Goal: Transaction & Acquisition: Purchase product/service

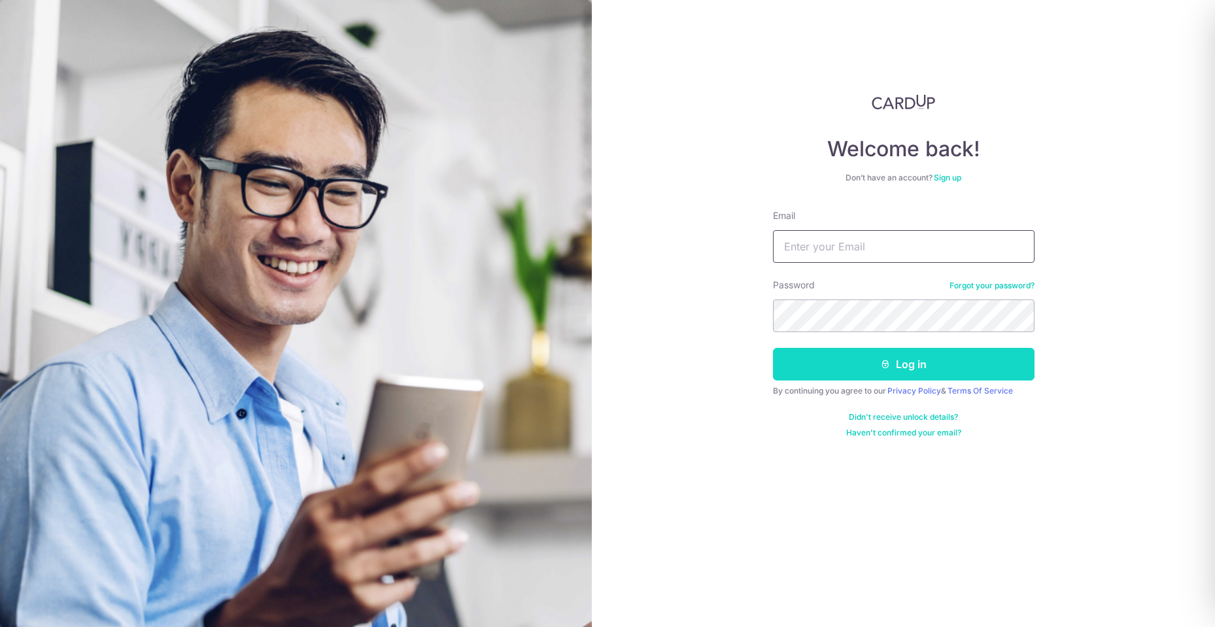
type input "irene_cpf@yahoo.com"
click at [856, 371] on button "Log in" at bounding box center [904, 364] width 262 height 33
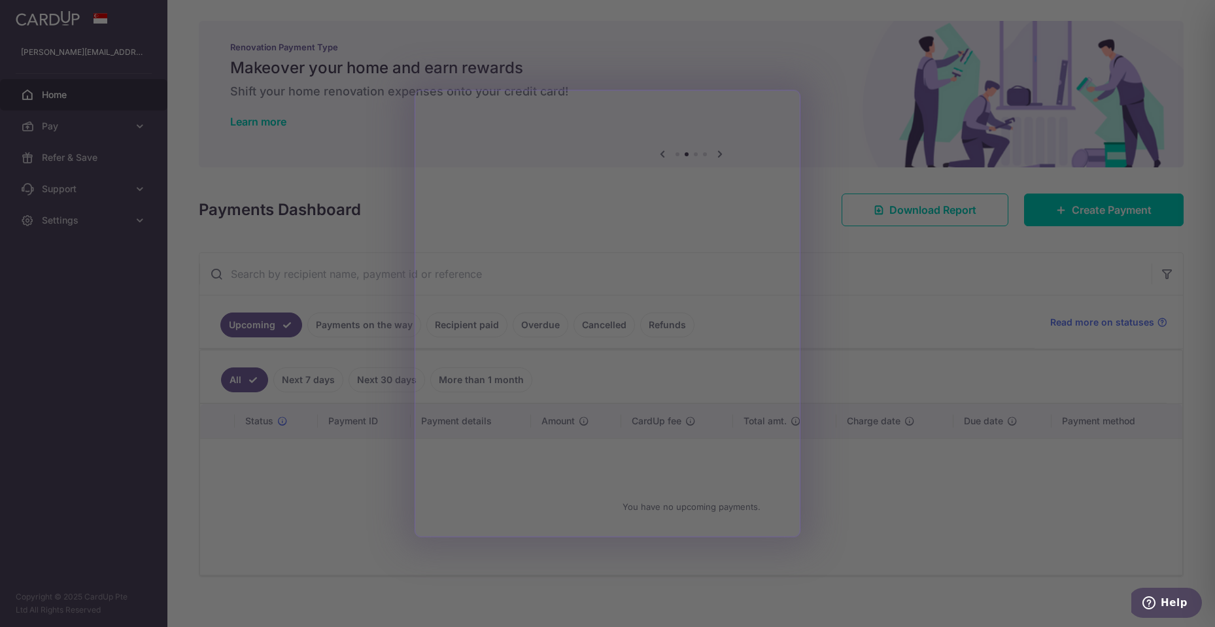
click at [902, 271] on div at bounding box center [613, 317] width 1227 height 634
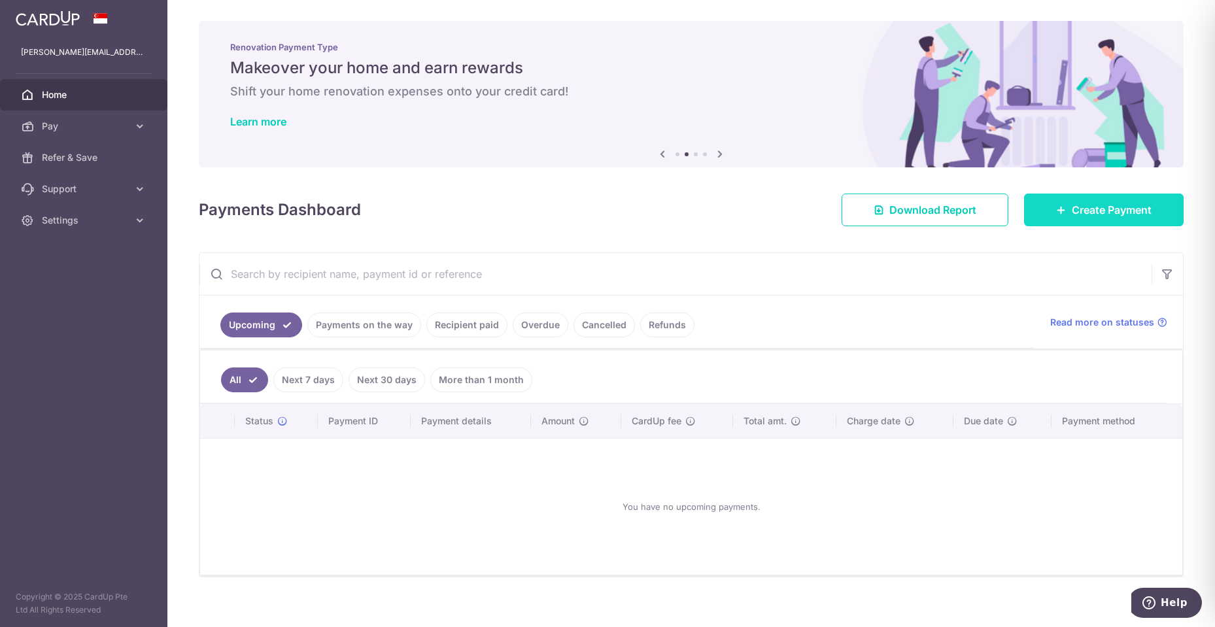
click at [1075, 208] on span "Create Payment" at bounding box center [1112, 210] width 80 height 16
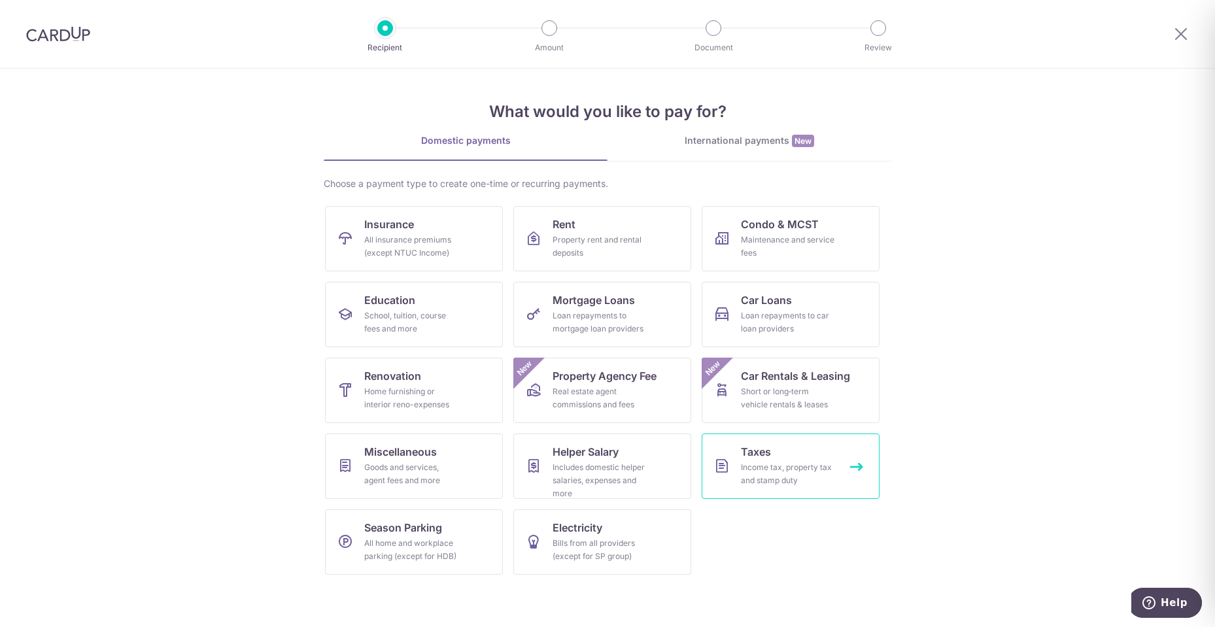
click at [789, 467] on div "Income tax, property tax and stamp duty" at bounding box center [788, 474] width 94 height 26
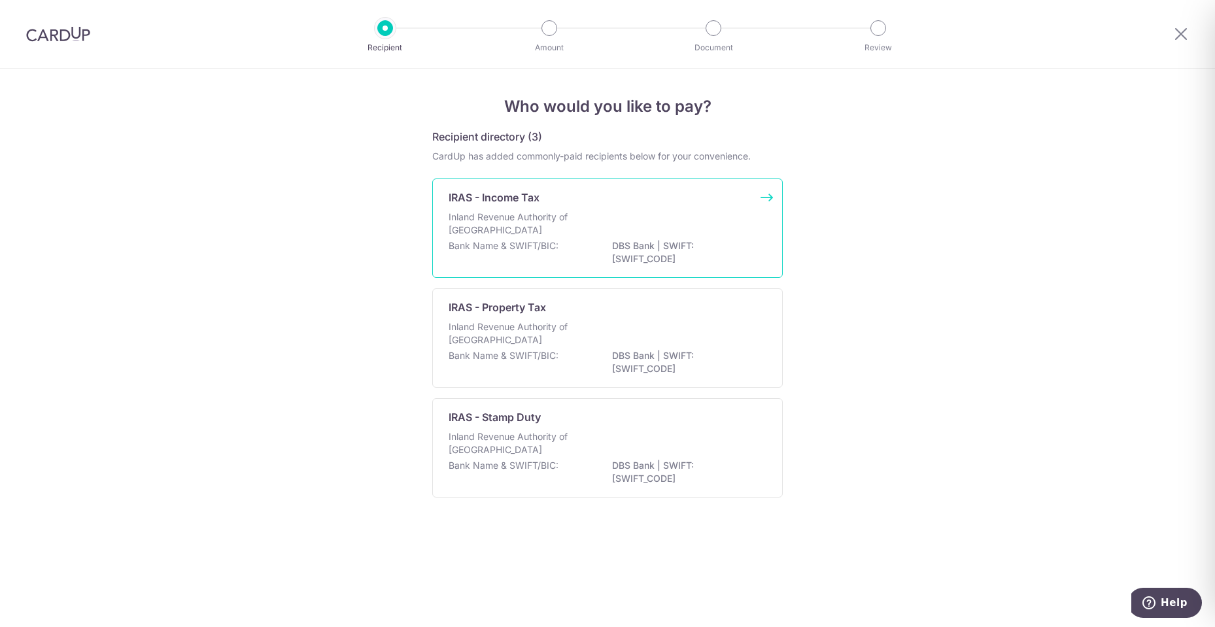
click at [591, 216] on div "Inland Revenue Authority of [GEOGRAPHIC_DATA]" at bounding box center [607, 225] width 318 height 29
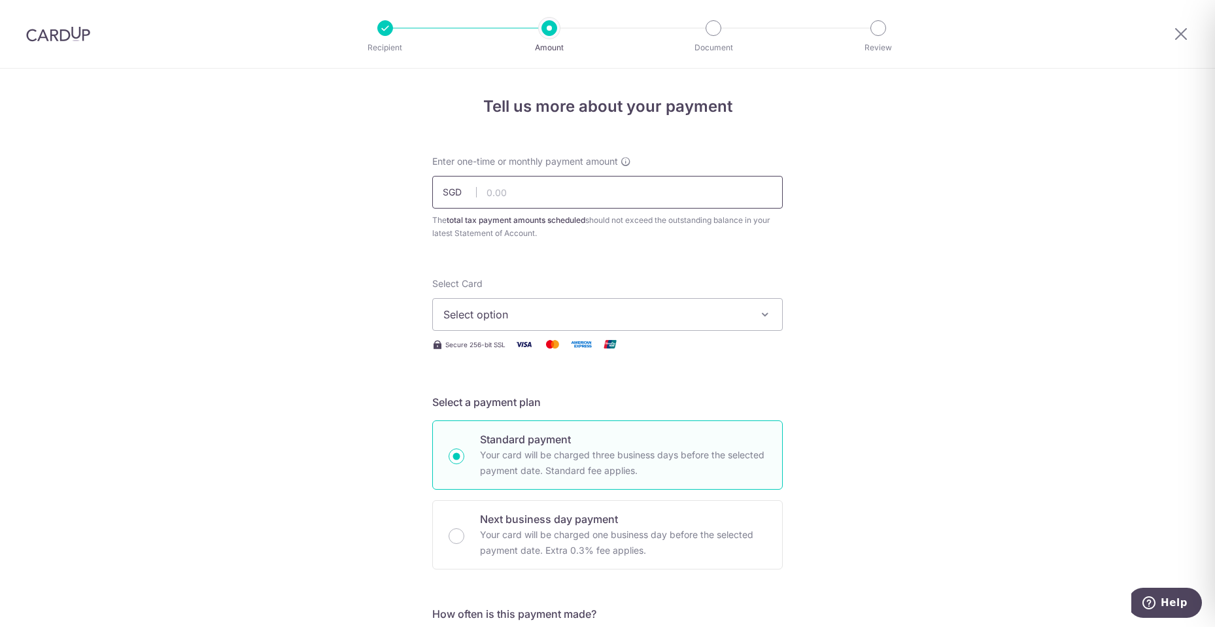
click at [583, 193] on input "text" at bounding box center [607, 192] width 350 height 33
type input "1,000.00"
click at [660, 322] on button "Select option" at bounding box center [607, 314] width 350 height 33
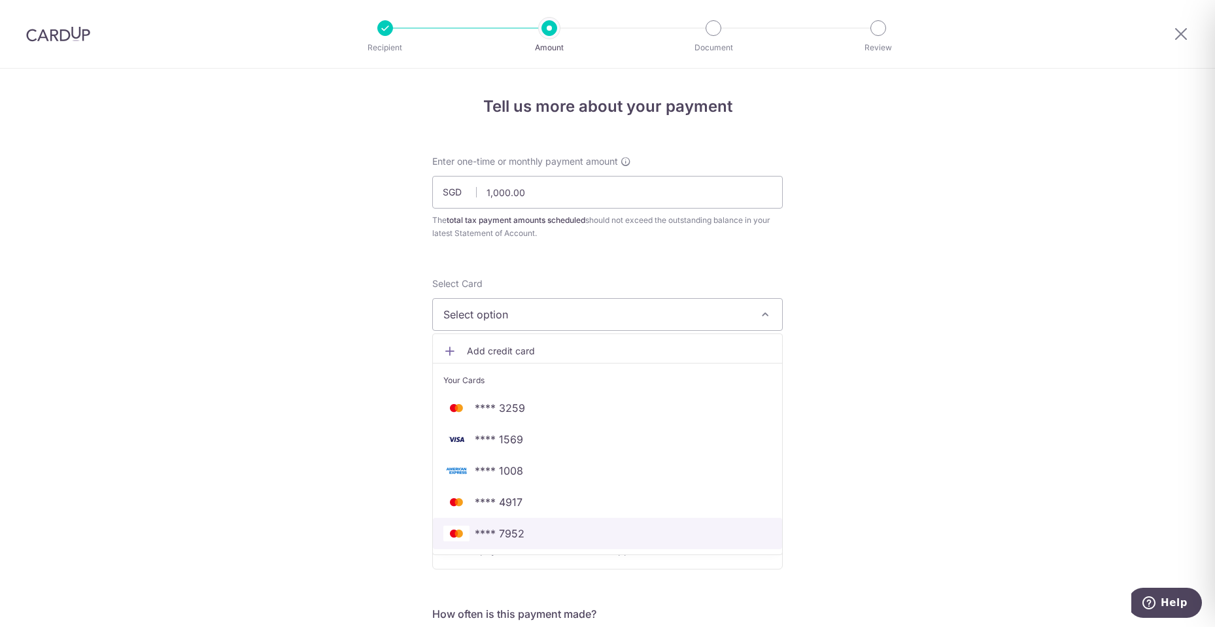
click at [510, 532] on span "**** 7952" at bounding box center [500, 534] width 50 height 16
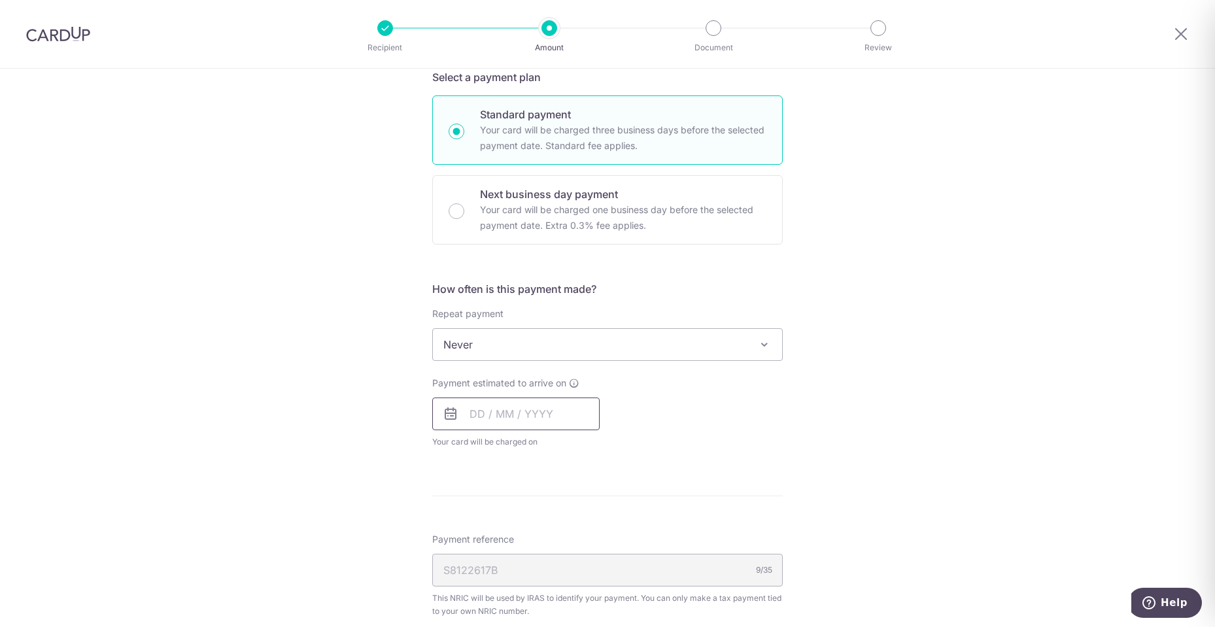
scroll to position [327, 0]
click at [534, 345] on span "Never" at bounding box center [607, 342] width 349 height 31
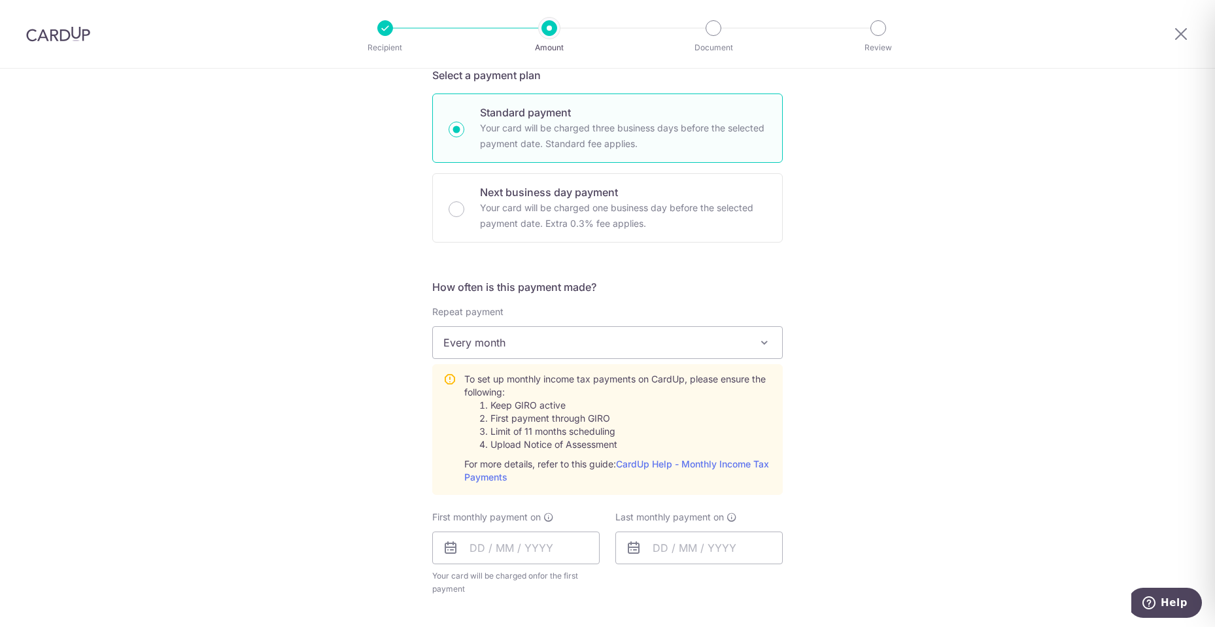
select select "3"
click at [245, 453] on div "Tell us more about your payment Enter one-time or monthly payment amount SGD 1,…" at bounding box center [607, 423] width 1215 height 1363
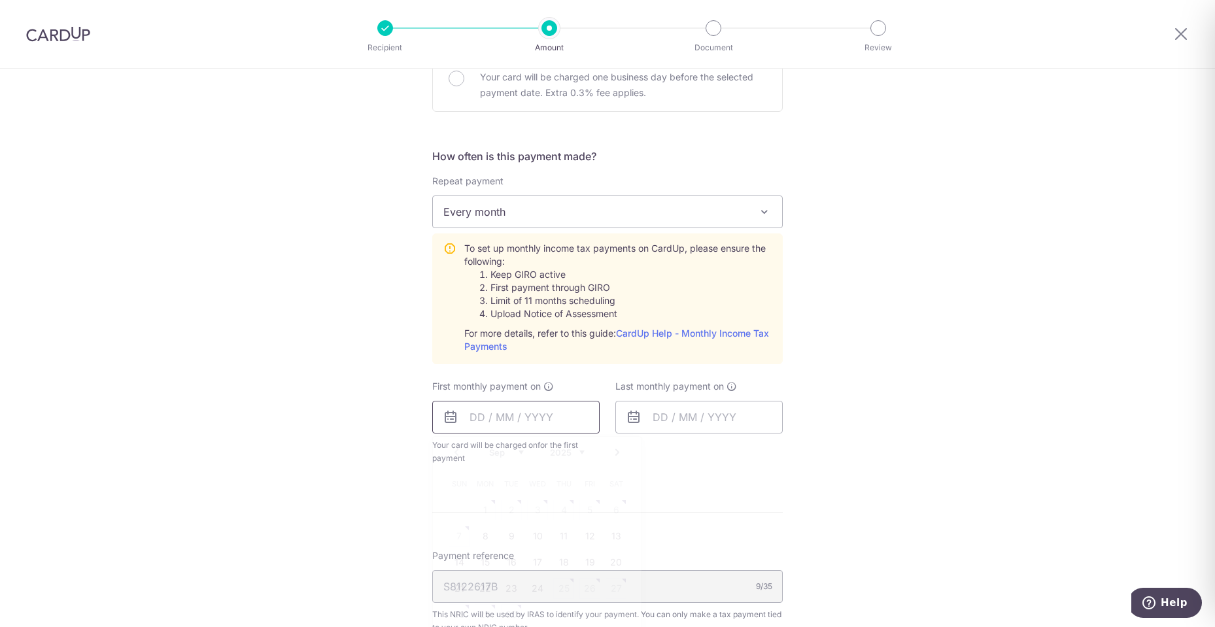
click at [515, 405] on input "text" at bounding box center [515, 417] width 167 height 33
click at [901, 230] on div "Tell us more about your payment Enter one-time or monthly payment amount SGD 1,…" at bounding box center [607, 292] width 1215 height 1363
click at [486, 413] on input "text" at bounding box center [515, 417] width 167 height 33
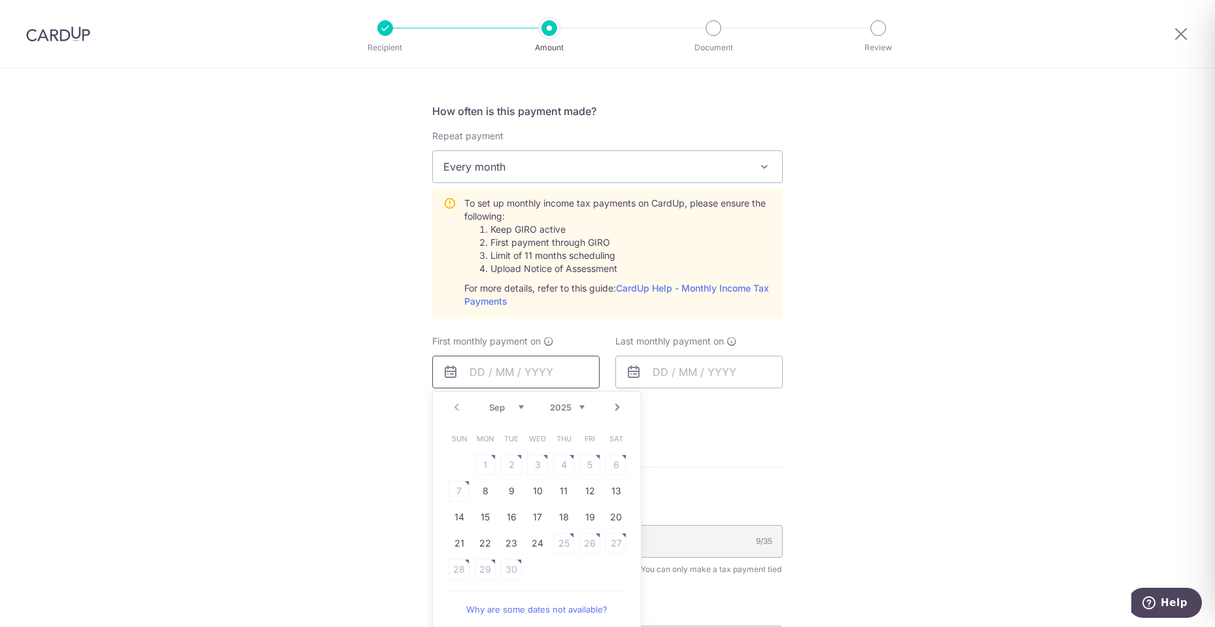
scroll to position [523, 0]
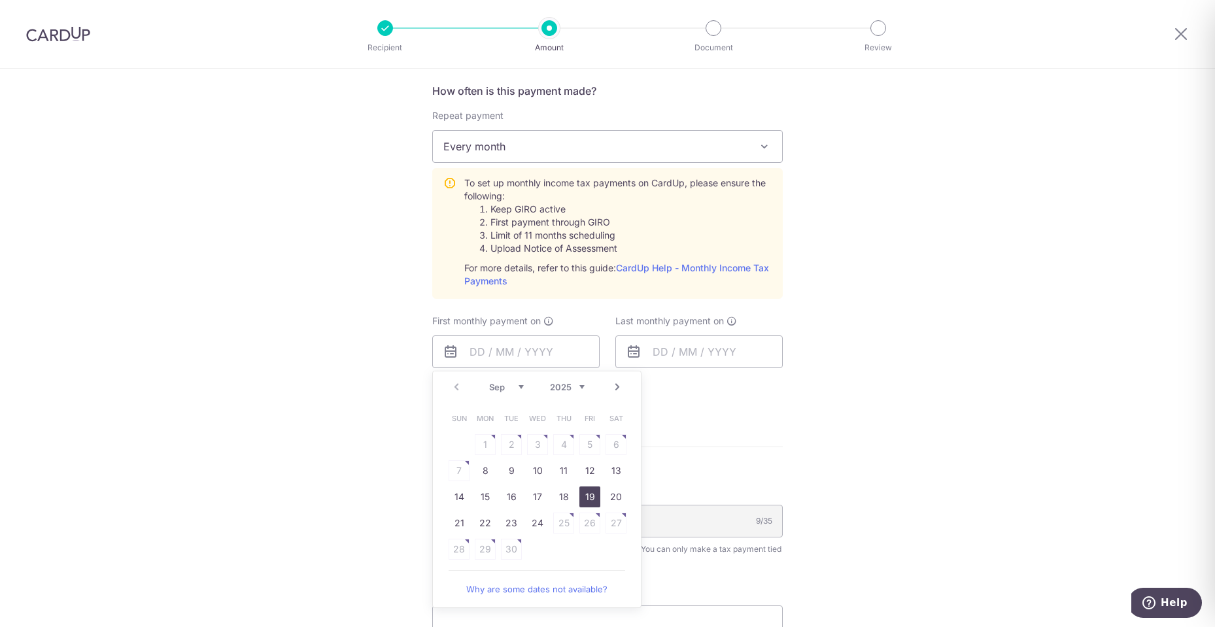
click at [581, 499] on link "19" at bounding box center [589, 496] width 21 height 21
type input "[DATE]"
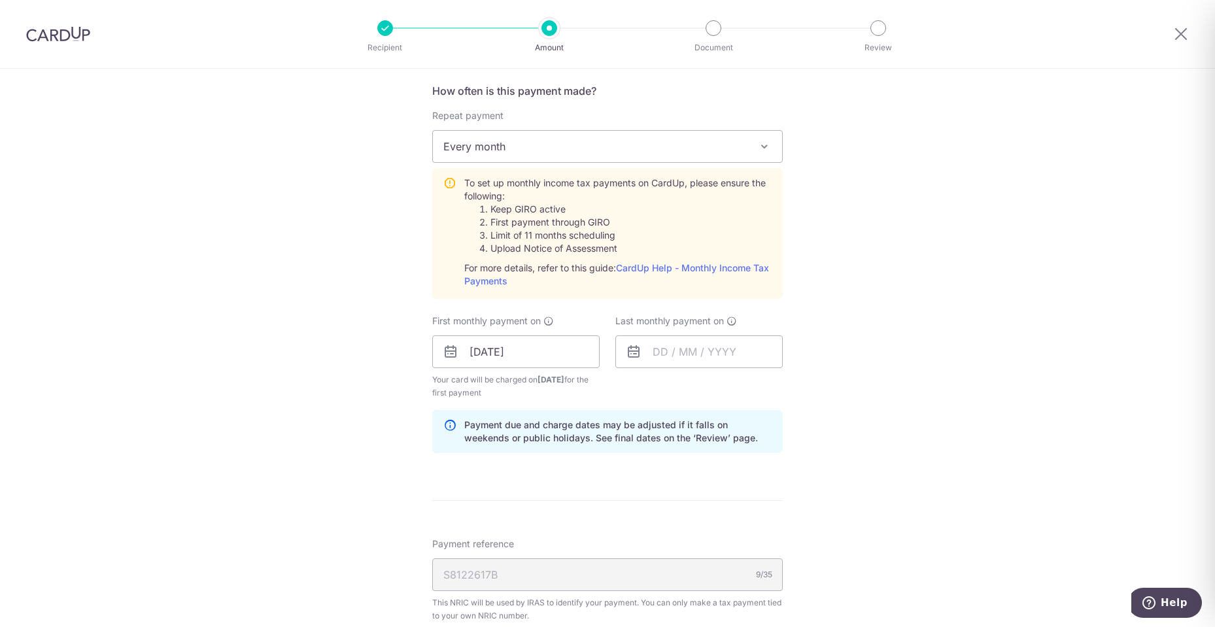
click at [322, 414] on div "Tell us more about your payment Enter one-time or monthly payment amount SGD 1,…" at bounding box center [607, 254] width 1215 height 1417
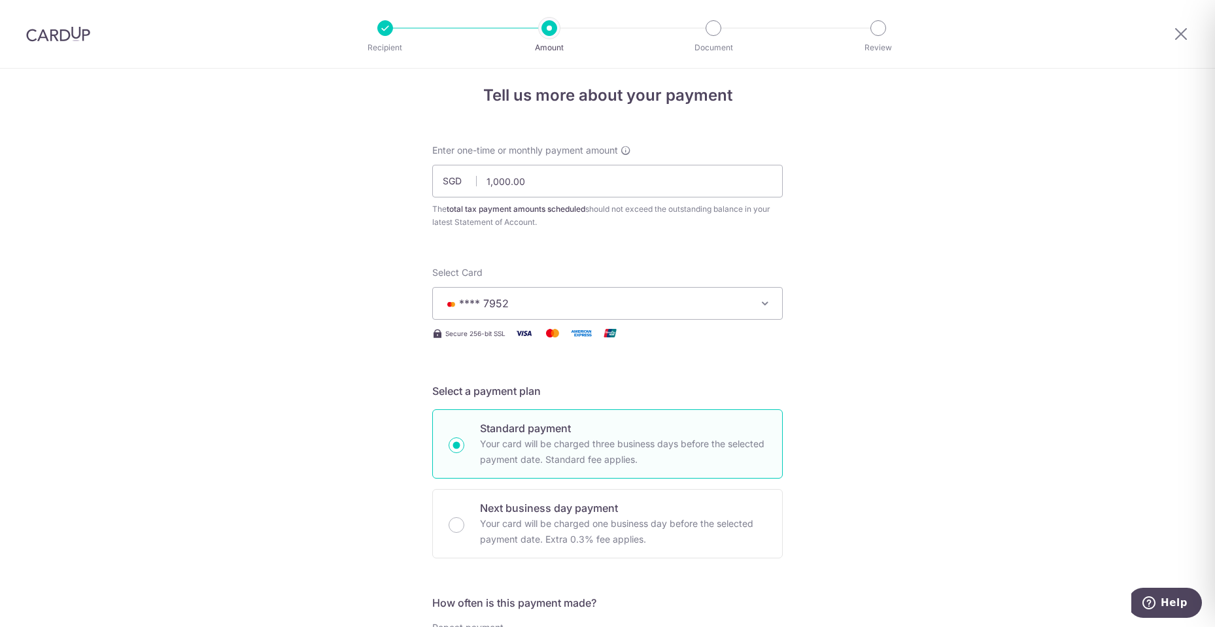
scroll to position [0, 0]
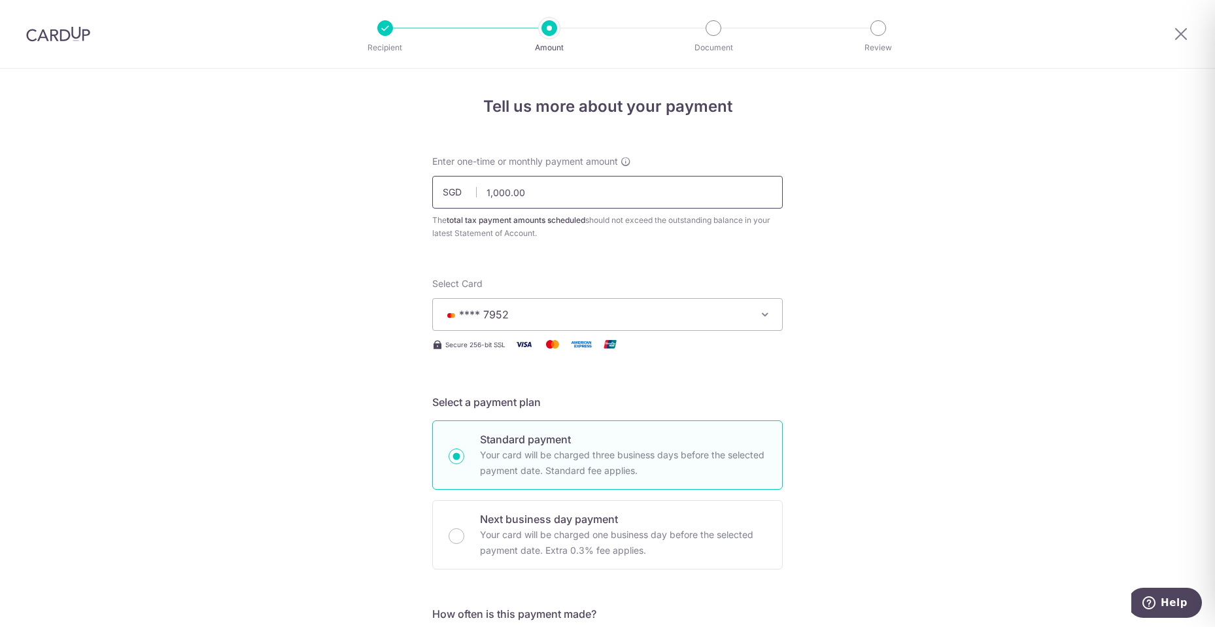
click at [493, 195] on input "1,000.00" at bounding box center [607, 192] width 350 height 33
type input "1,100.00"
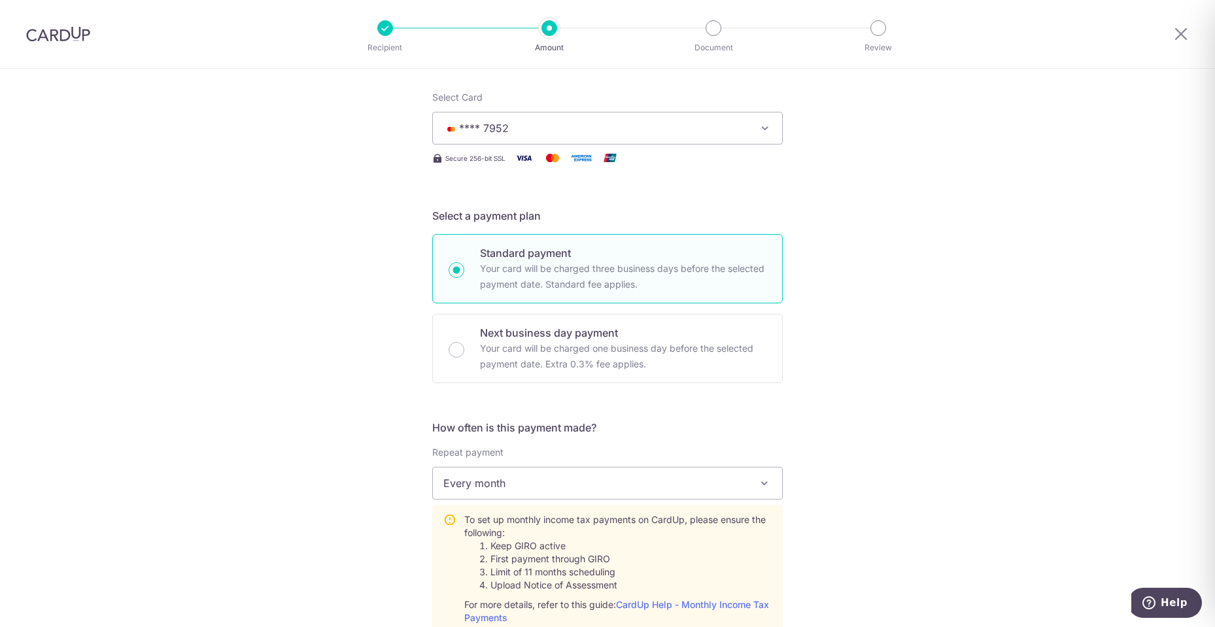
scroll to position [458, 0]
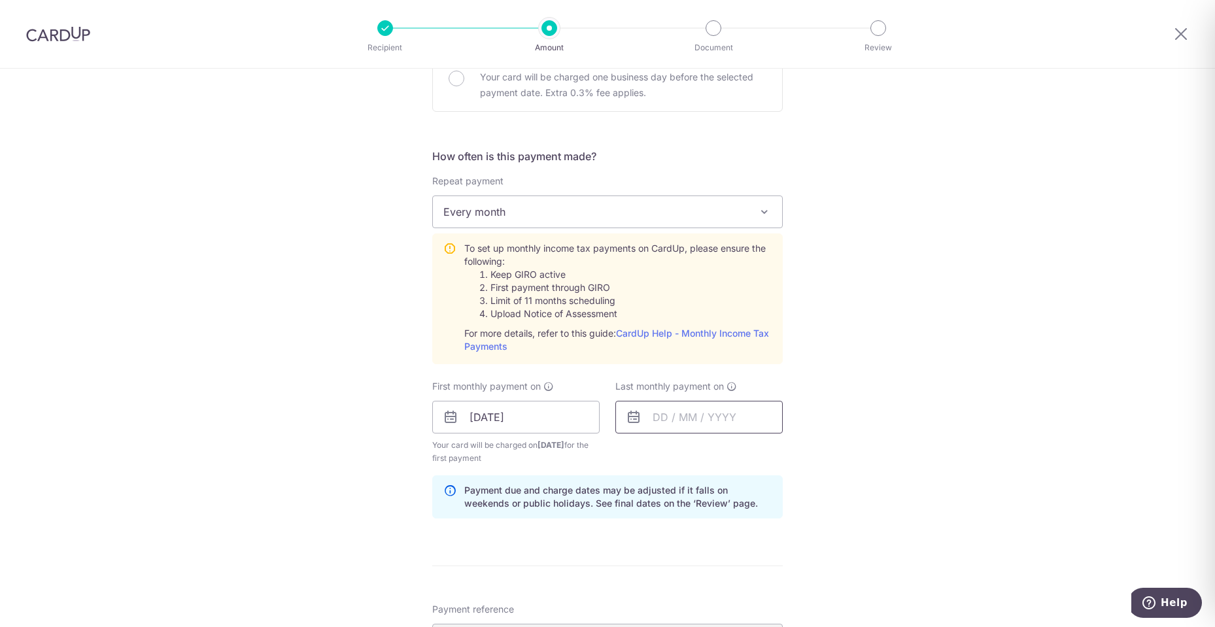
click at [684, 417] on input "text" at bounding box center [698, 417] width 167 height 33
click at [698, 454] on select "Sep Oct Nov Dec" at bounding box center [689, 452] width 35 height 10
click at [733, 452] on select "2025 2026" at bounding box center [750, 452] width 35 height 10
click at [685, 456] on select "Jan Feb Mar Apr May Jun Jul Aug Sep Oct" at bounding box center [689, 452] width 35 height 10
click at [941, 466] on div "Tell us more about your payment Enter one-time or monthly payment amount SGD 1,…" at bounding box center [607, 319] width 1215 height 1417
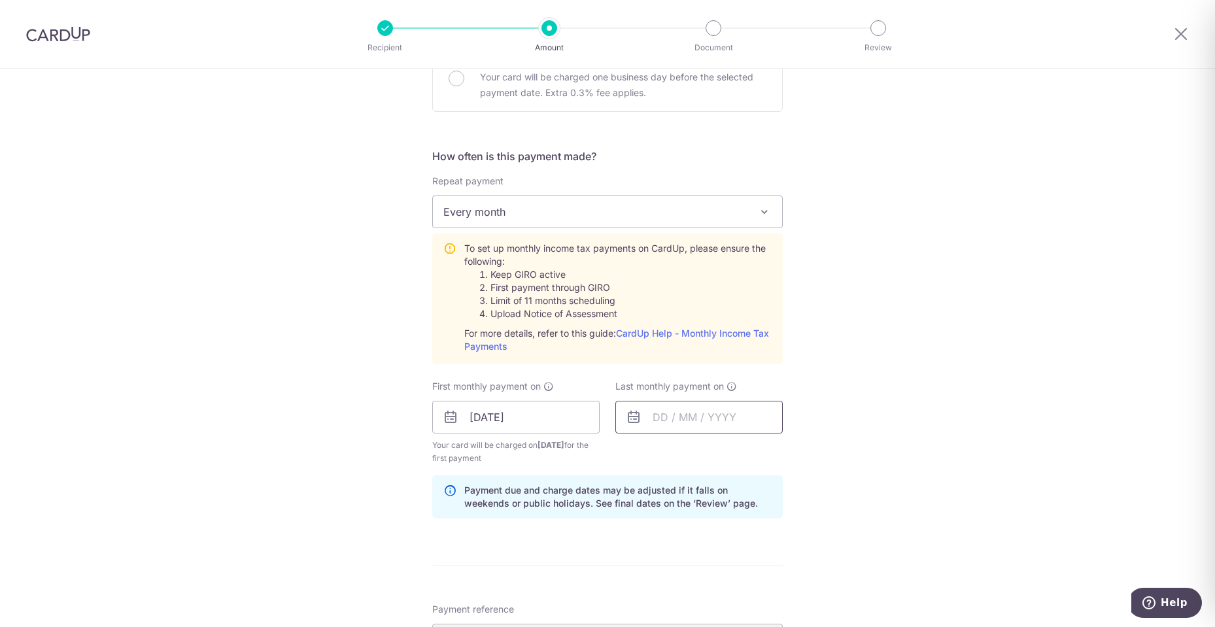
click at [750, 413] on input "text" at bounding box center [698, 417] width 167 height 33
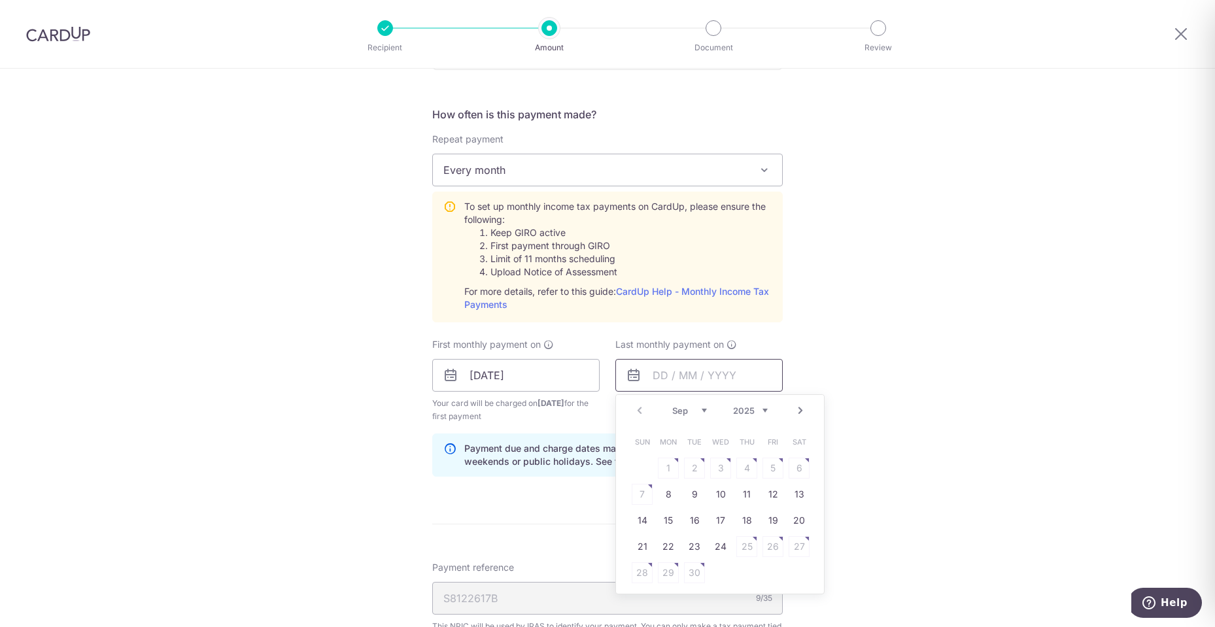
scroll to position [523, 0]
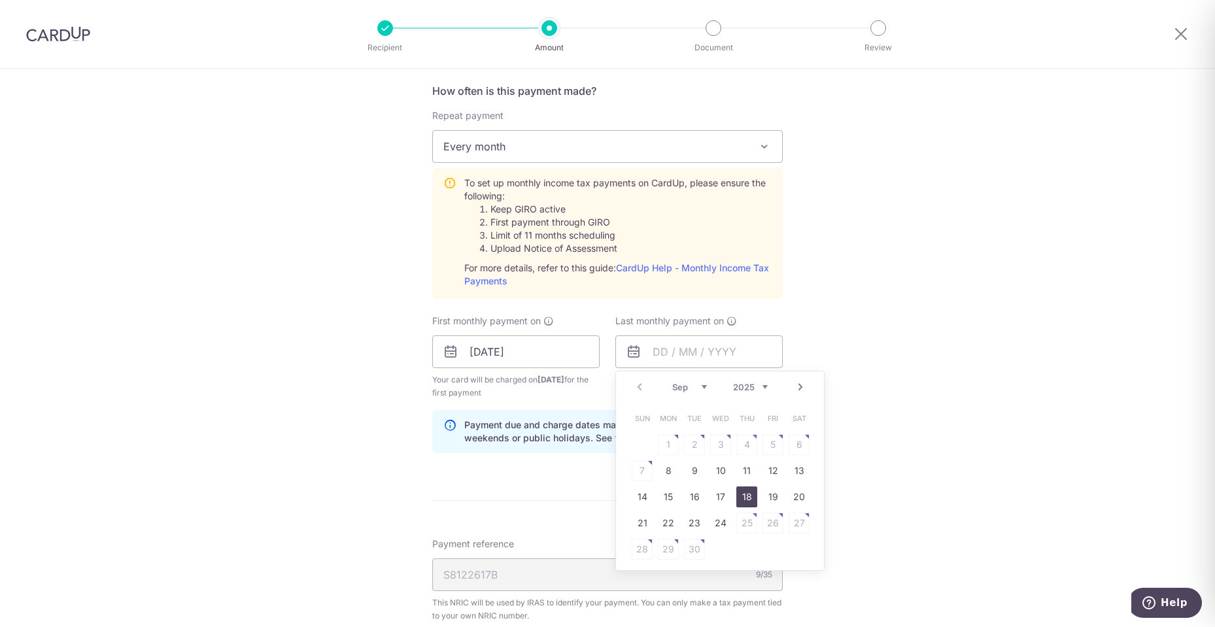
click at [751, 505] on link "18" at bounding box center [746, 496] width 21 height 21
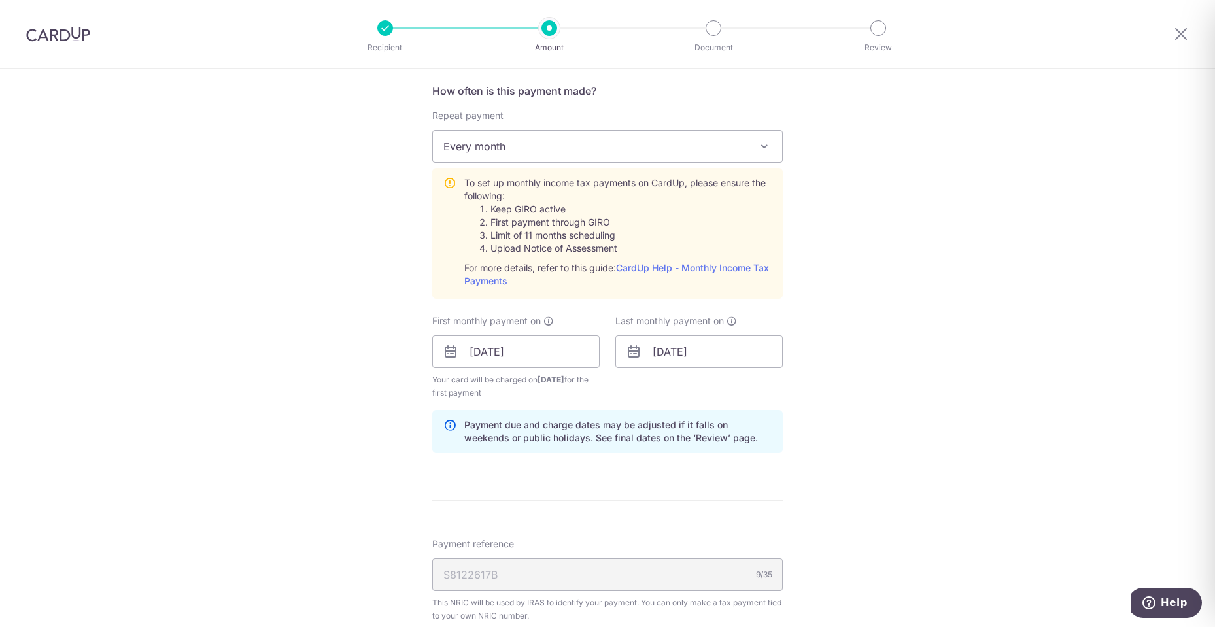
click at [405, 490] on div "Tell us more about your payment Enter one-time or monthly payment amount SGD 1,…" at bounding box center [607, 254] width 1215 height 1417
click at [688, 350] on input "18/09/2025" at bounding box center [698, 351] width 167 height 33
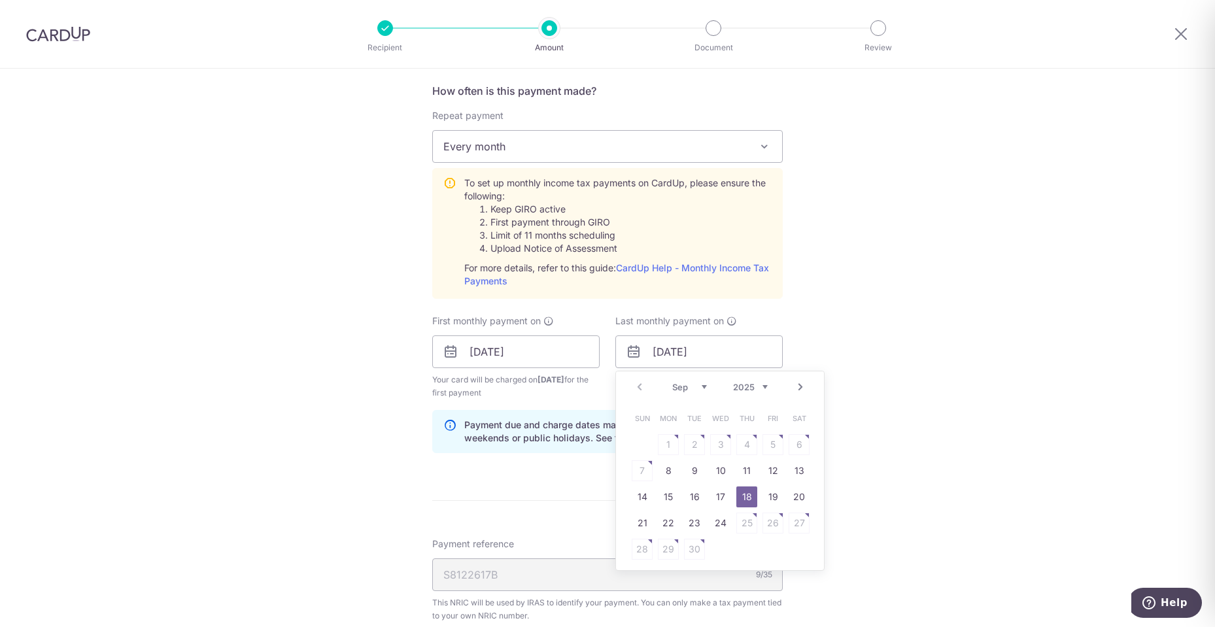
click at [683, 391] on select "Sep Oct Nov Dec" at bounding box center [689, 387] width 35 height 10
click at [761, 390] on select "2025 2026" at bounding box center [750, 387] width 35 height 10
click at [687, 387] on select "Jan Feb Mar Apr May Jun Jul Aug Sep Oct" at bounding box center [689, 387] width 35 height 10
click at [929, 463] on div "Tell us more about your payment Enter one-time or monthly payment amount SGD 1,…" at bounding box center [607, 254] width 1215 height 1417
click at [682, 354] on input "18/09/2025" at bounding box center [698, 351] width 167 height 33
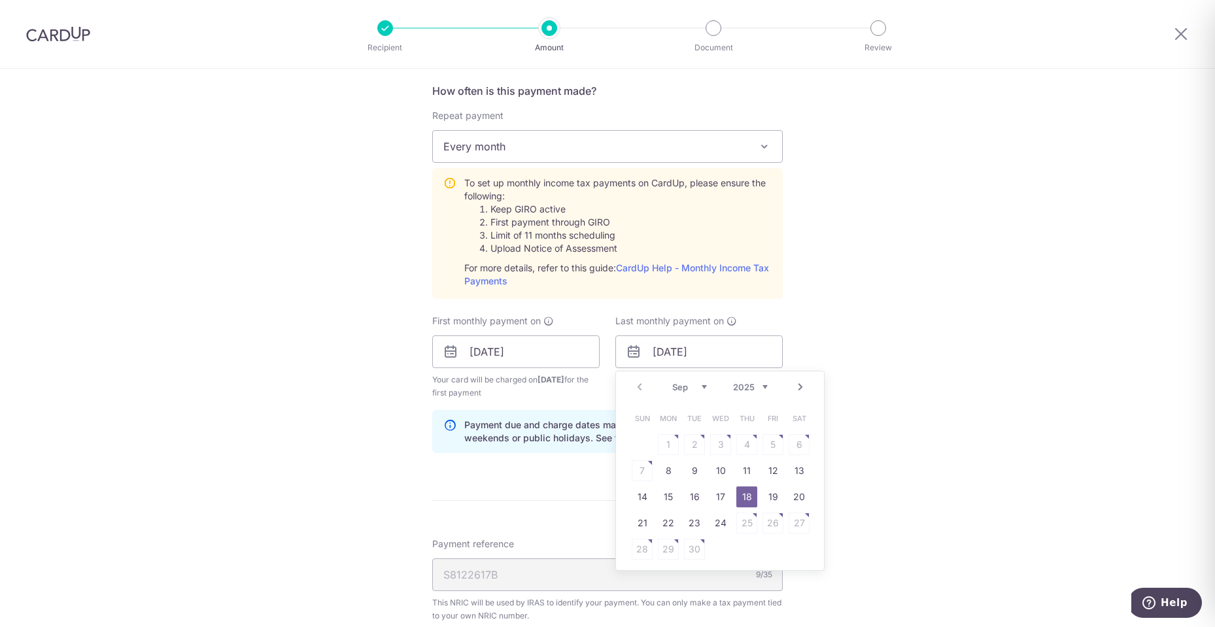
click at [797, 392] on link "Next" at bounding box center [800, 387] width 16 height 16
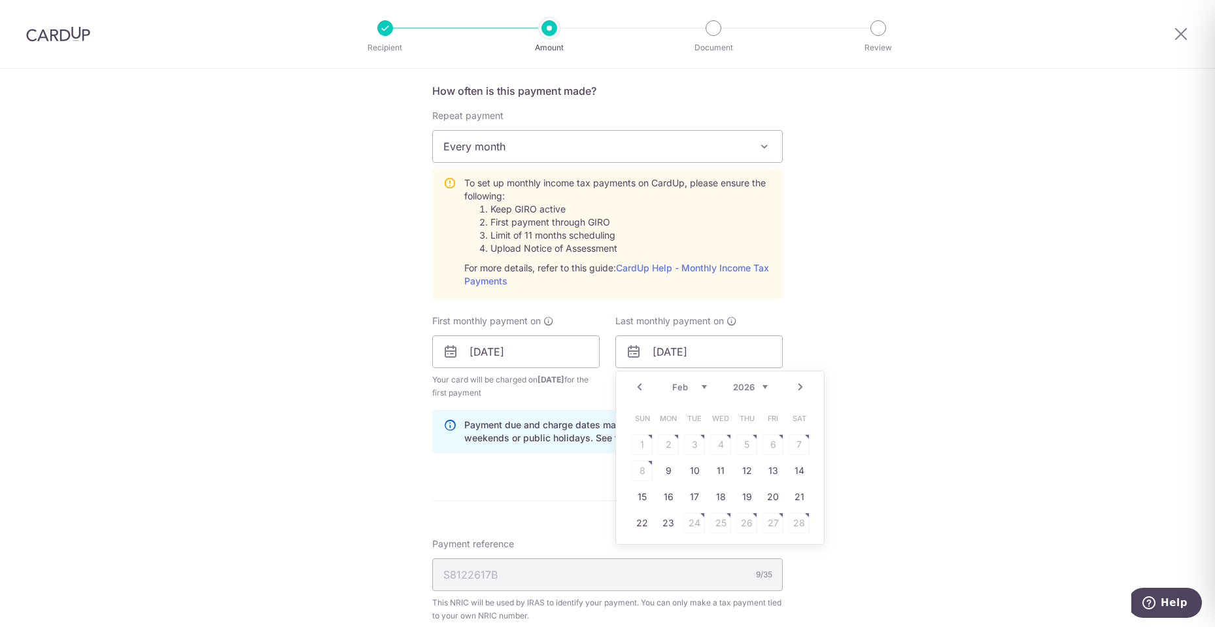
click at [797, 392] on link "Next" at bounding box center [800, 387] width 16 height 16
click at [635, 384] on link "Prev" at bounding box center [640, 387] width 16 height 16
click at [718, 499] on link "18" at bounding box center [720, 496] width 21 height 21
type input "18/03/2026"
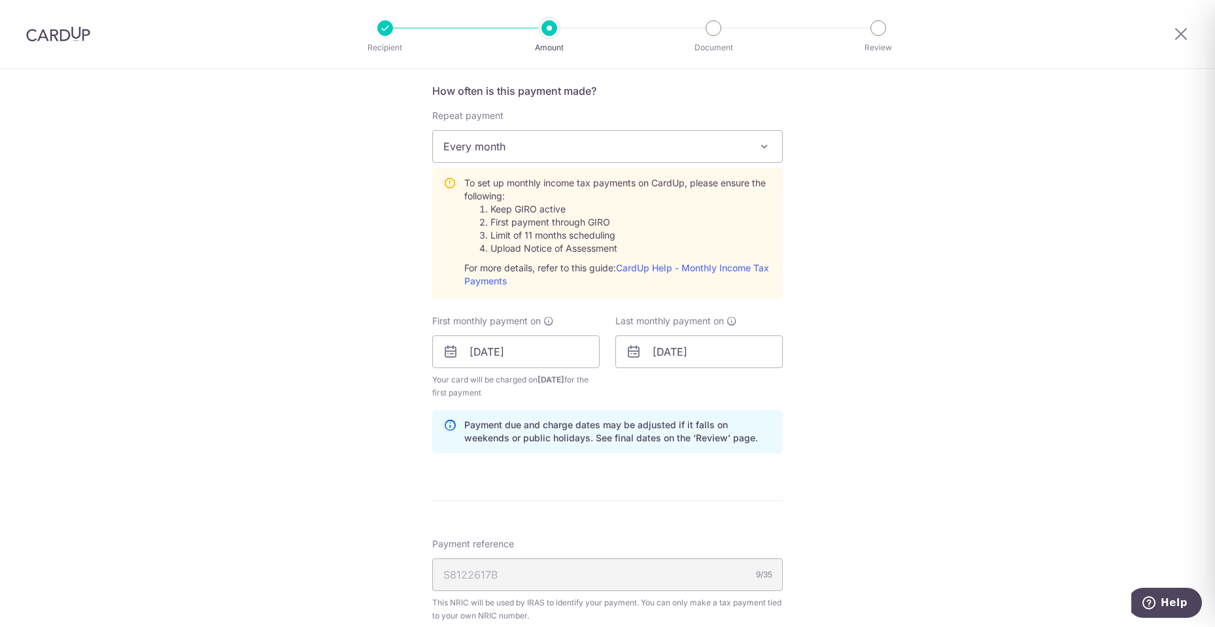
click at [895, 407] on div "Tell us more about your payment Enter one-time or monthly payment amount SGD 1,…" at bounding box center [607, 254] width 1215 height 1417
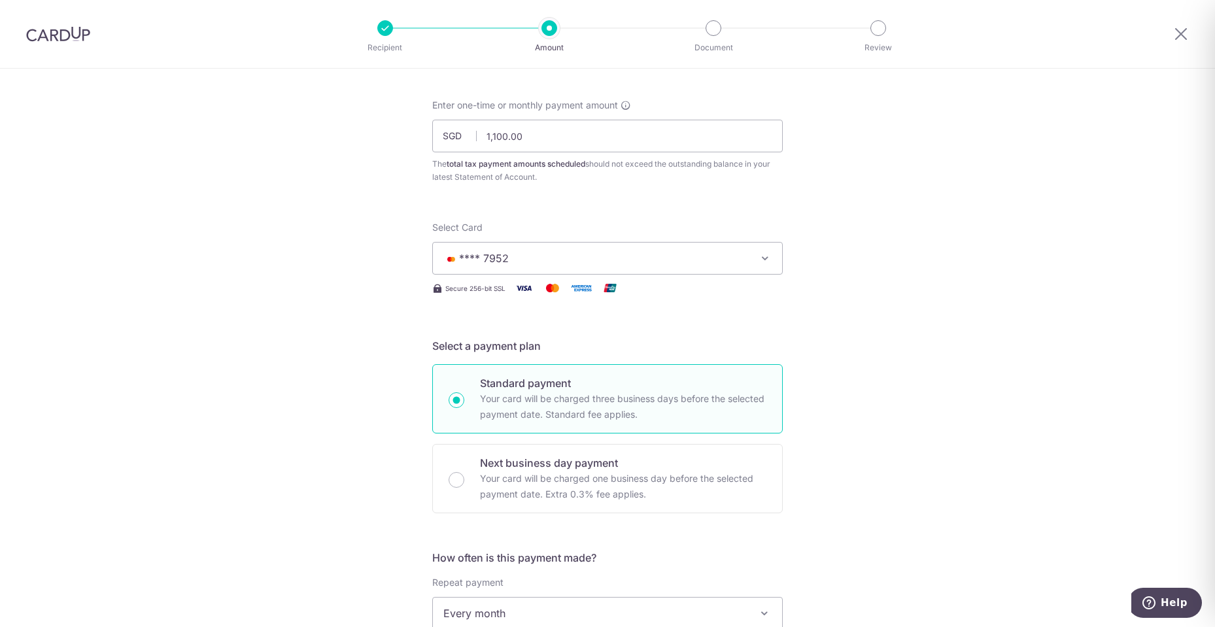
scroll to position [0, 0]
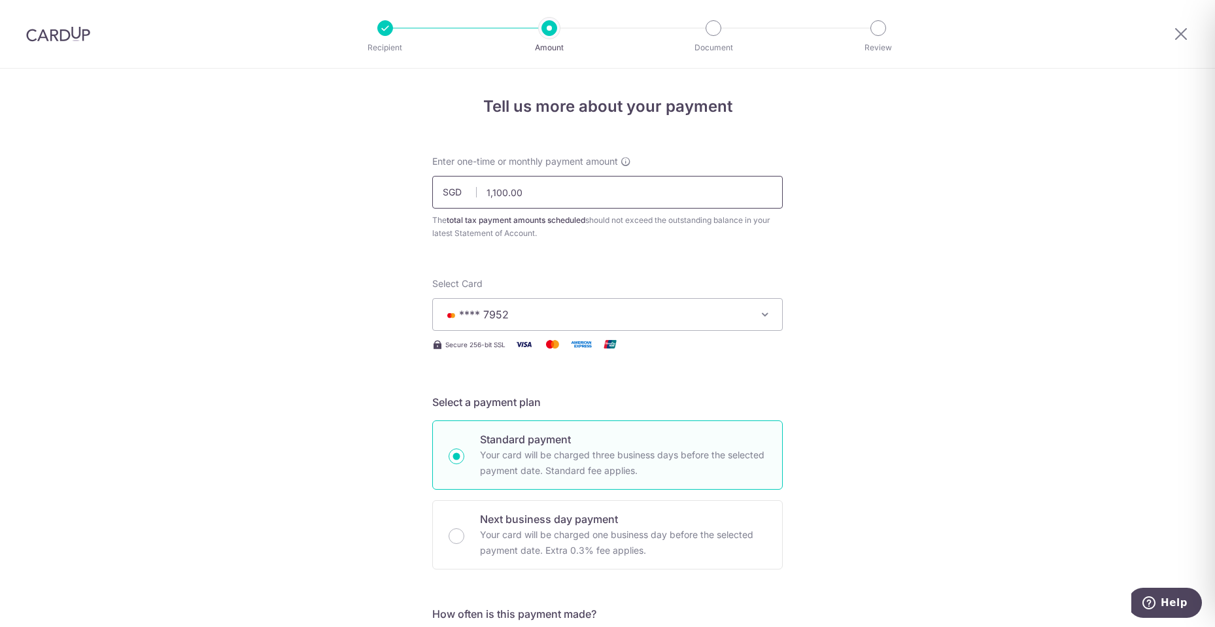
click at [495, 191] on input "1,100.00" at bounding box center [607, 192] width 350 height 33
type input "1,200.00"
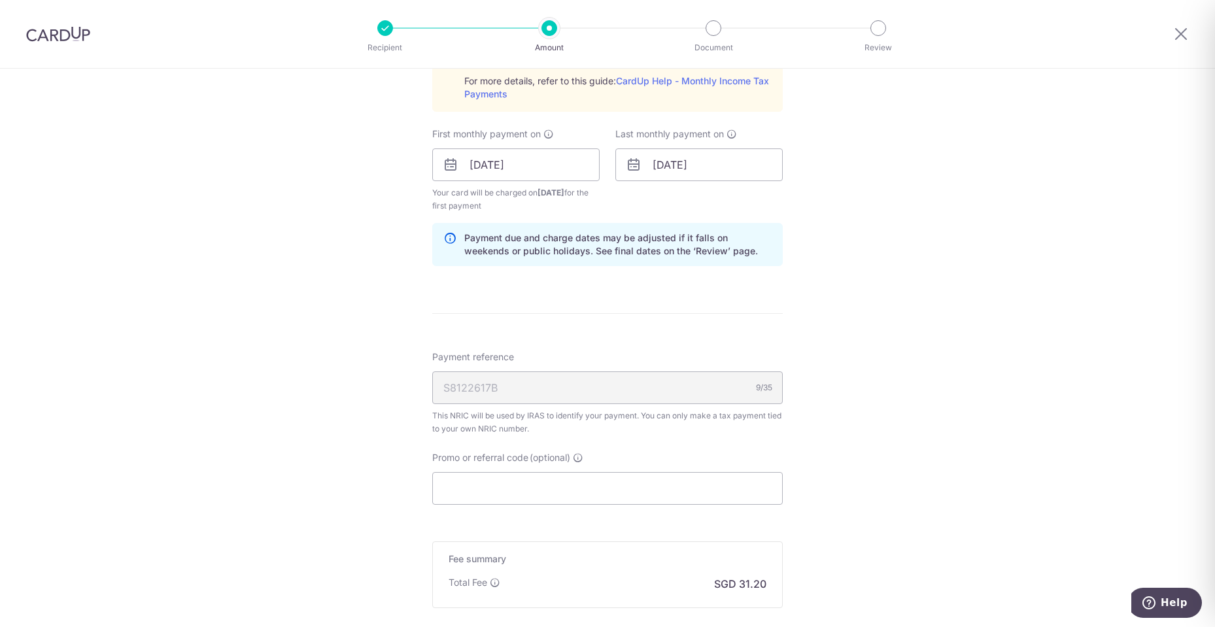
scroll to position [785, 0]
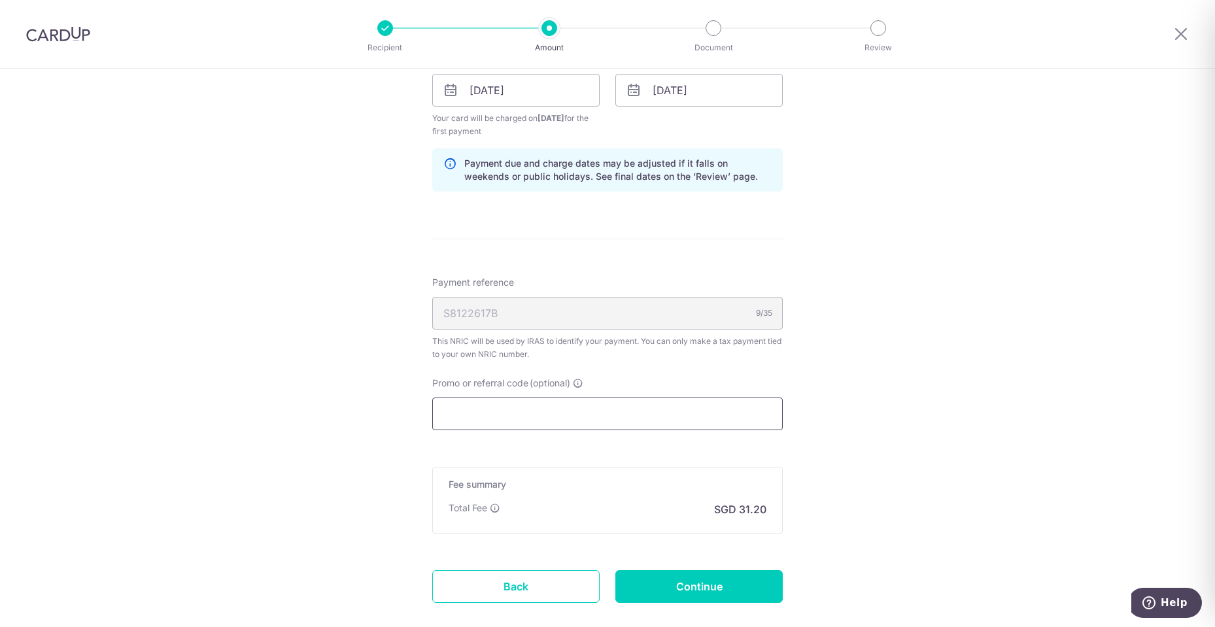
click at [543, 404] on input "Promo or referral code (optional)" at bounding box center [607, 413] width 350 height 33
type input "g"
paste input "VTAX25R"
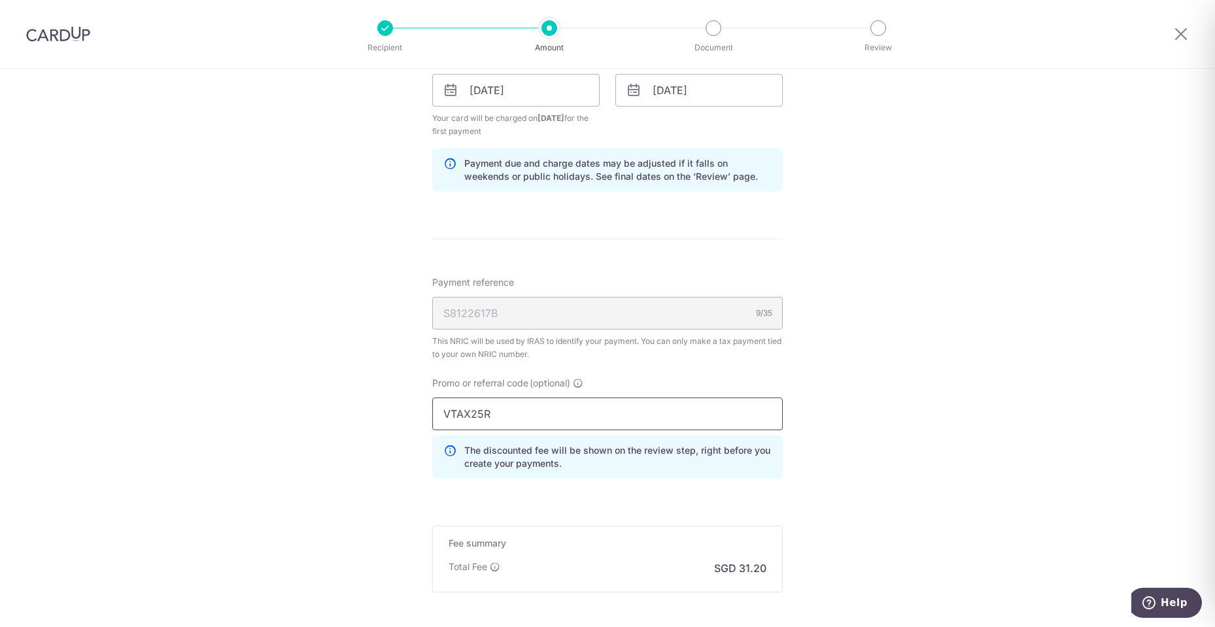
type input "VTAX25R"
click at [379, 477] on div "Tell us more about your payment Enter one-time or monthly payment amount SGD 1,…" at bounding box center [607, 22] width 1215 height 1476
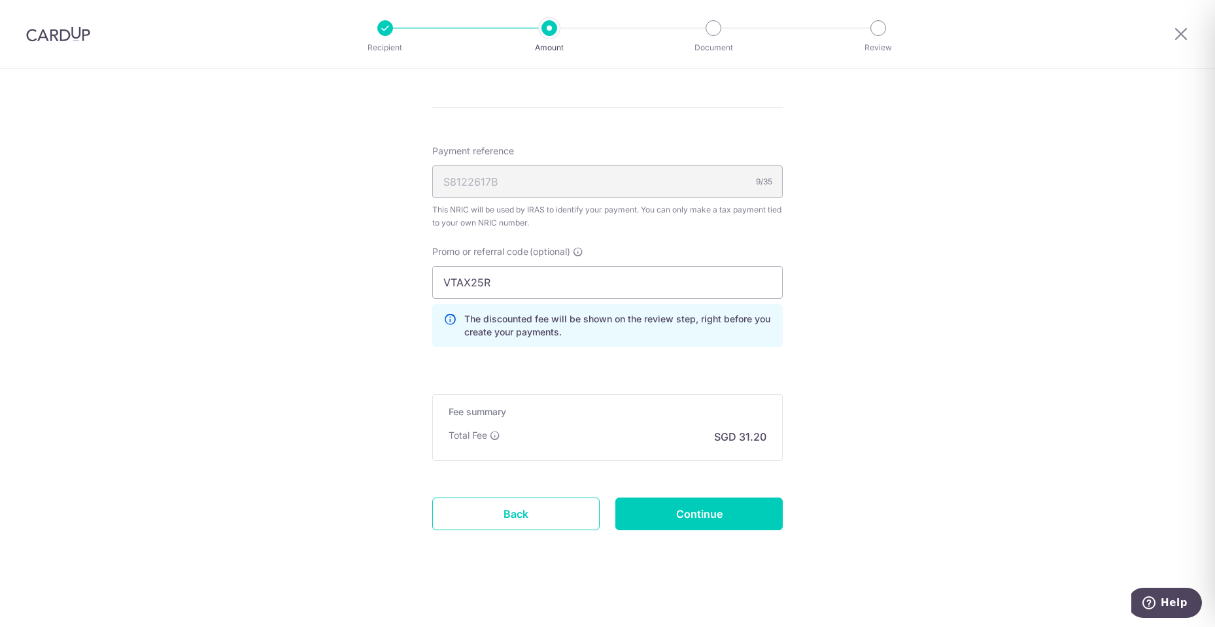
scroll to position [917, 0]
click at [679, 512] on input "Continue" at bounding box center [698, 512] width 167 height 33
type input "Create Schedule"
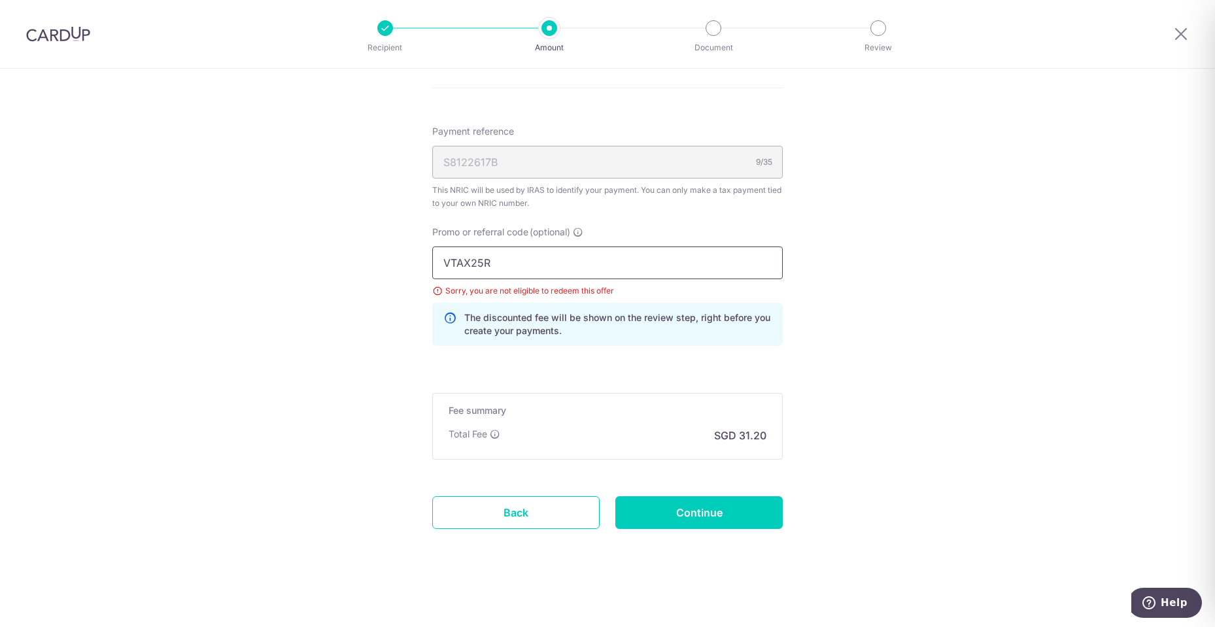
click at [558, 263] on input "VTAX25R" at bounding box center [607, 262] width 350 height 33
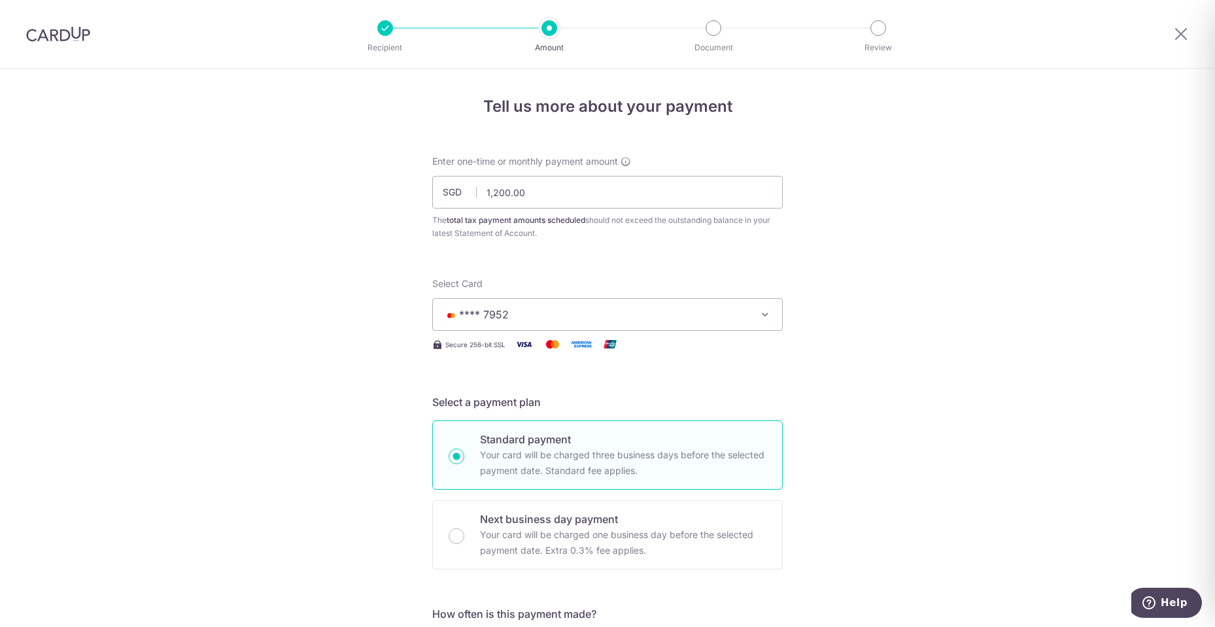
click at [760, 316] on icon "button" at bounding box center [764, 314] width 13 height 13
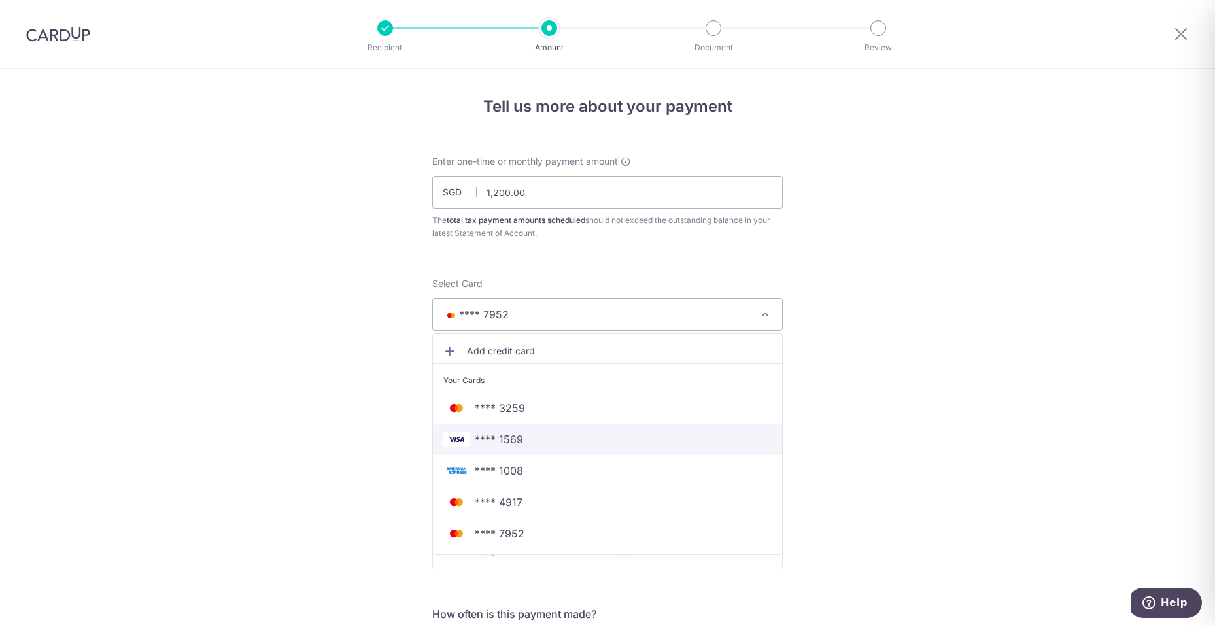
click at [496, 436] on span "**** 1569" at bounding box center [499, 439] width 48 height 16
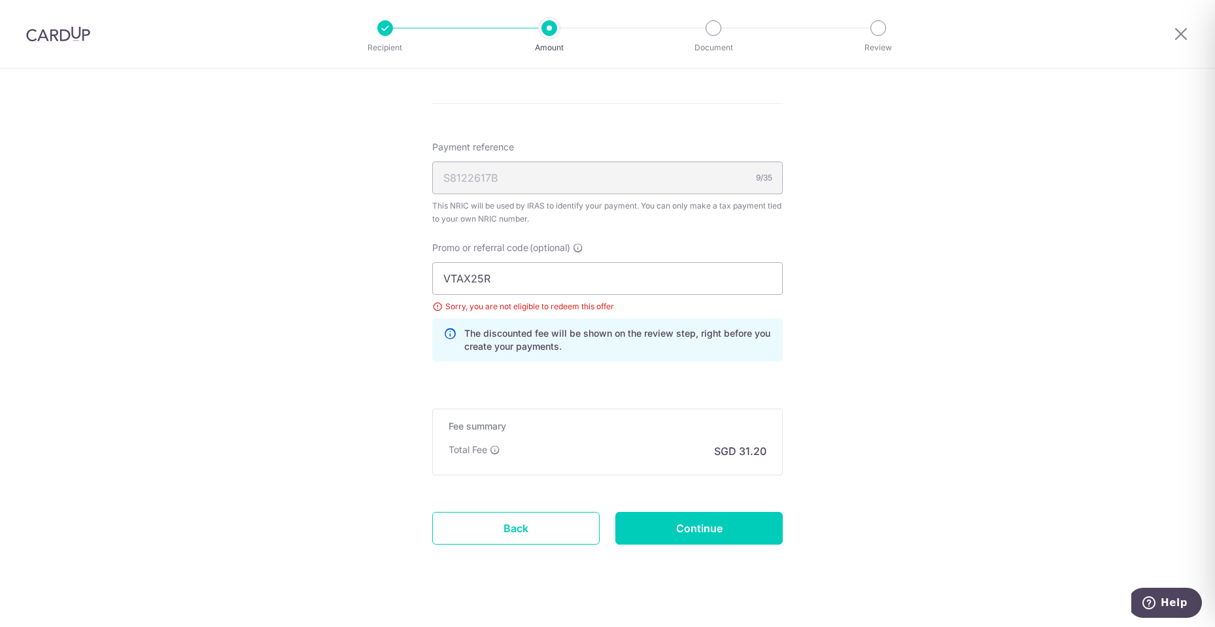
scroll to position [719, 0]
drag, startPoint x: 504, startPoint y: 282, endPoint x: 363, endPoint y: 296, distance: 141.2
click at [476, 273] on input "Promo or referral code (optional)" at bounding box center [607, 276] width 350 height 33
paste input "VTAX25R"
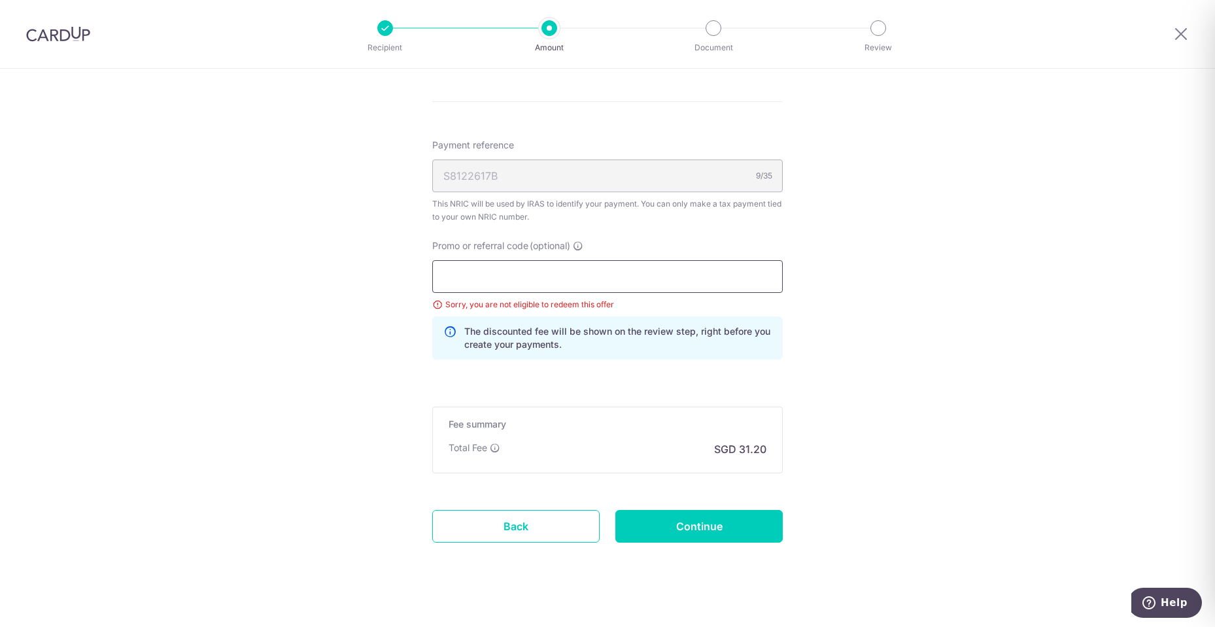
type input "VTAX25R"
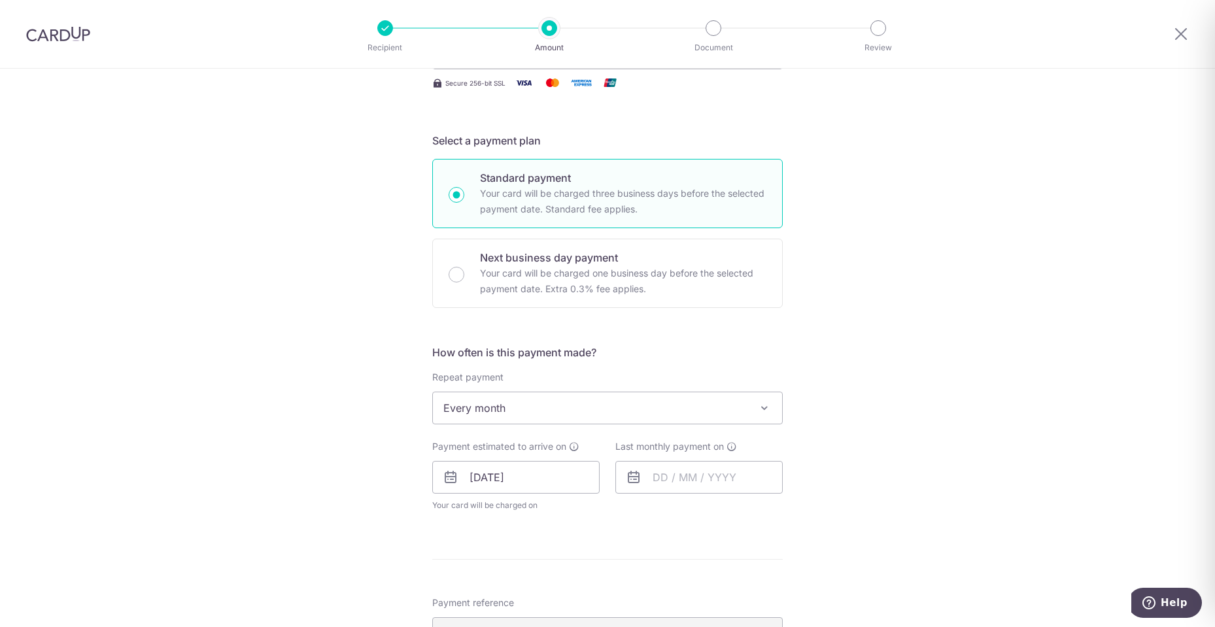
scroll to position [733, 0]
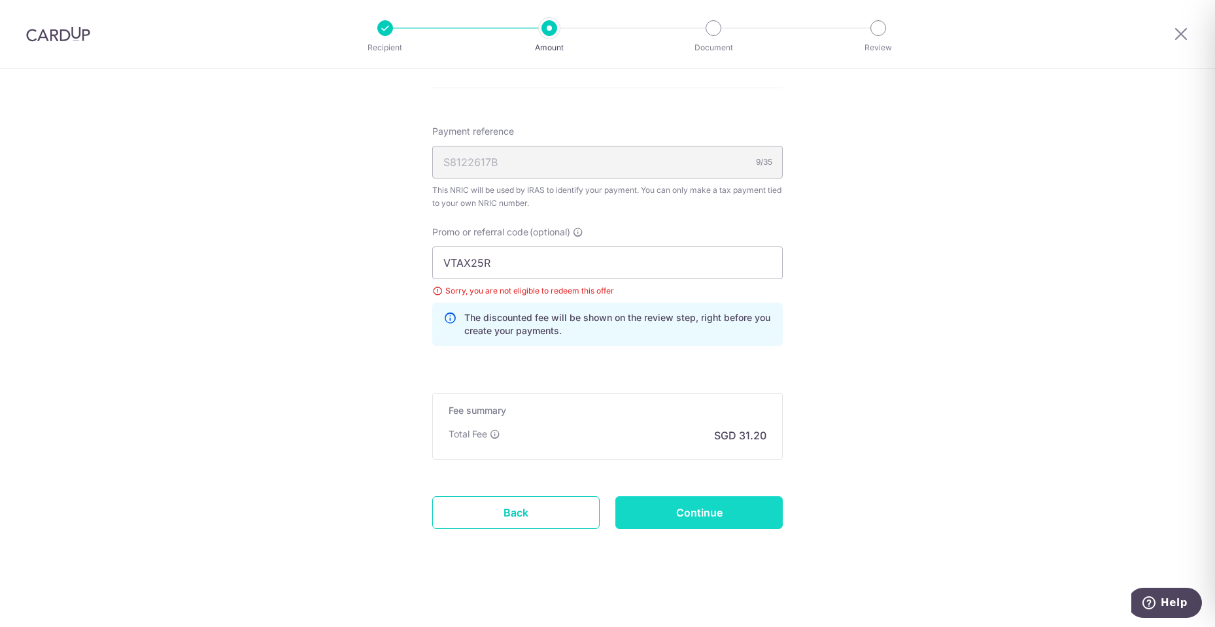
click at [716, 517] on input "Continue" at bounding box center [698, 512] width 167 height 33
type input "Update Schedule"
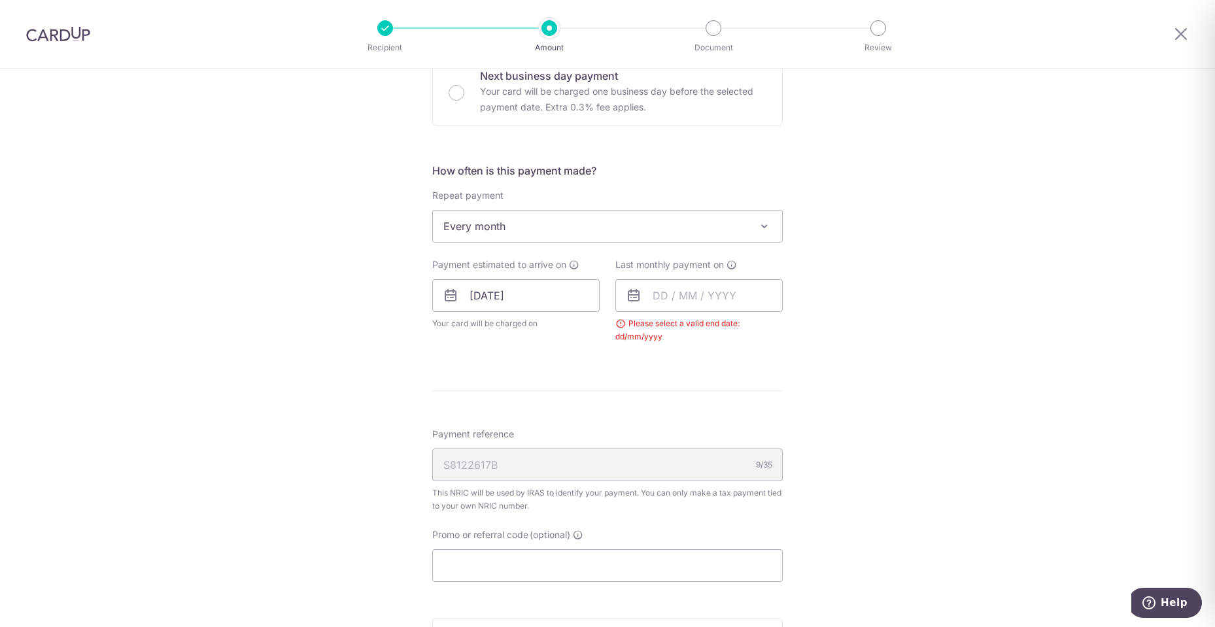
scroll to position [15, 0]
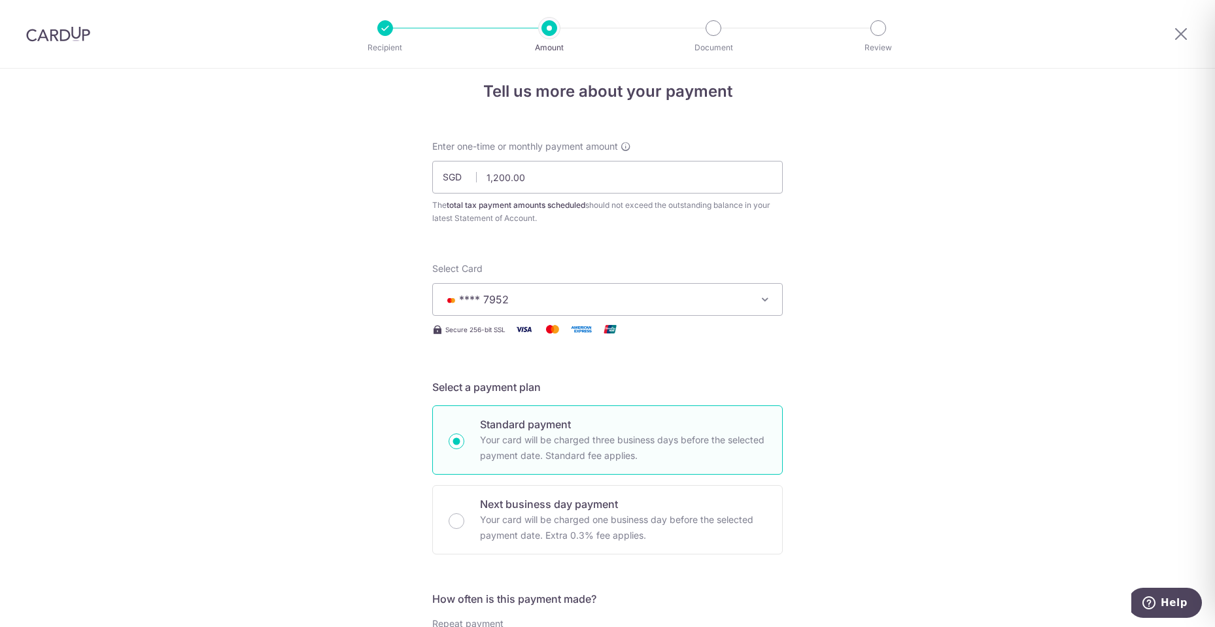
click at [754, 296] on button "**** 7952" at bounding box center [607, 299] width 350 height 33
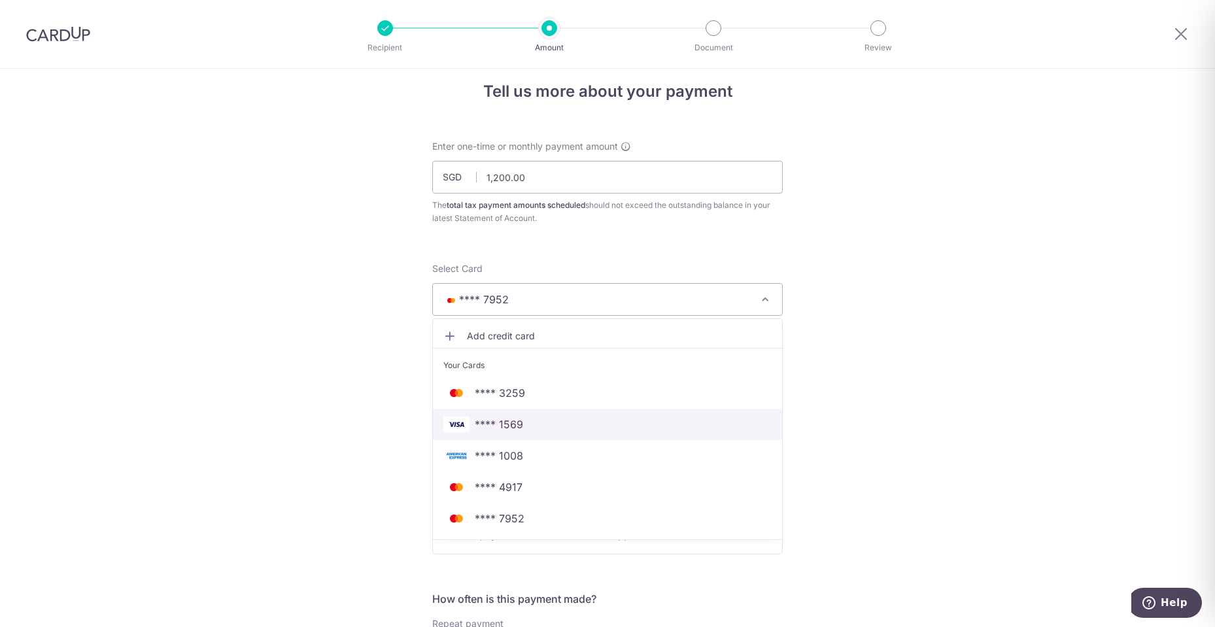
click at [529, 421] on span "**** 1569" at bounding box center [607, 424] width 328 height 16
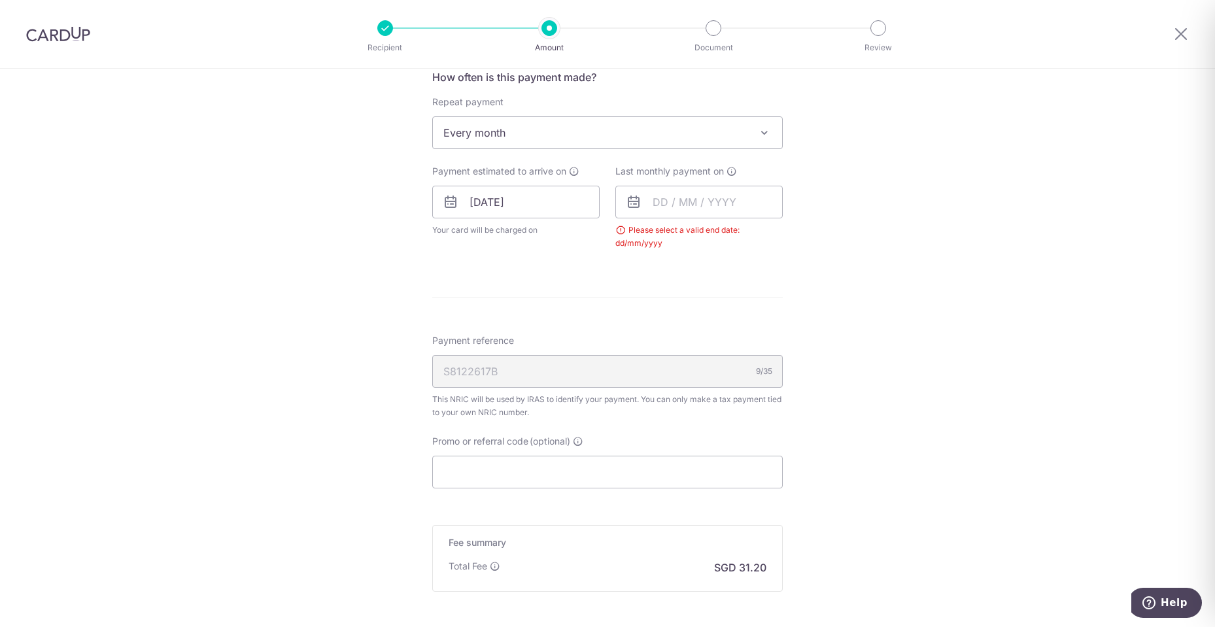
scroll to position [538, 0]
click at [482, 462] on input "Promo or referral code (optional)" at bounding box center [607, 470] width 350 height 33
paste input "VTAX25R"
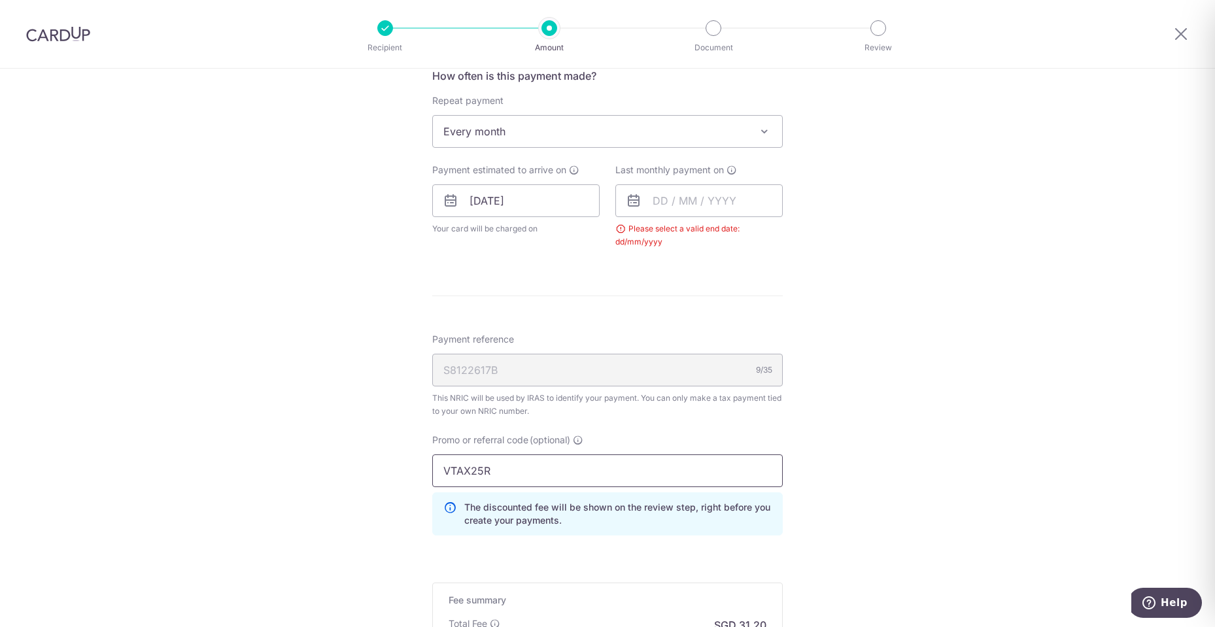
type input "VTAX25R"
click at [1018, 359] on div "Tell us more about your payment Enter one-time or monthly payment amount SGD 1,…" at bounding box center [607, 174] width 1215 height 1286
click at [714, 198] on input "text" at bounding box center [698, 200] width 167 height 33
click at [745, 237] on select "2025 2026" at bounding box center [750, 236] width 35 height 10
click at [798, 233] on link "Next" at bounding box center [800, 236] width 16 height 16
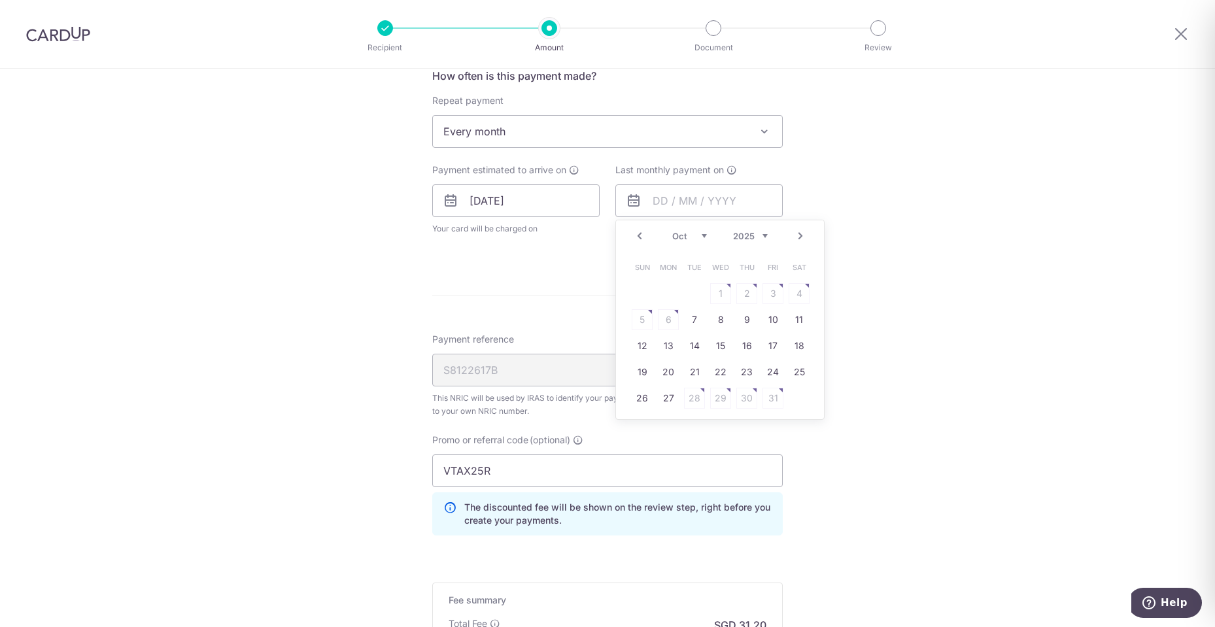
click at [798, 233] on link "Next" at bounding box center [800, 236] width 16 height 16
click at [800, 235] on link "Next" at bounding box center [800, 236] width 16 height 16
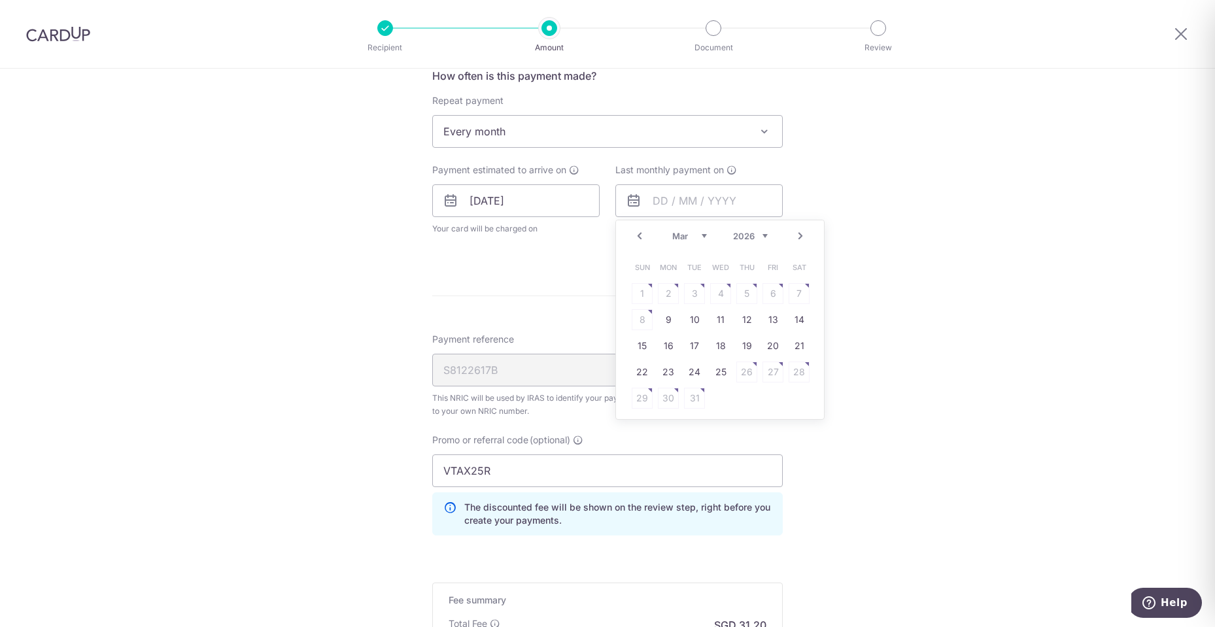
click at [800, 235] on link "Next" at bounding box center [800, 236] width 16 height 16
click at [636, 238] on link "Prev" at bounding box center [640, 236] width 16 height 16
click at [724, 347] on link "18" at bounding box center [720, 345] width 21 height 21
type input "[DATE]"
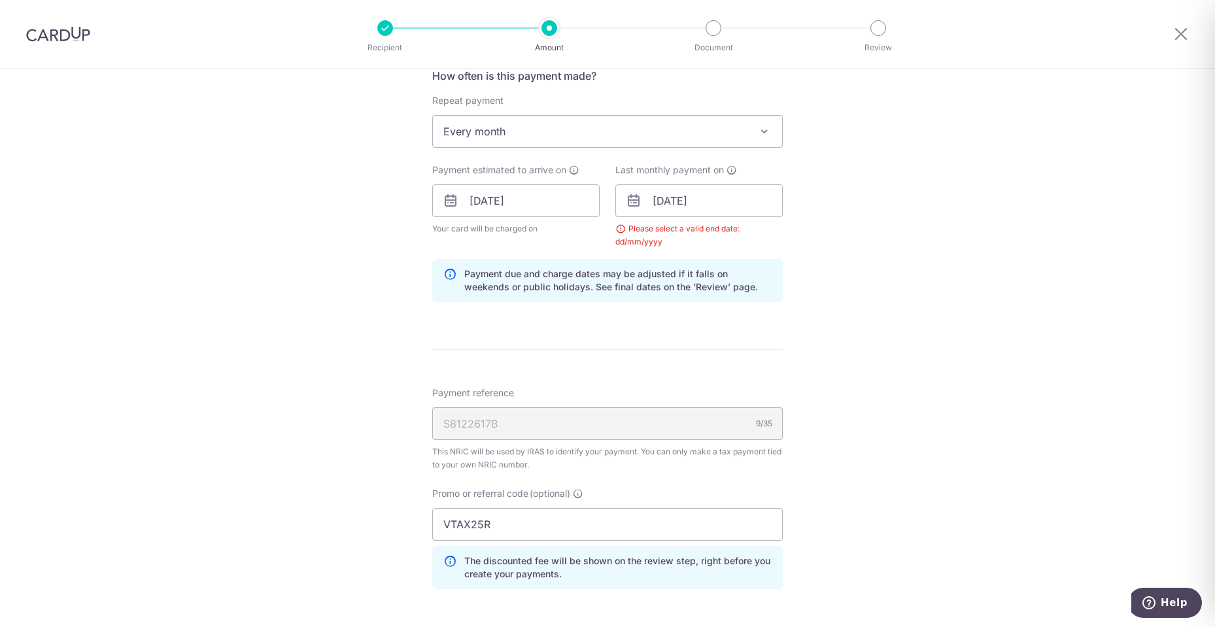
click at [926, 309] on div "Tell us more about your payment Enter one-time or monthly payment amount SGD 1,…" at bounding box center [607, 201] width 1215 height 1340
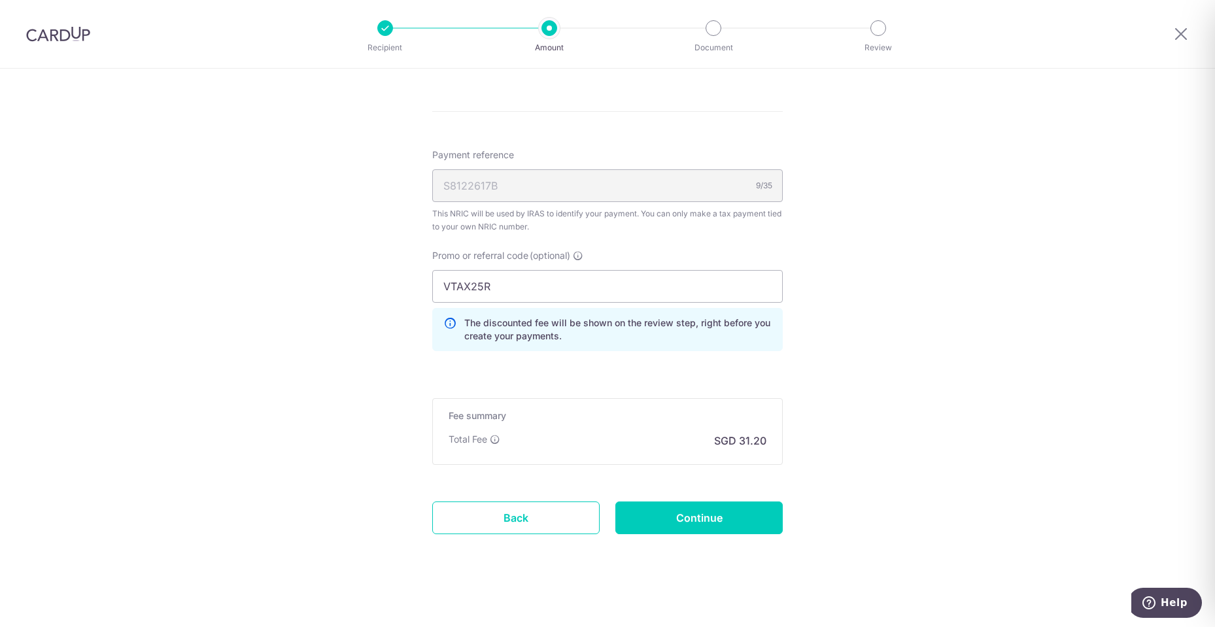
scroll to position [781, 0]
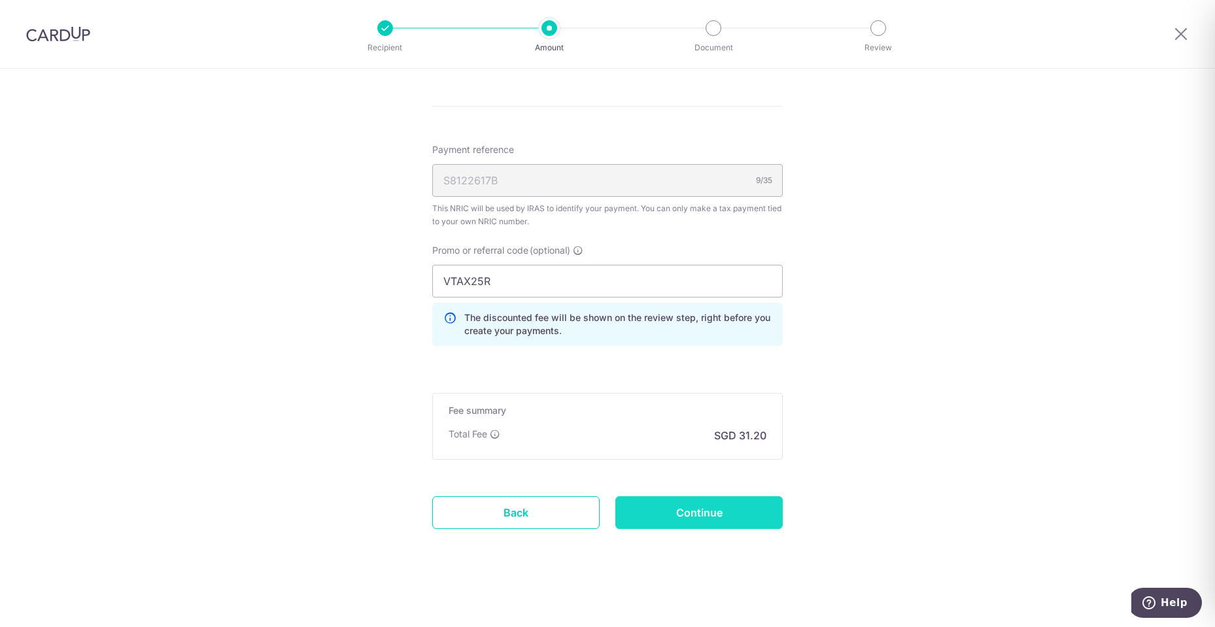
click at [735, 516] on input "Continue" at bounding box center [698, 512] width 167 height 33
type input "Update Schedule"
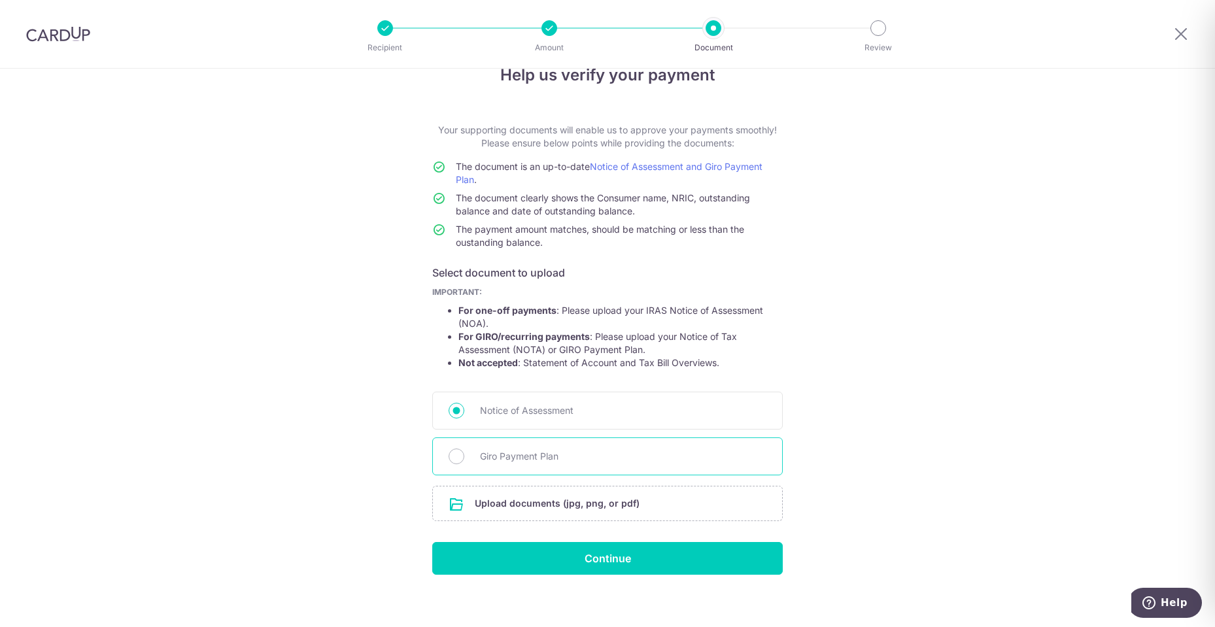
scroll to position [41, 0]
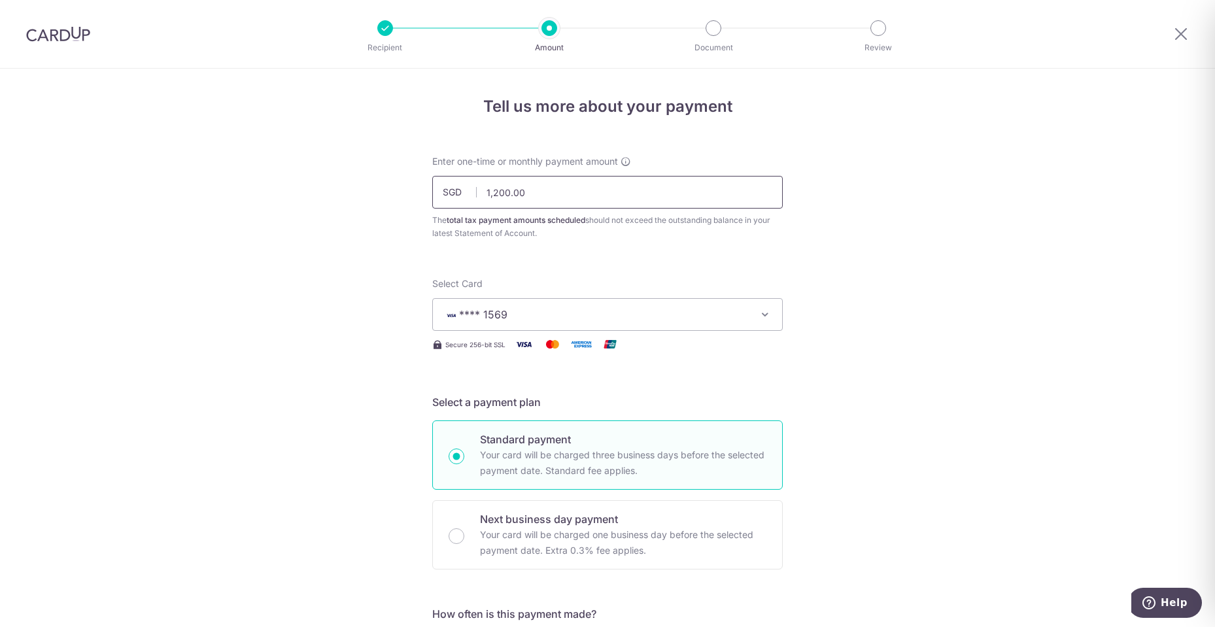
click at [579, 197] on input "1,200.00" at bounding box center [607, 192] width 350 height 33
type input "1,200.00"
click at [766, 316] on icon "button" at bounding box center [764, 314] width 13 height 13
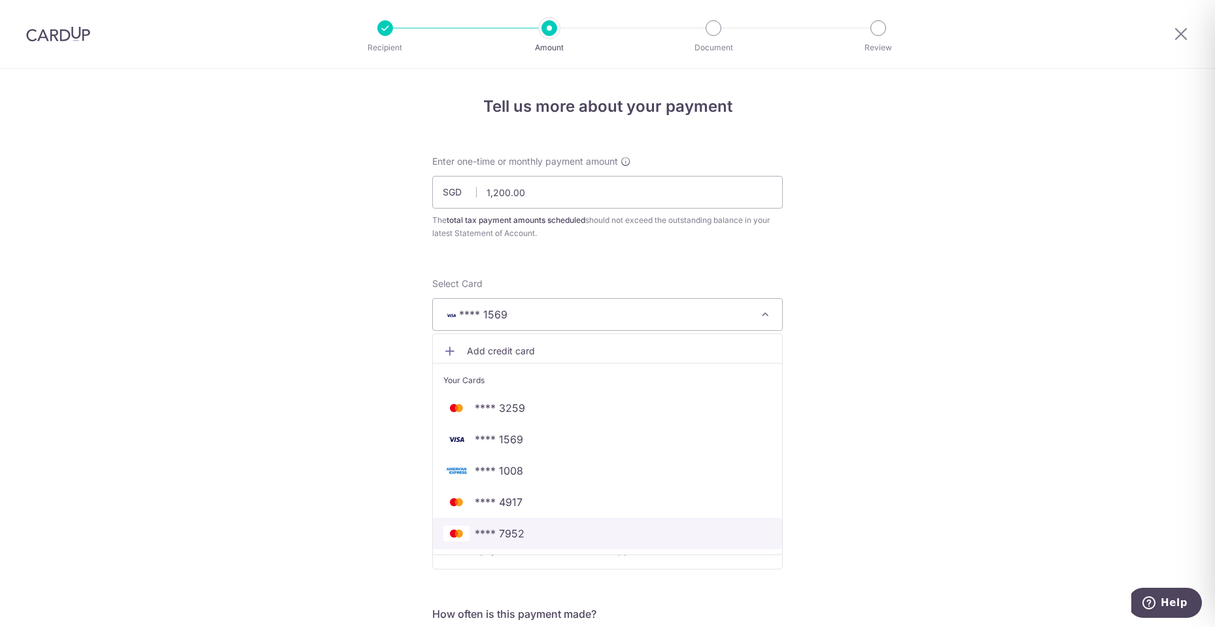
click at [511, 534] on span "**** 7952" at bounding box center [500, 534] width 50 height 16
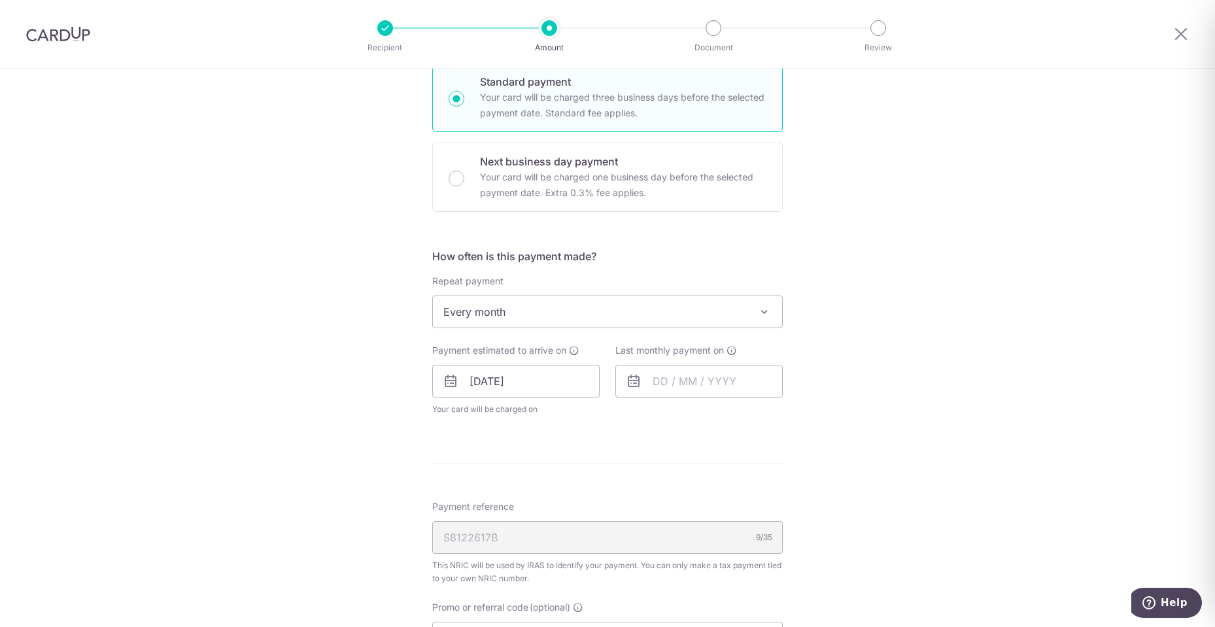
scroll to position [392, 0]
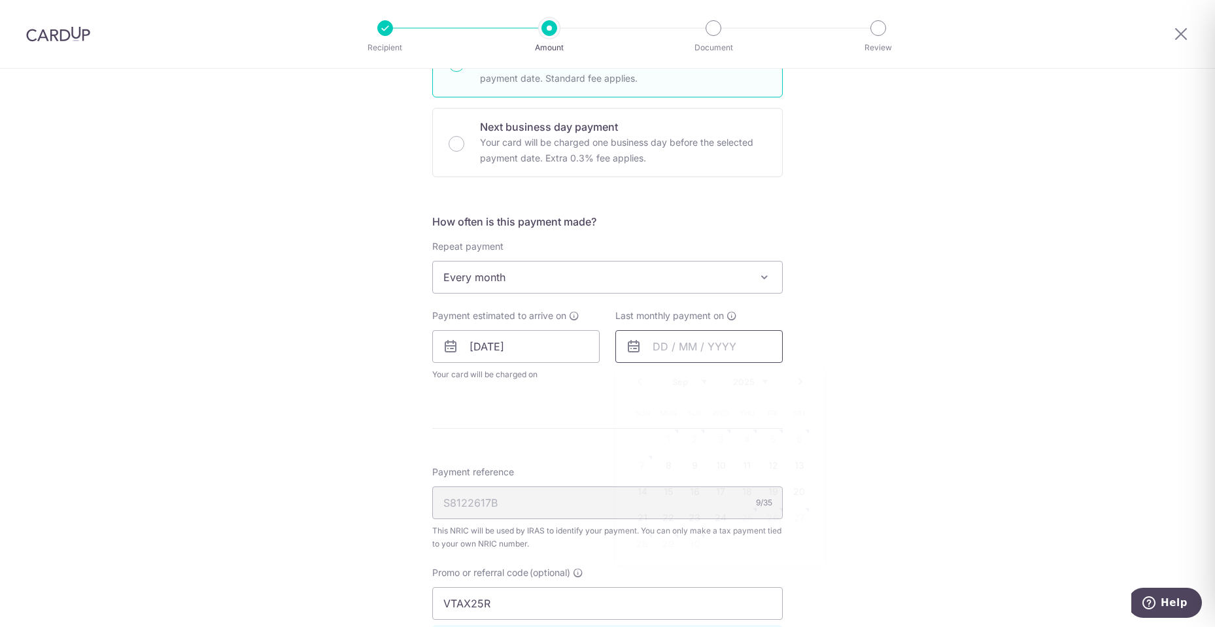
click at [685, 349] on input "text" at bounding box center [698, 346] width 167 height 33
click at [798, 382] on link "Next" at bounding box center [800, 382] width 16 height 16
click at [796, 382] on link "Next" at bounding box center [800, 382] width 16 height 16
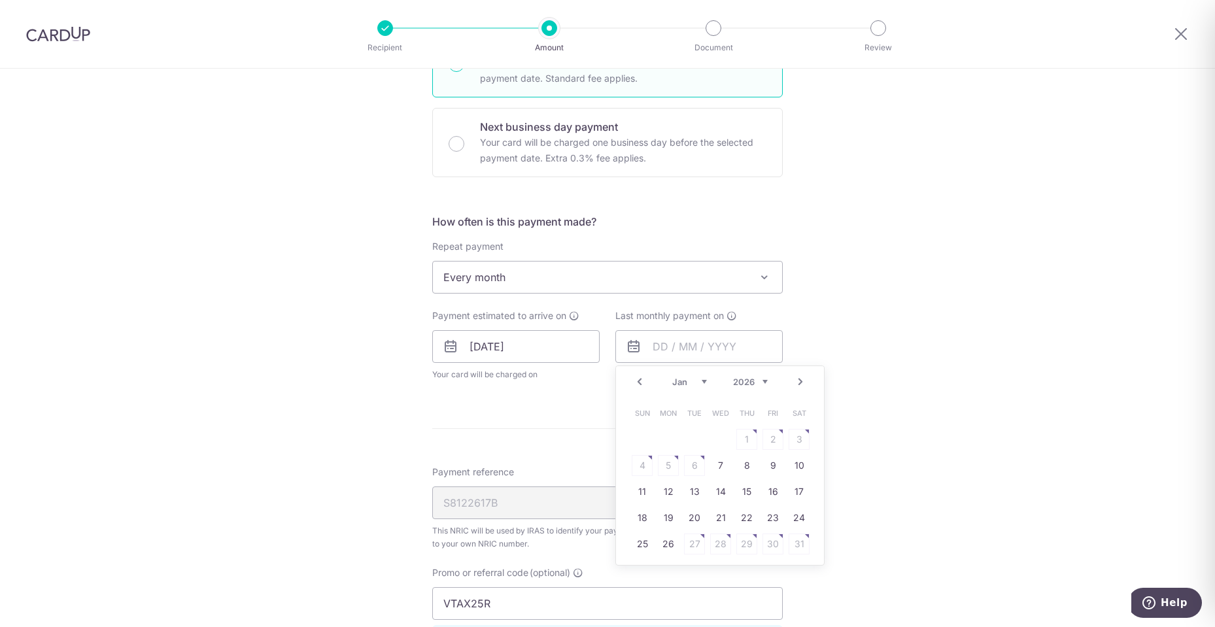
click at [795, 382] on link "Next" at bounding box center [800, 382] width 16 height 16
click at [717, 496] on link "18" at bounding box center [720, 491] width 21 height 21
type input "[DATE]"
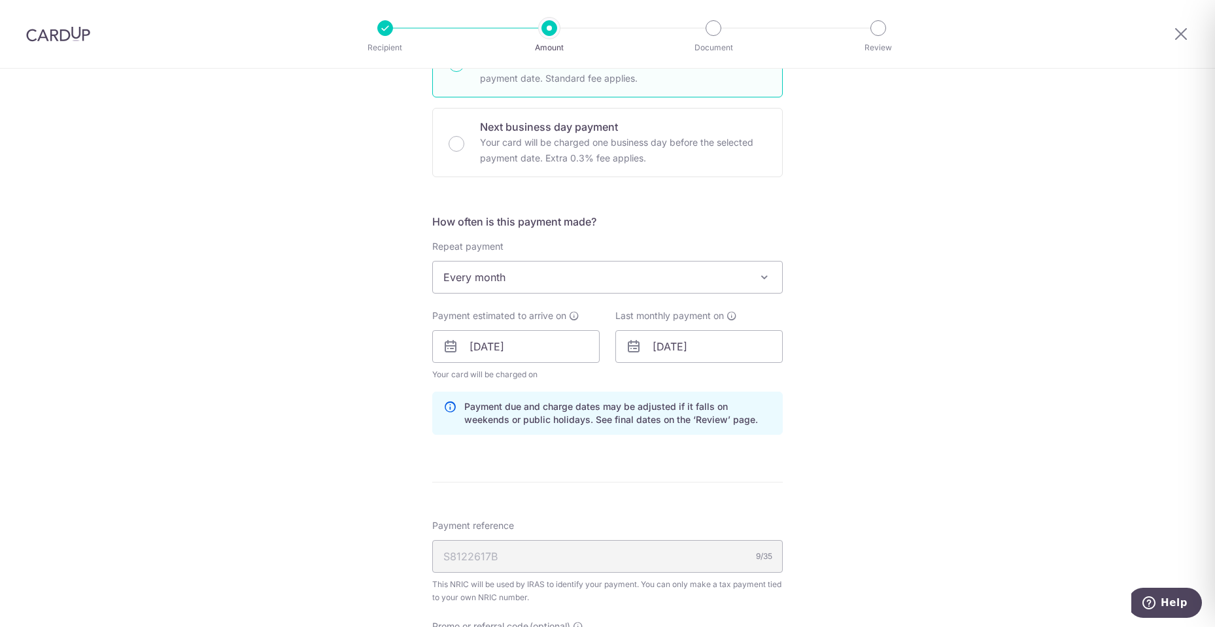
click at [907, 410] on div "Tell us more about your payment Enter one-time or monthly payment amount SGD 1,…" at bounding box center [607, 339] width 1215 height 1326
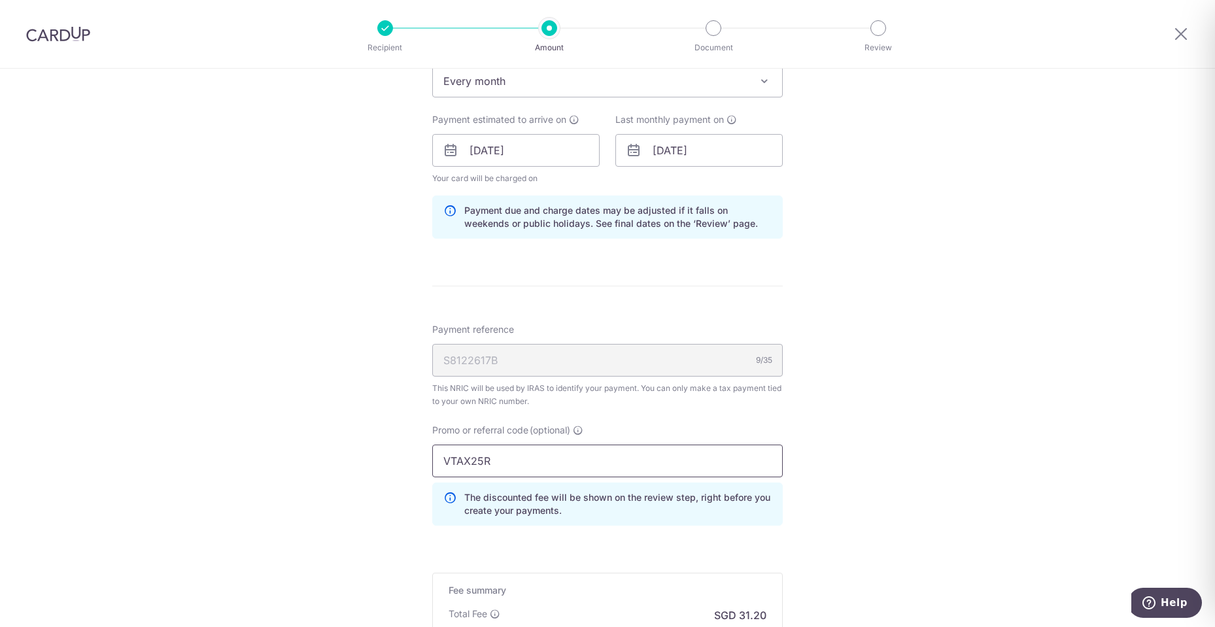
drag, startPoint x: 518, startPoint y: 460, endPoint x: 372, endPoint y: 471, distance: 146.9
click at [372, 471] on div "Tell us more about your payment Enter one-time or monthly payment amount SGD 1,…" at bounding box center [607, 143] width 1215 height 1326
paste input "ML"
type input "MLTAX25R"
click at [1015, 348] on div "Tell us more about your payment Enter one-time or monthly payment amount SGD 1,…" at bounding box center [607, 143] width 1215 height 1326
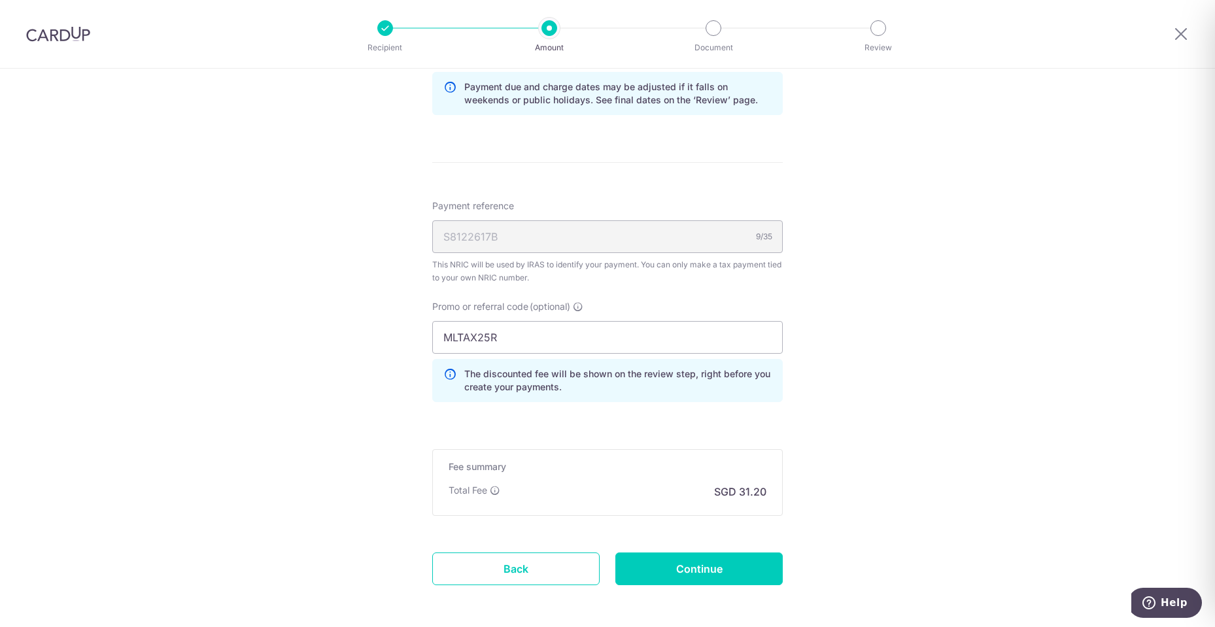
scroll to position [768, 0]
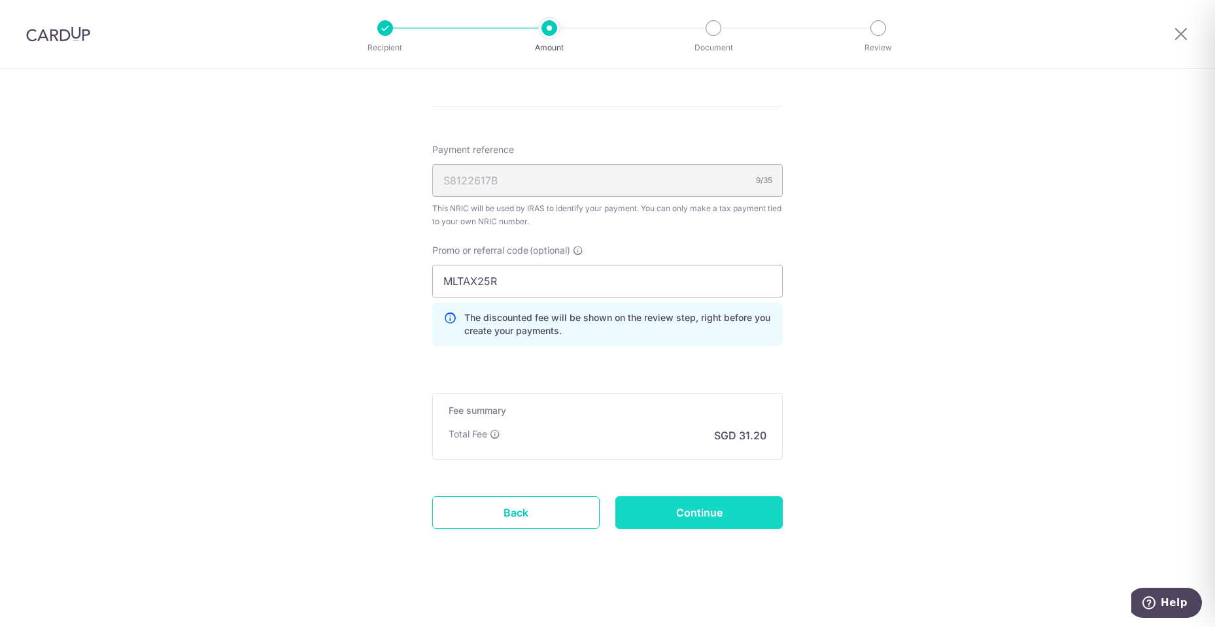
click at [675, 519] on input "Continue" at bounding box center [698, 512] width 167 height 33
type input "Update Schedule"
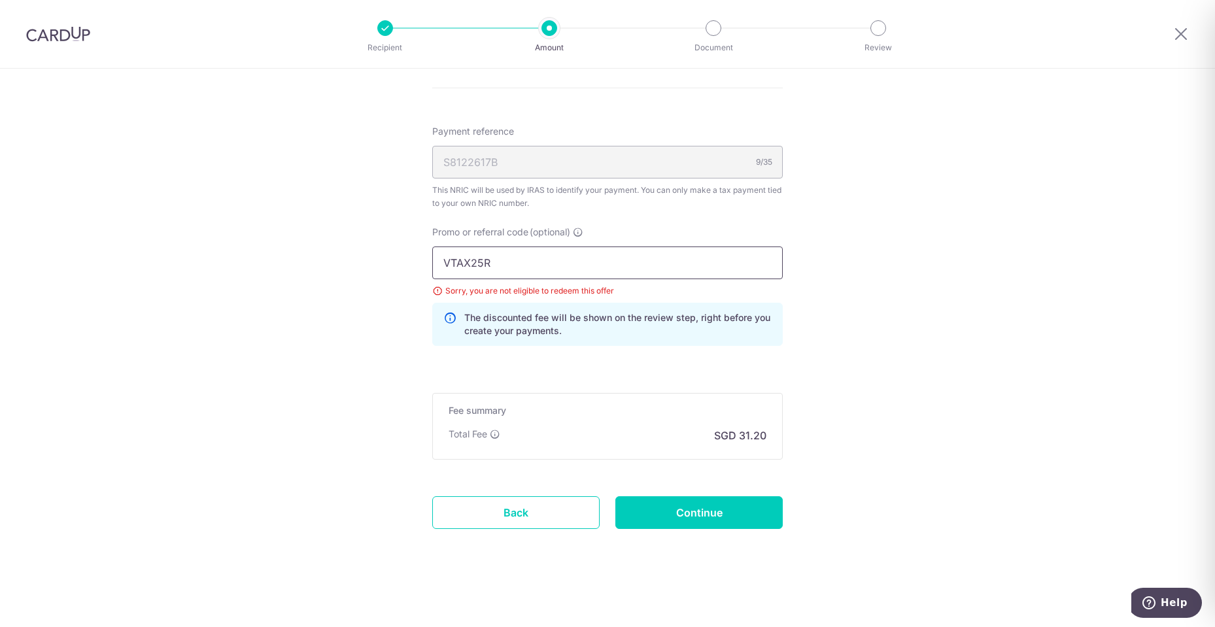
drag, startPoint x: 525, startPoint y: 259, endPoint x: 352, endPoint y: 260, distance: 173.2
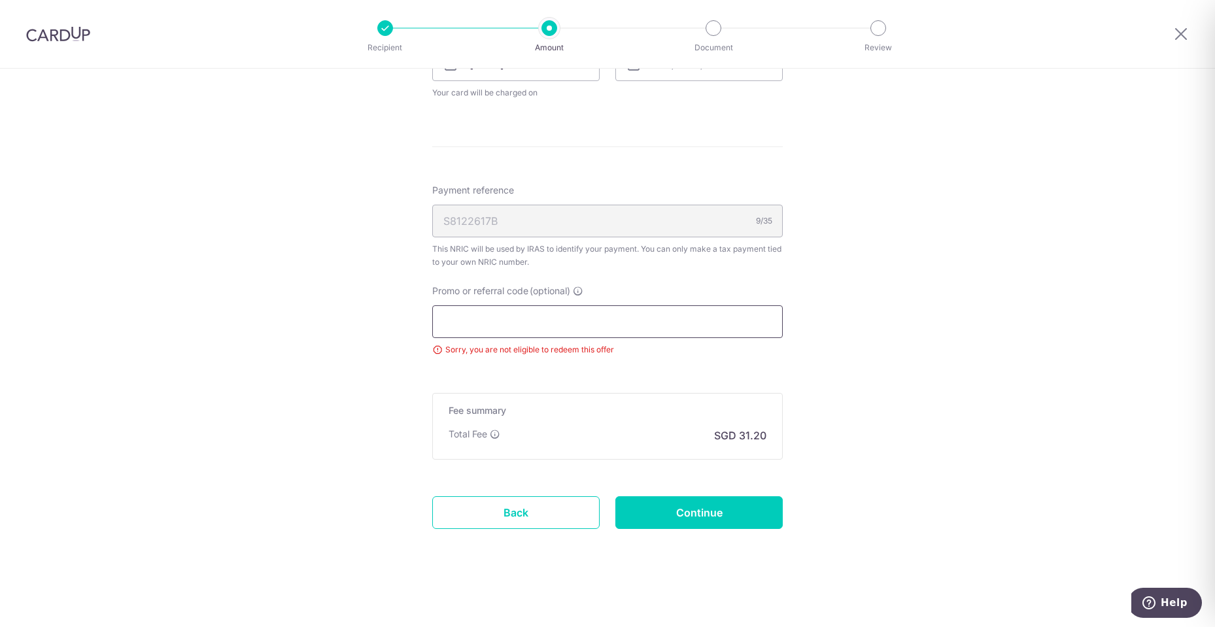
scroll to position [674, 0]
click at [525, 319] on input "Promo or referral code (optional)" at bounding box center [607, 321] width 350 height 33
paste input "MLTAX25R"
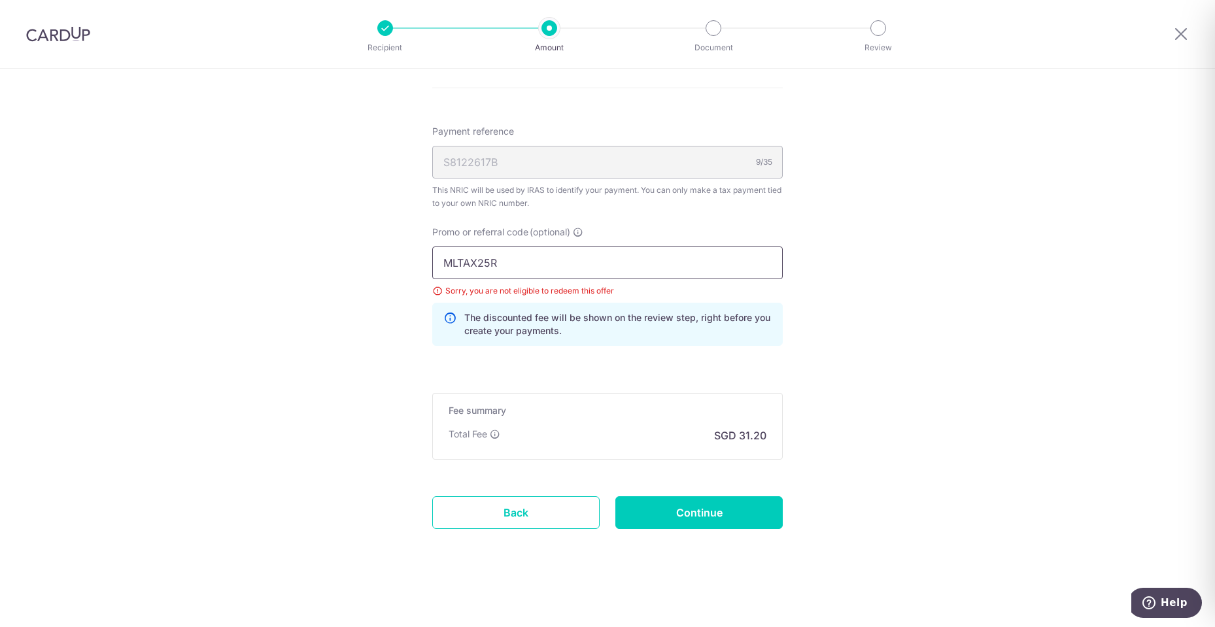
type input "MLTAX25R"
click at [671, 524] on input "Continue" at bounding box center [698, 512] width 167 height 33
type input "Update Schedule"
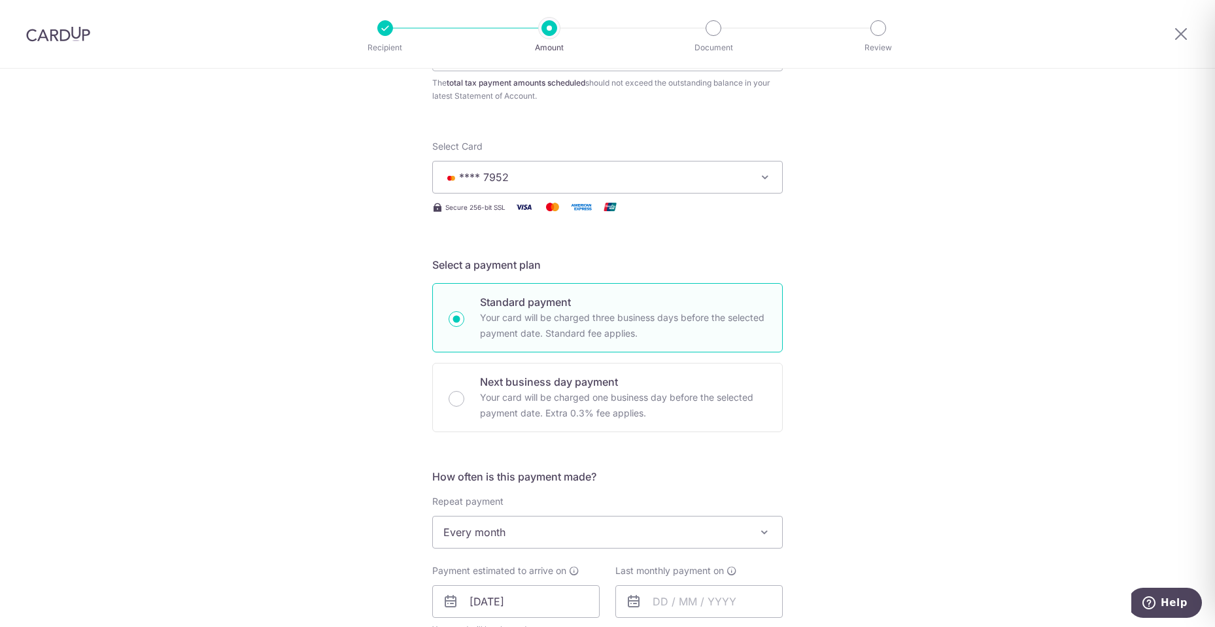
scroll to position [327, 0]
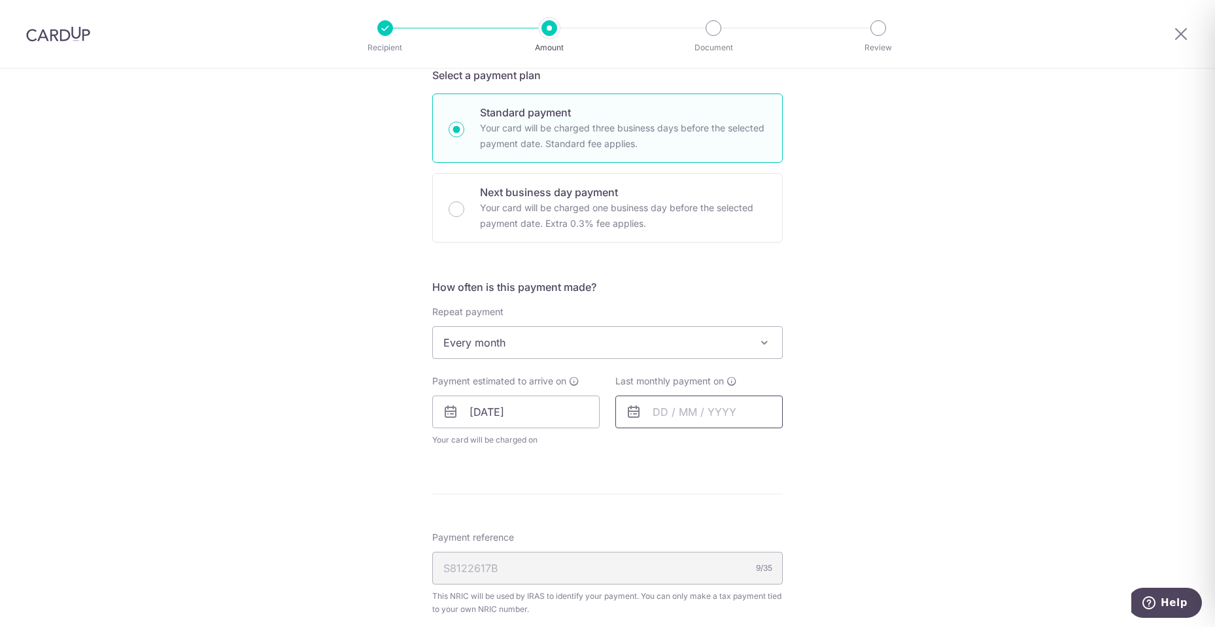
click at [715, 411] on input "text" at bounding box center [698, 412] width 167 height 33
click at [797, 445] on link "Next" at bounding box center [800, 447] width 16 height 16
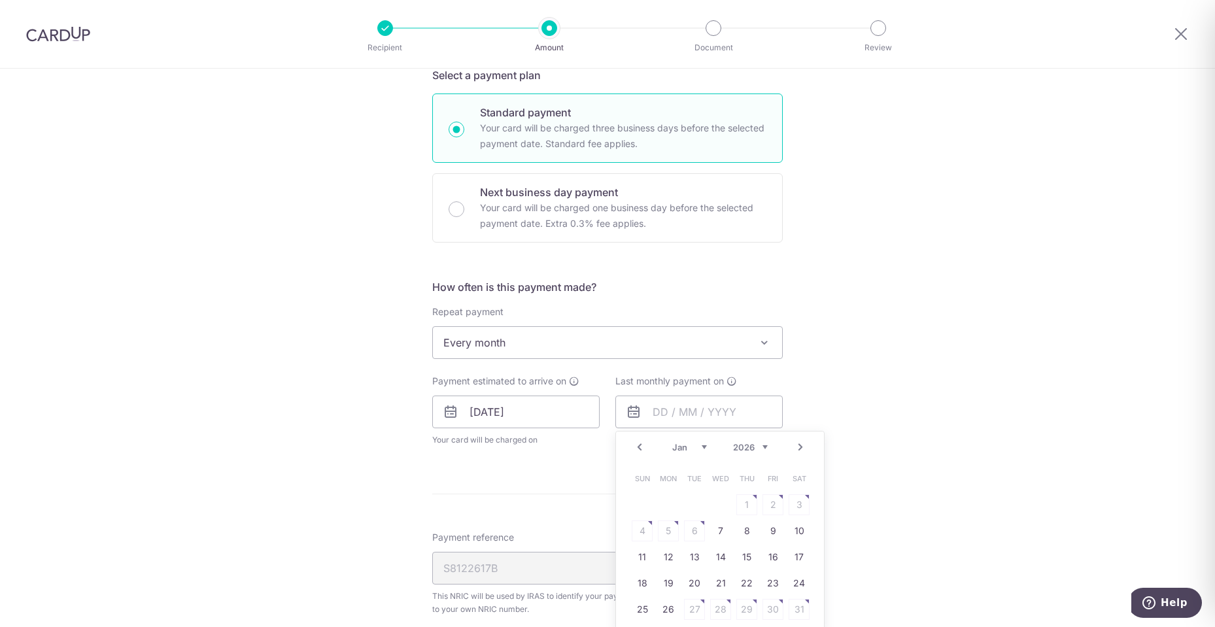
click at [797, 445] on link "Next" at bounding box center [800, 447] width 16 height 16
click at [713, 556] on link "18" at bounding box center [720, 557] width 21 height 21
type input "18/03/2026"
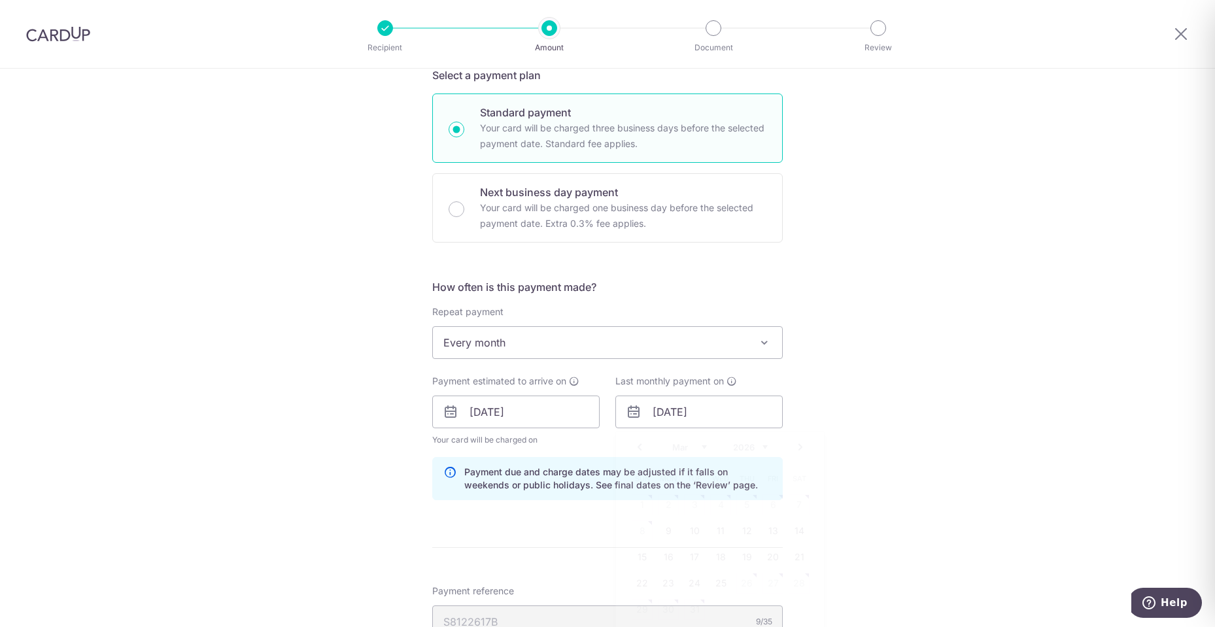
drag, startPoint x: 981, startPoint y: 407, endPoint x: 970, endPoint y: 415, distance: 14.0
click at [981, 407] on div "Tell us more about your payment Enter one-time or monthly payment amount SGD 1,…" at bounding box center [607, 405] width 1215 height 1326
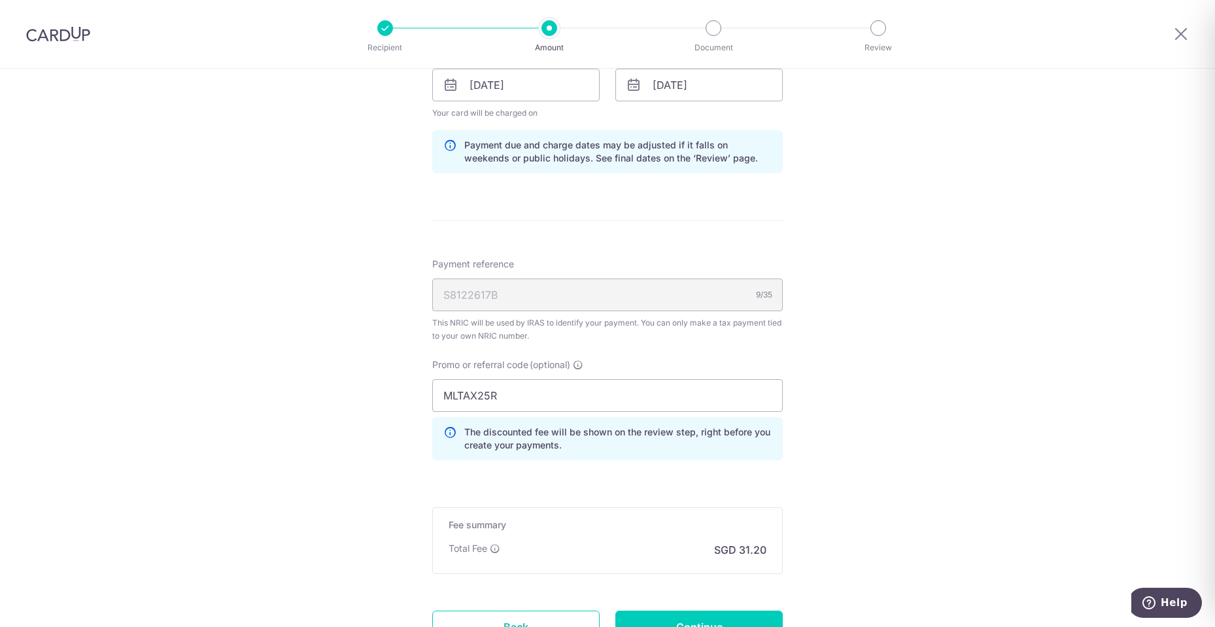
scroll to position [768, 0]
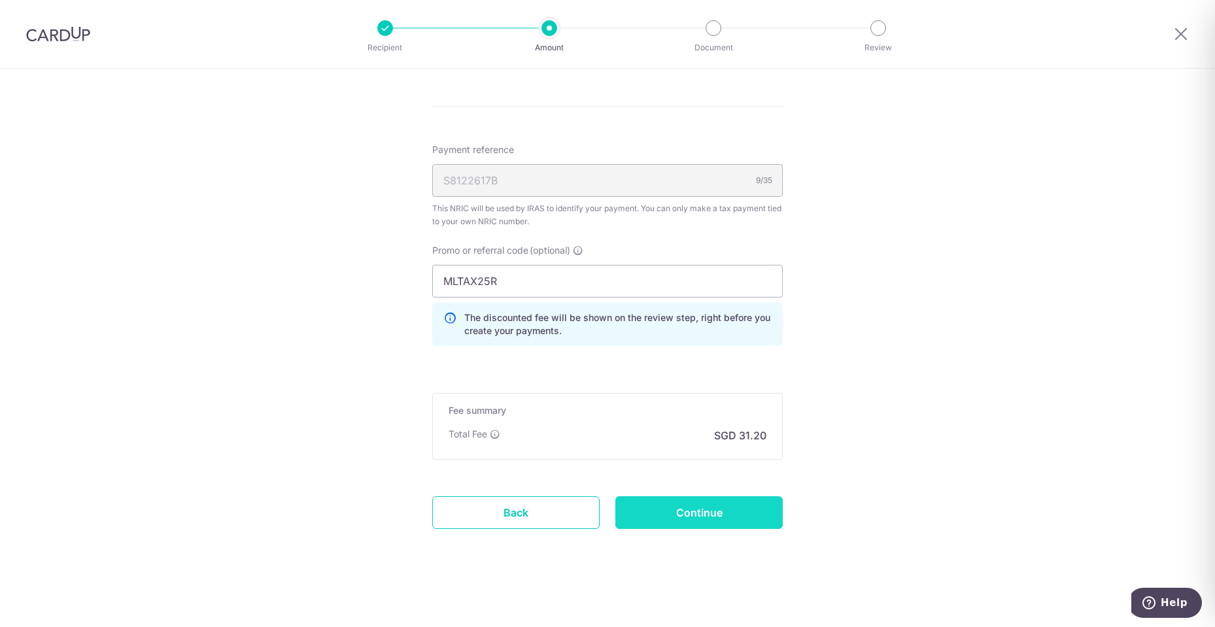
click at [694, 500] on input "Continue" at bounding box center [698, 512] width 167 height 33
type input "Update Schedule"
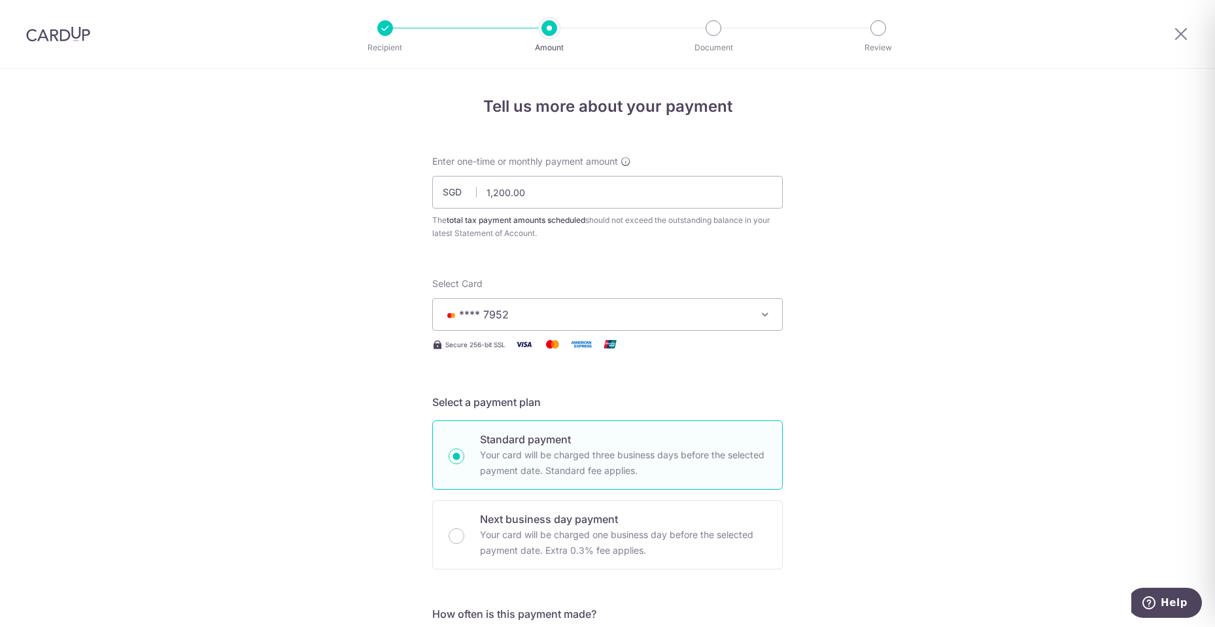
scroll to position [733, 0]
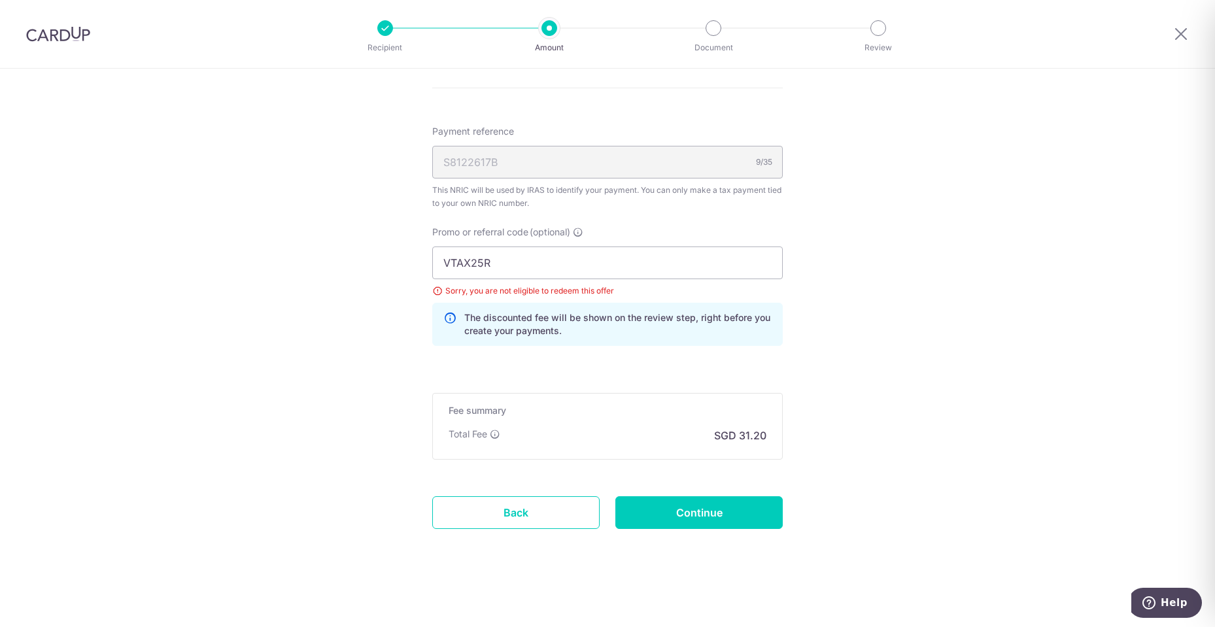
click at [600, 245] on div "Promo or referral code (optional) VTAX25R Sorry, you are not eligible to redeem…" at bounding box center [607, 286] width 350 height 120
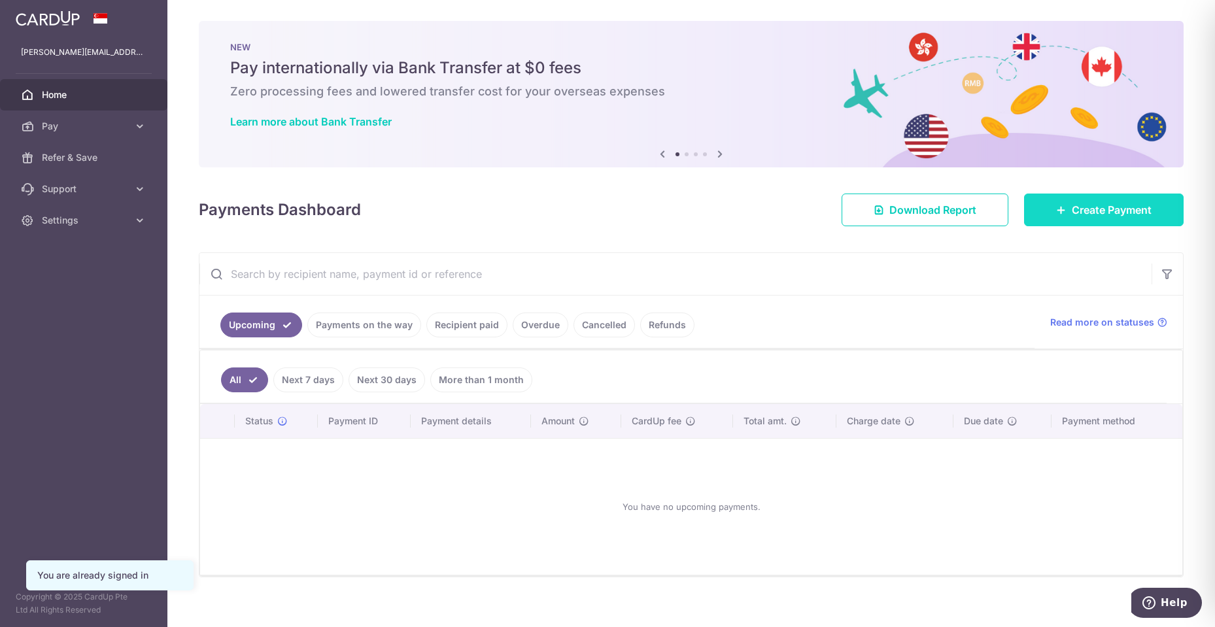
click at [1085, 216] on span "Create Payment" at bounding box center [1112, 210] width 80 height 16
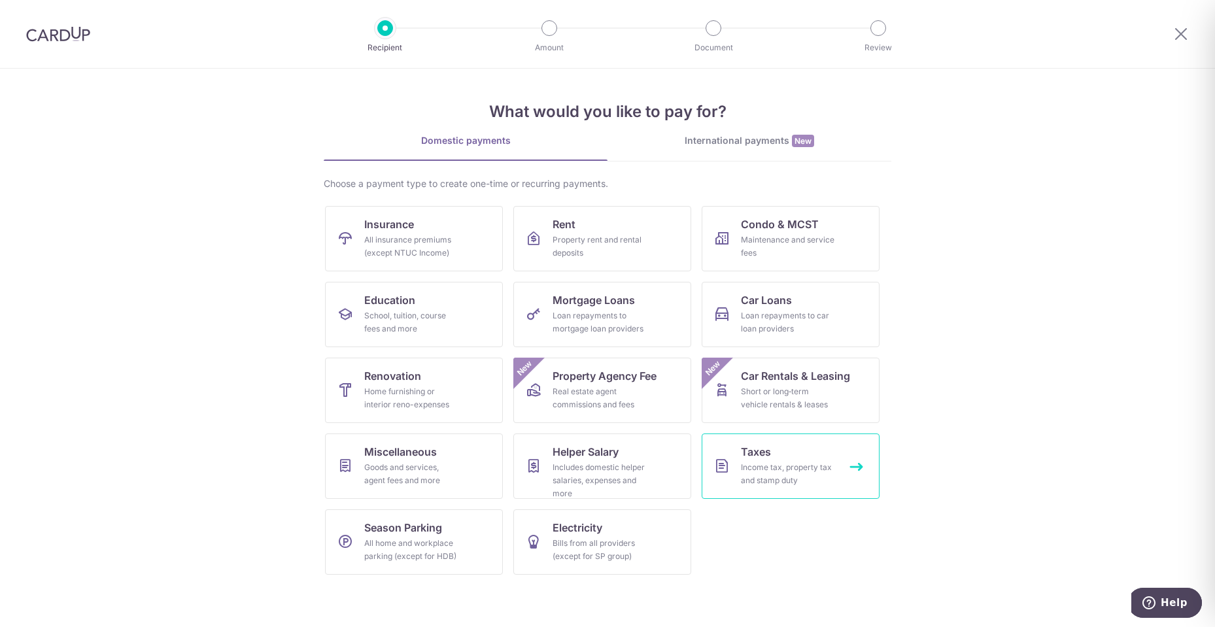
click at [780, 475] on div "Income tax, property tax and stamp duty" at bounding box center [788, 474] width 94 height 26
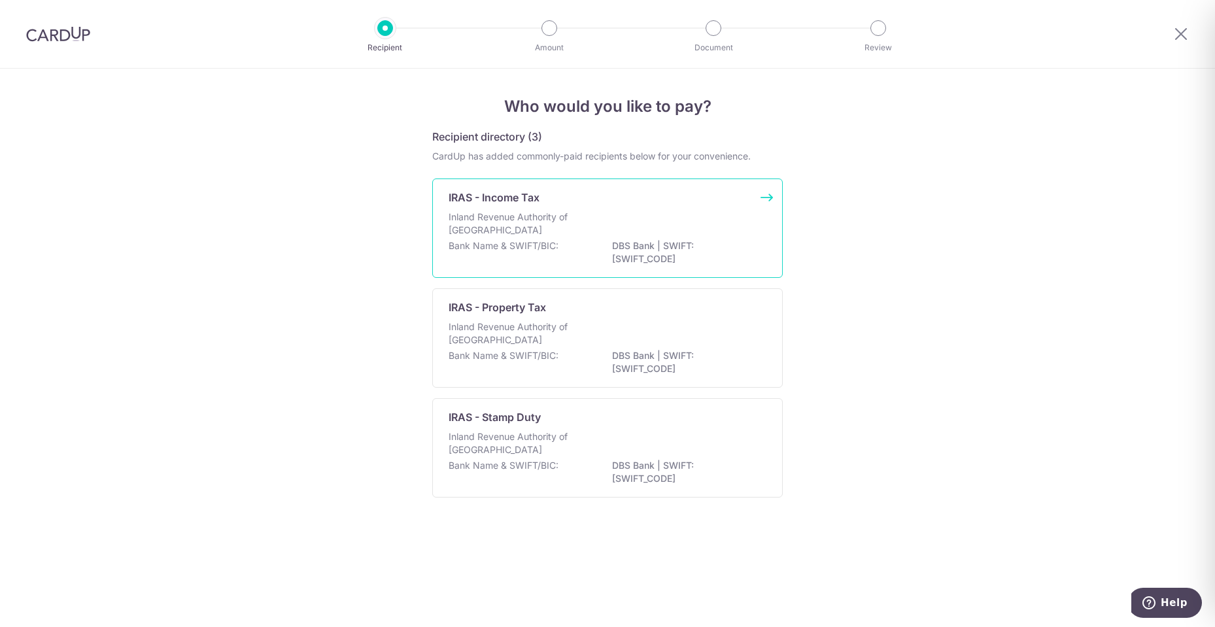
click at [701, 237] on div "Inland Revenue Authority of [GEOGRAPHIC_DATA]" at bounding box center [607, 225] width 318 height 29
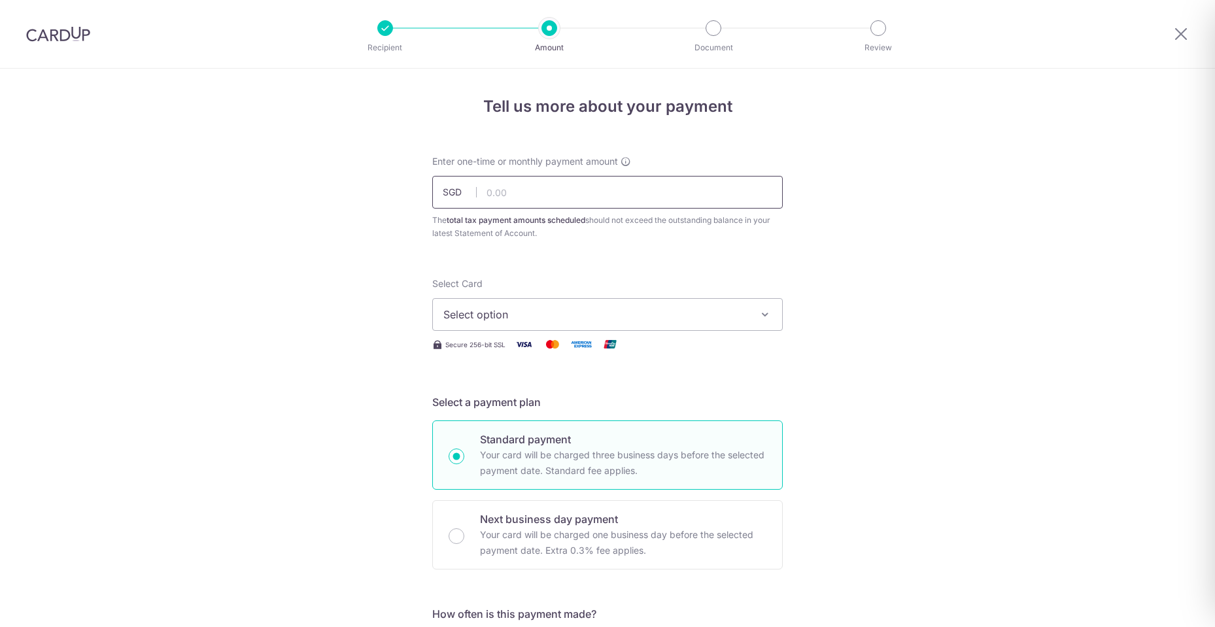
click at [675, 197] on input "text" at bounding box center [607, 192] width 350 height 33
type input "1,200.00"
click at [545, 309] on span "Select option" at bounding box center [595, 315] width 305 height 16
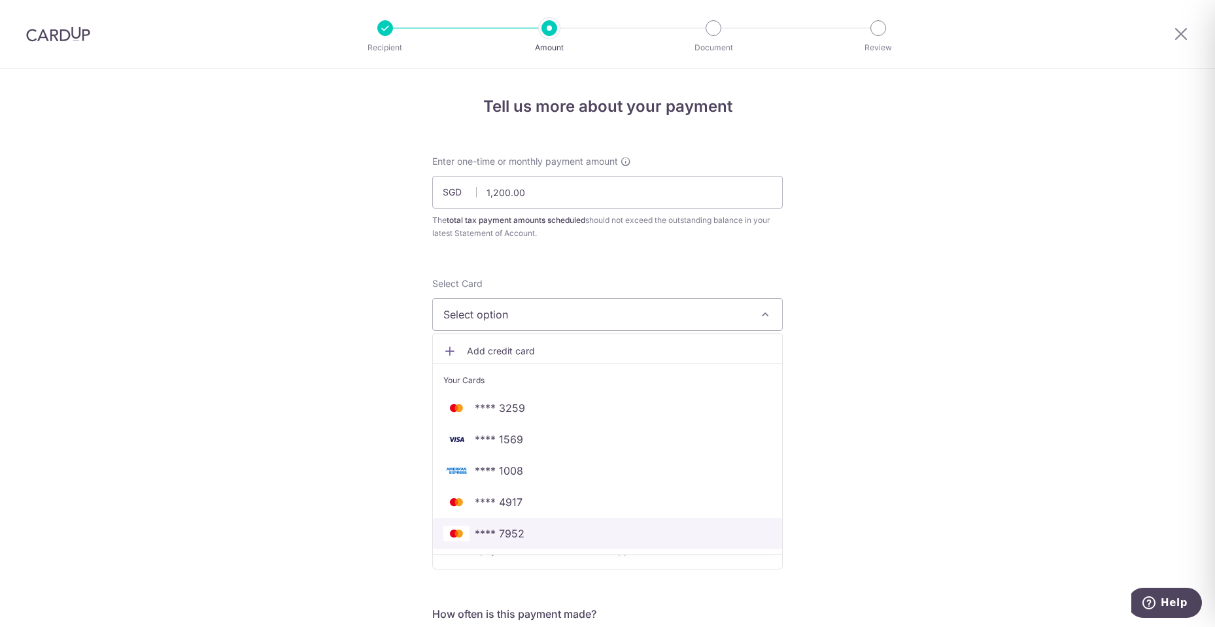
click at [520, 531] on span "**** 7952" at bounding box center [500, 534] width 50 height 16
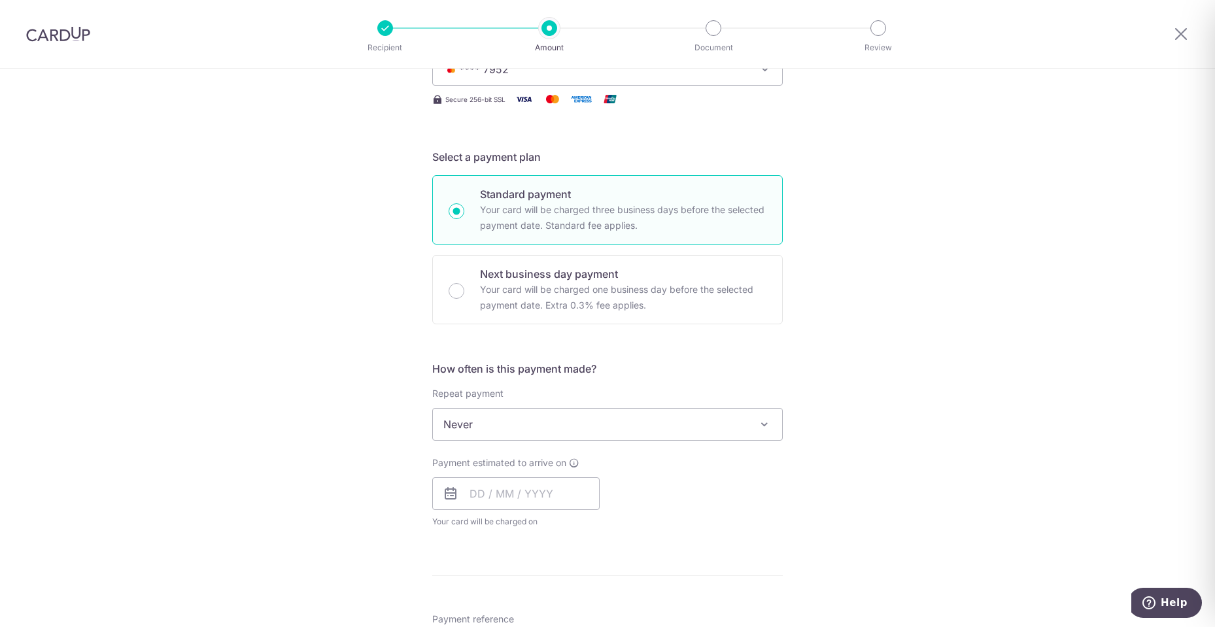
scroll to position [262, 0]
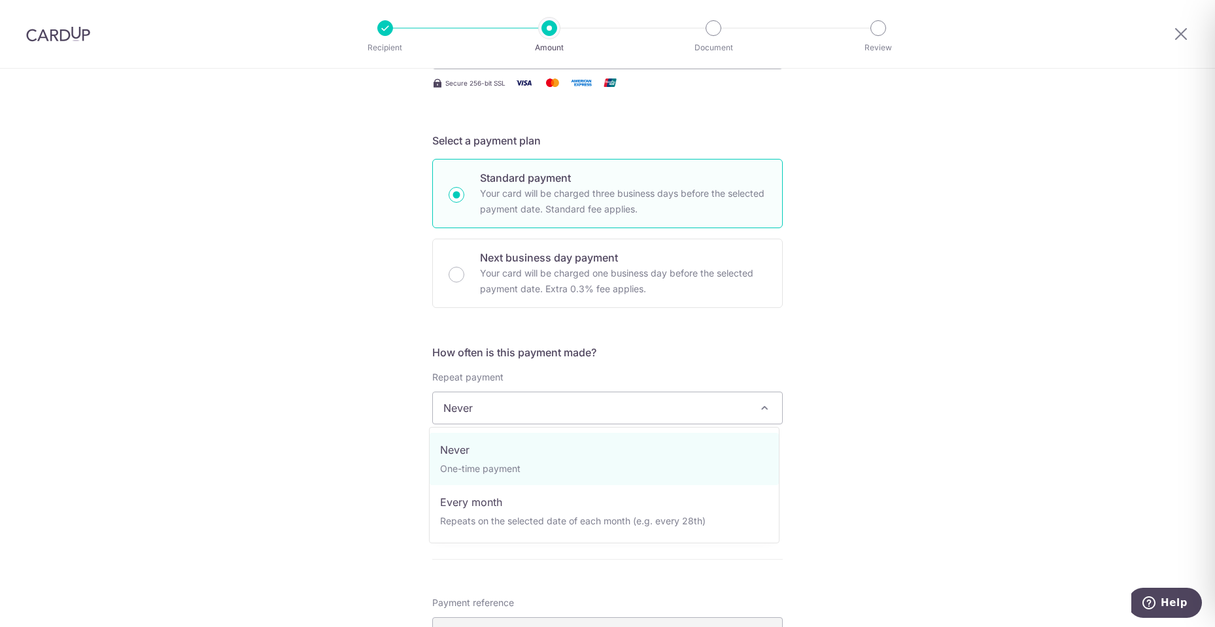
click at [548, 409] on span "Never" at bounding box center [607, 407] width 349 height 31
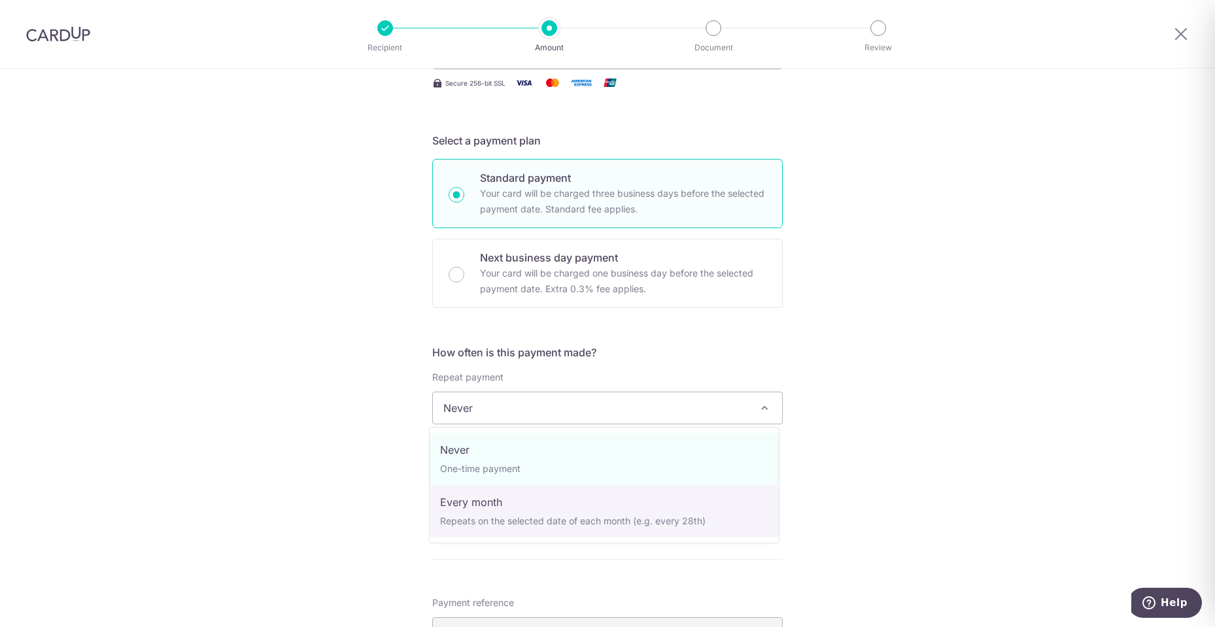
select select "3"
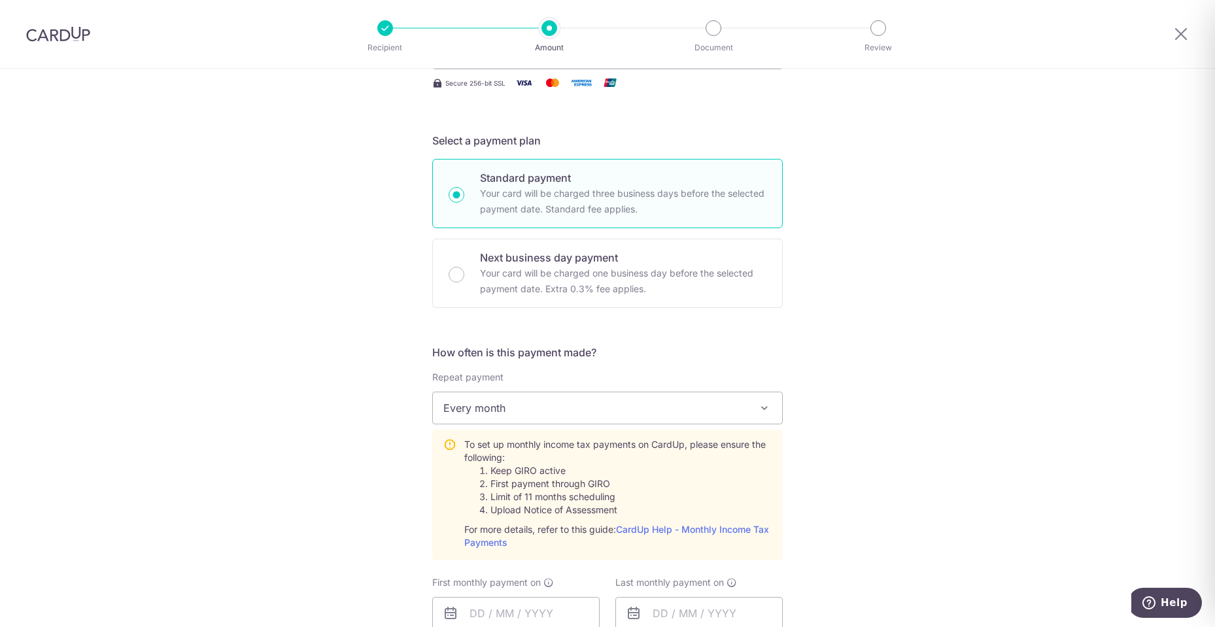
scroll to position [458, 0]
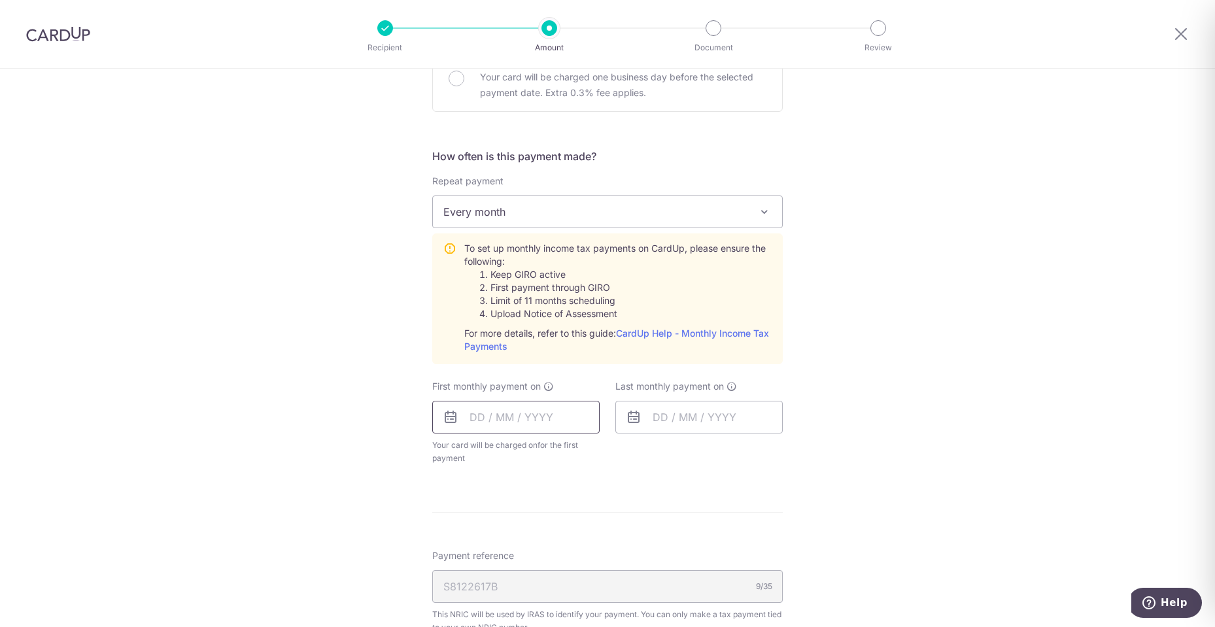
click at [488, 418] on input "text" at bounding box center [515, 417] width 167 height 33
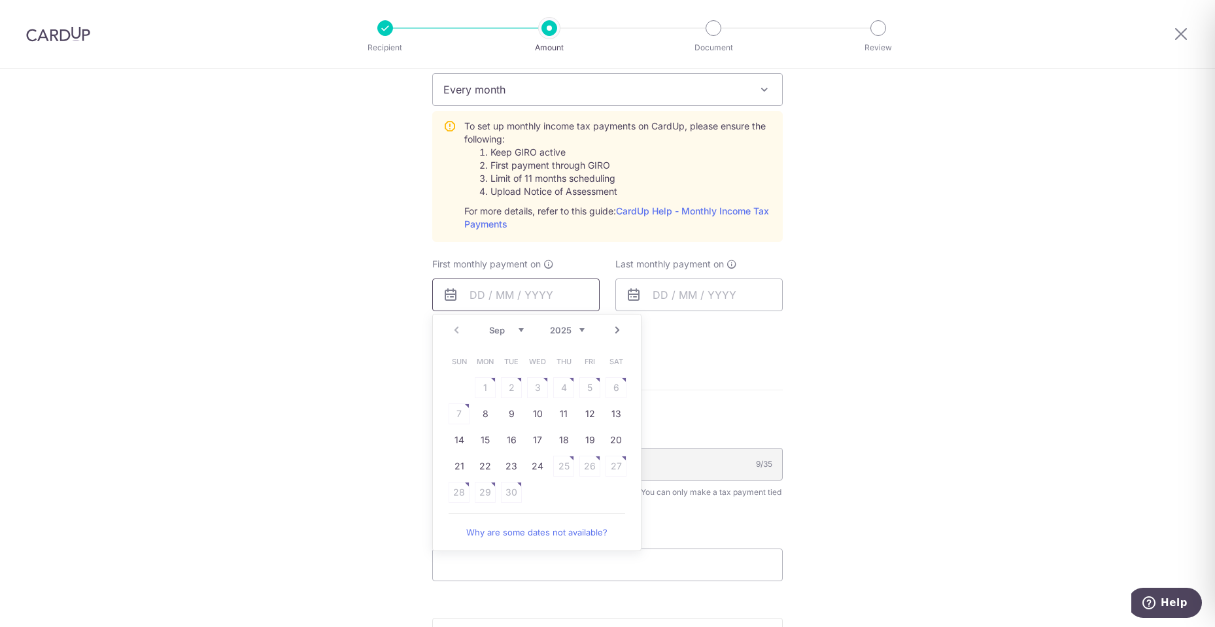
scroll to position [588, 0]
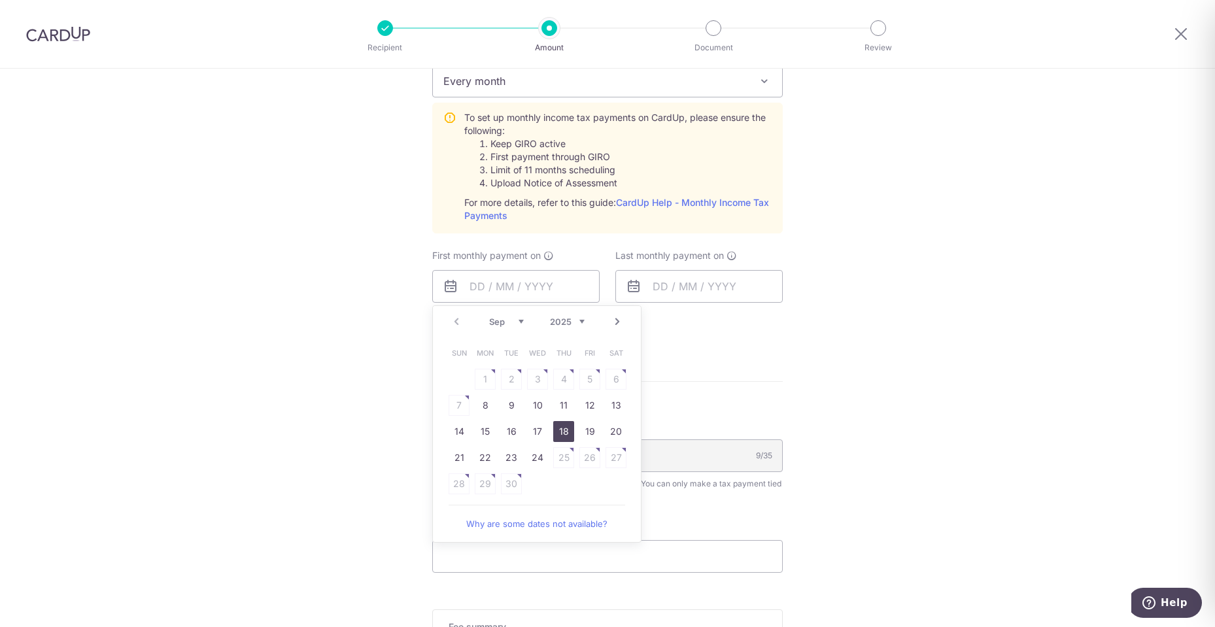
click at [560, 431] on link "18" at bounding box center [563, 431] width 21 height 21
type input "[DATE]"
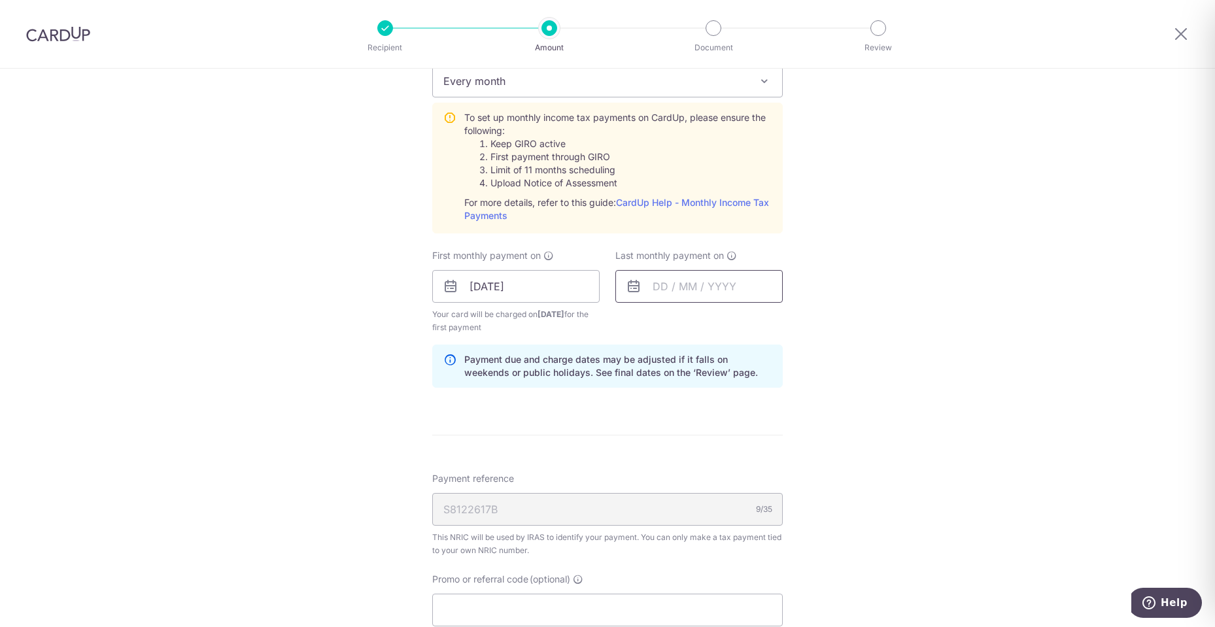
click at [709, 288] on input "text" at bounding box center [698, 286] width 167 height 33
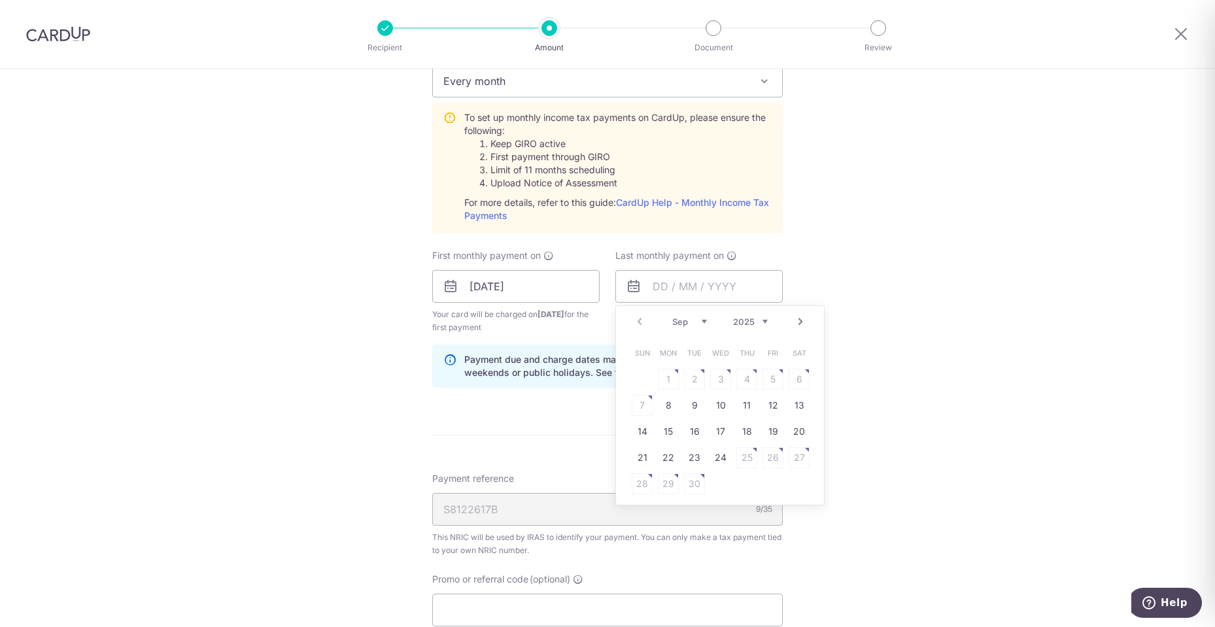
click at [798, 324] on link "Next" at bounding box center [800, 322] width 16 height 16
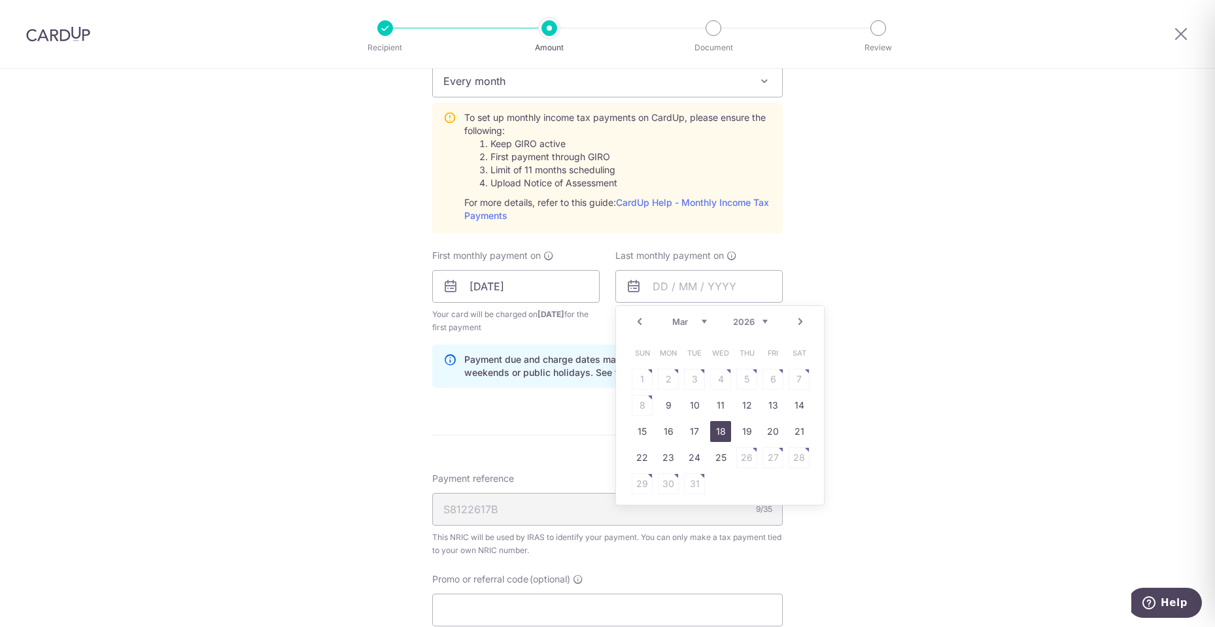
click at [713, 431] on link "18" at bounding box center [720, 431] width 21 height 21
type input "18/03/2026"
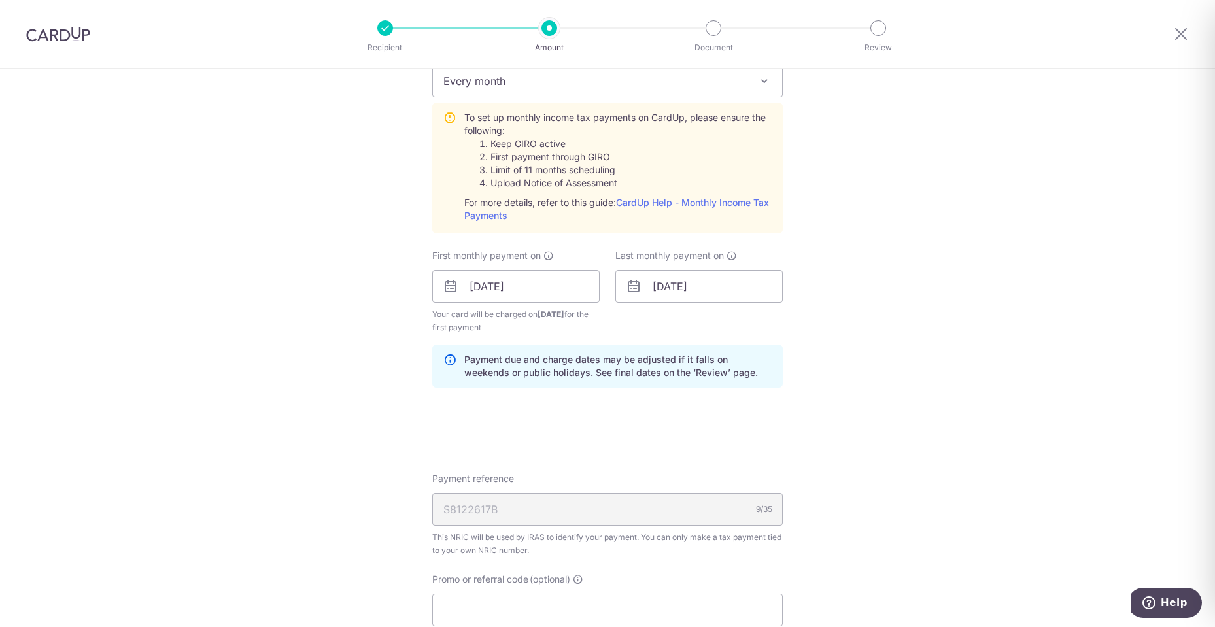
click at [919, 369] on div "Tell us more about your payment Enter one-time or monthly payment amount SGD 1,…" at bounding box center [607, 188] width 1215 height 1417
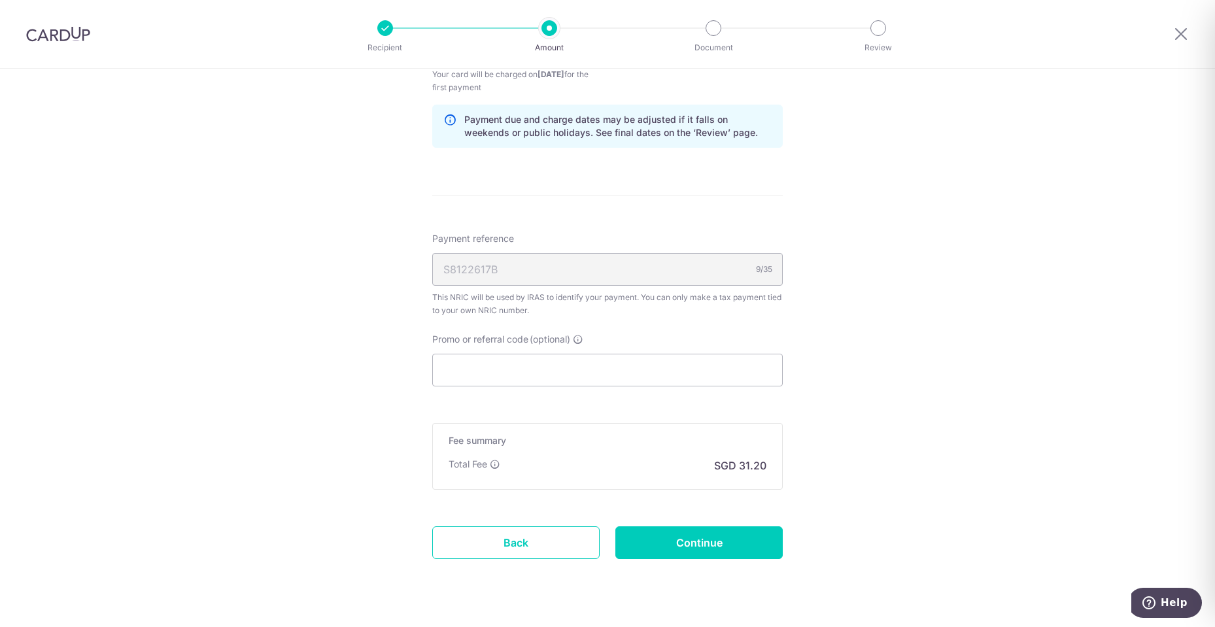
scroll to position [850, 0]
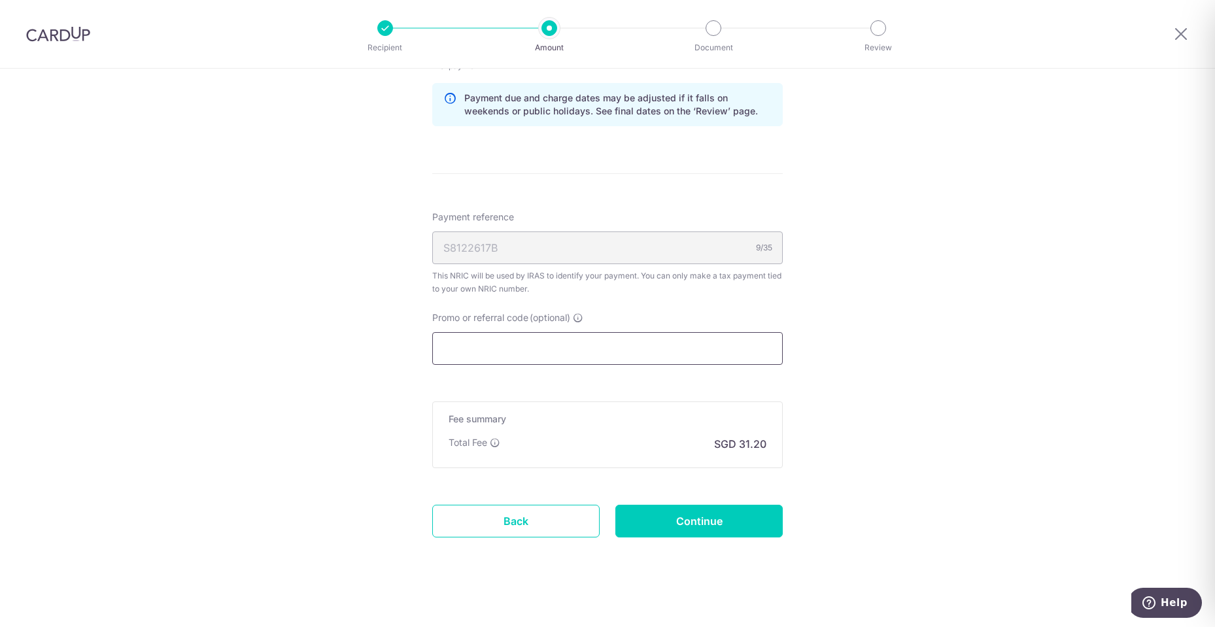
click at [514, 348] on input "Promo or referral code (optional)" at bounding box center [607, 348] width 350 height 33
paste input "MLTAX25R"
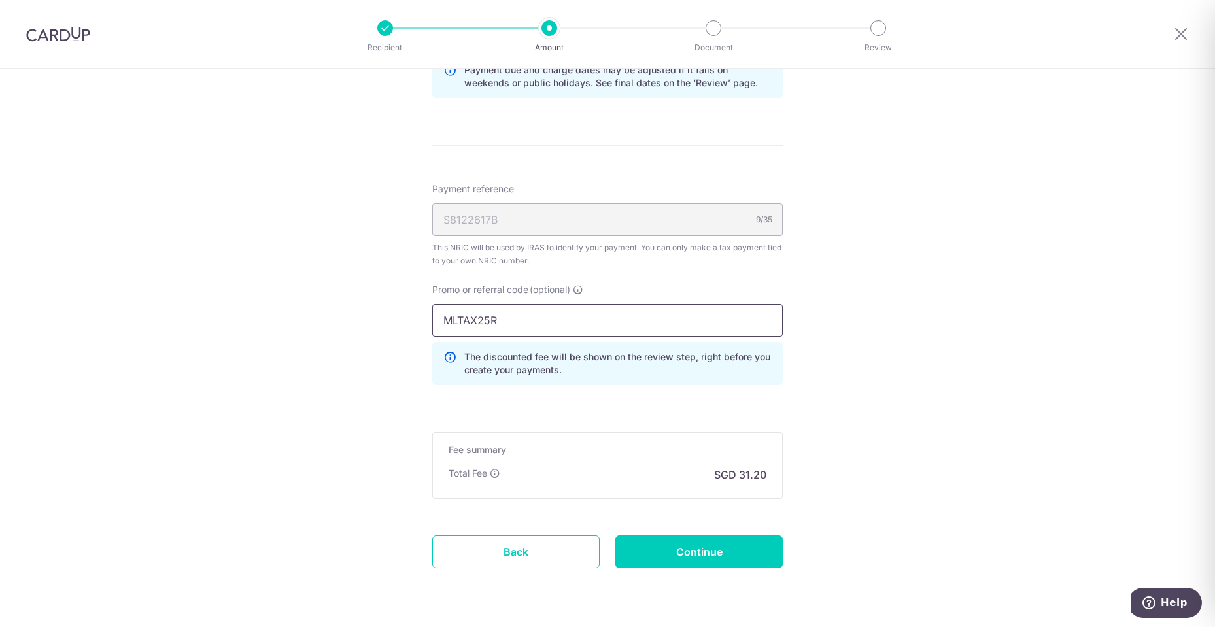
scroll to position [917, 0]
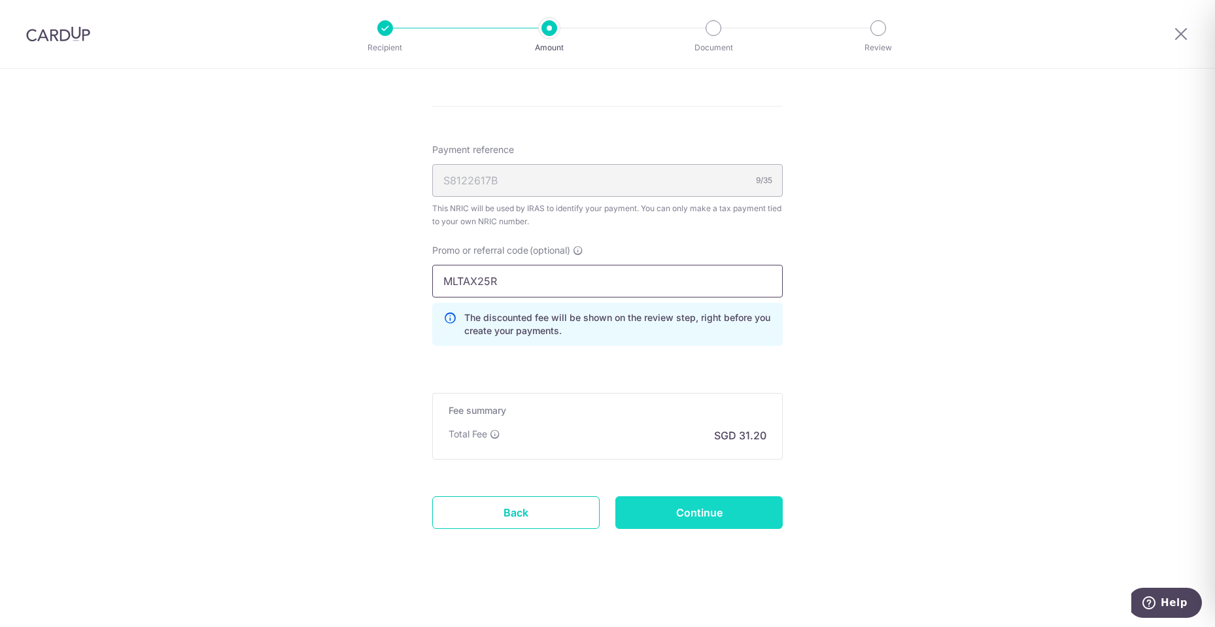
type input "MLTAX25R"
click at [671, 516] on input "Continue" at bounding box center [698, 512] width 167 height 33
type input "Create Schedule"
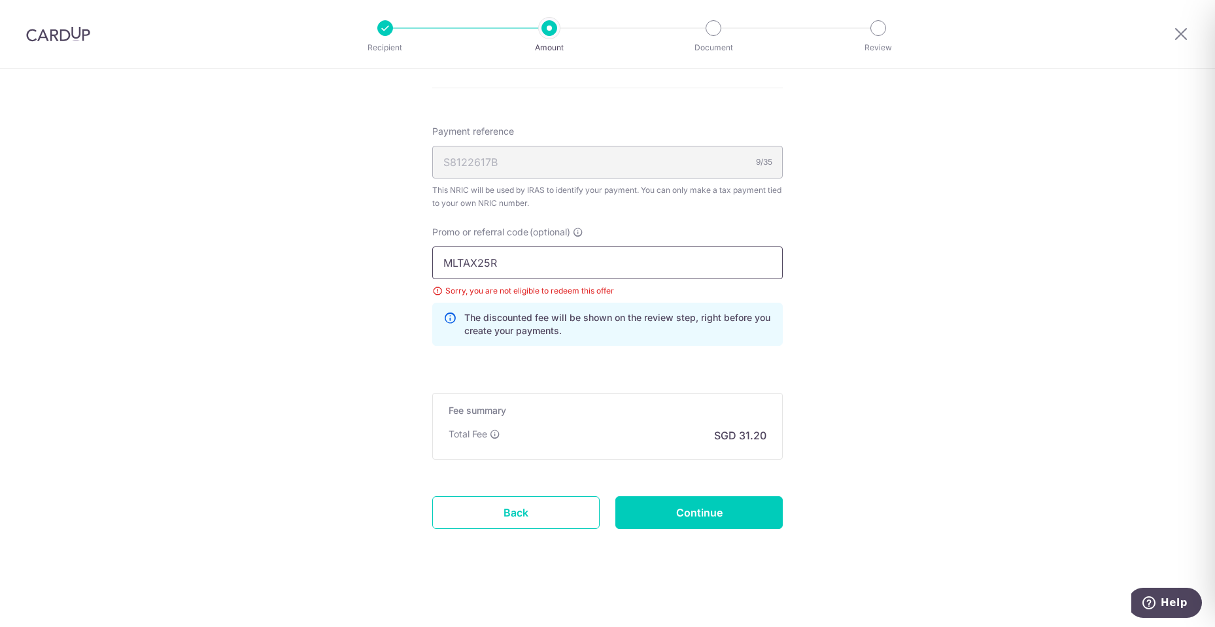
drag, startPoint x: 505, startPoint y: 263, endPoint x: 391, endPoint y: 266, distance: 114.4
paste input "CTAX25"
type input "MCTAX25"
click at [698, 512] on input "Continue" at bounding box center [698, 512] width 167 height 33
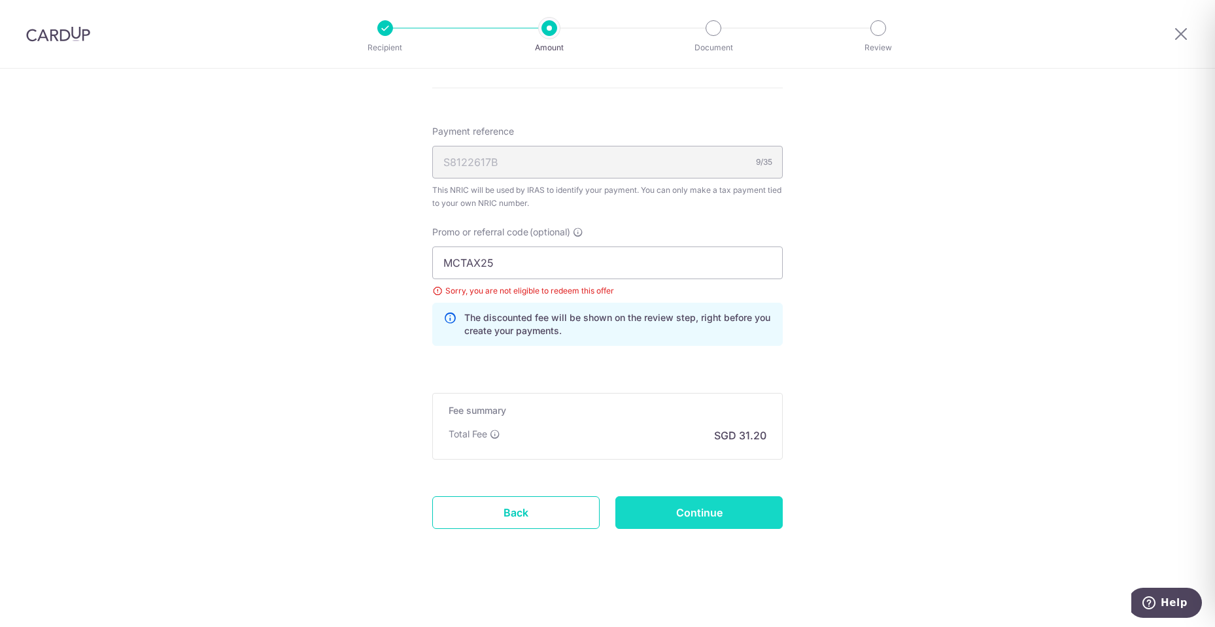
type input "Update Schedule"
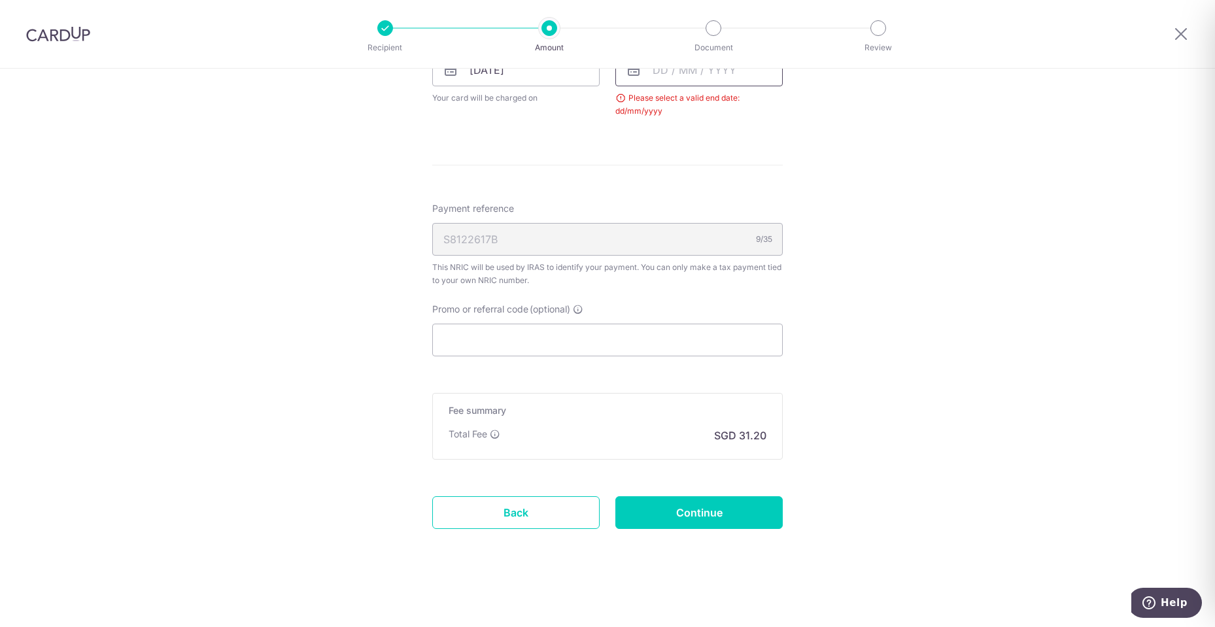
click at [670, 80] on input "text" at bounding box center [698, 70] width 167 height 33
click at [798, 107] on link "Next" at bounding box center [800, 105] width 16 height 16
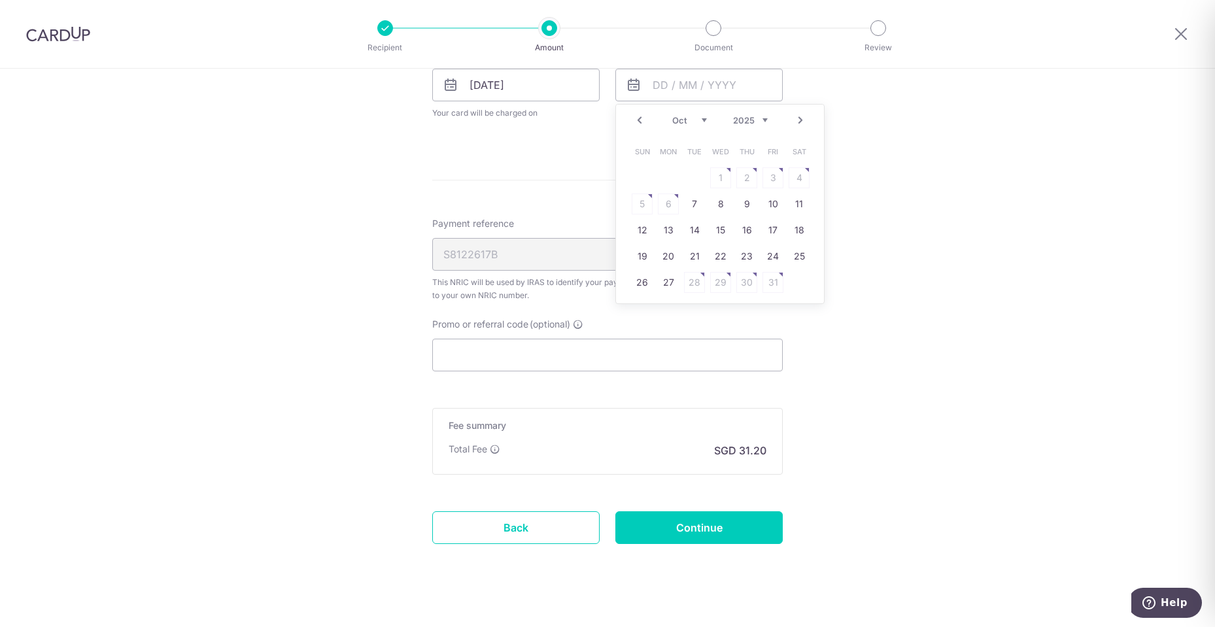
click at [798, 107] on div "Prev Next Sep Oct Nov Dec 2025 2026" at bounding box center [720, 120] width 208 height 31
click at [794, 120] on link "Next" at bounding box center [800, 120] width 16 height 16
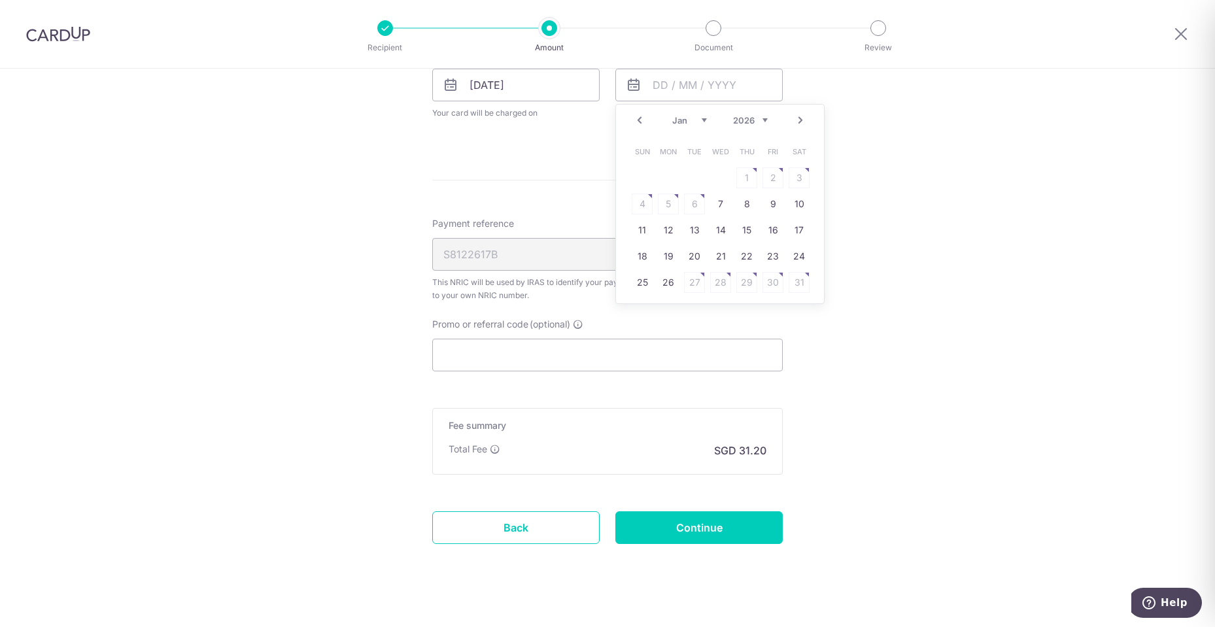
click at [794, 120] on link "Next" at bounding box center [800, 120] width 16 height 16
click at [718, 226] on link "18" at bounding box center [720, 230] width 21 height 21
type input "[DATE]"
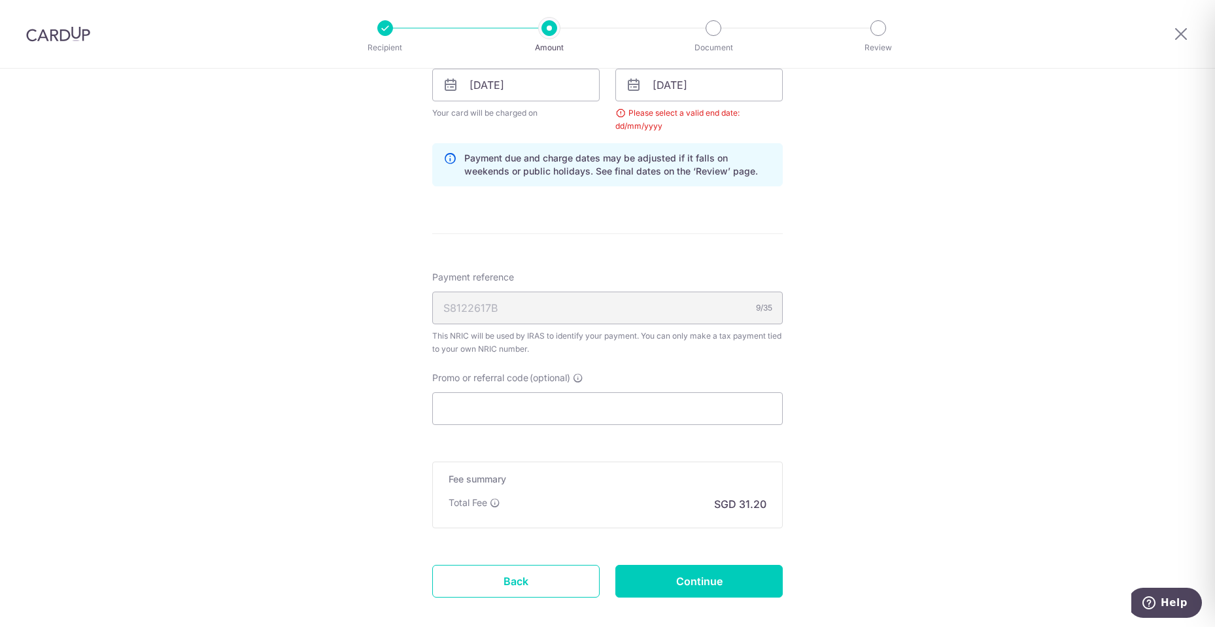
click at [844, 279] on div "Tell us more about your payment Enter one-time or monthly payment amount SGD 1,…" at bounding box center [607, 55] width 1215 height 1281
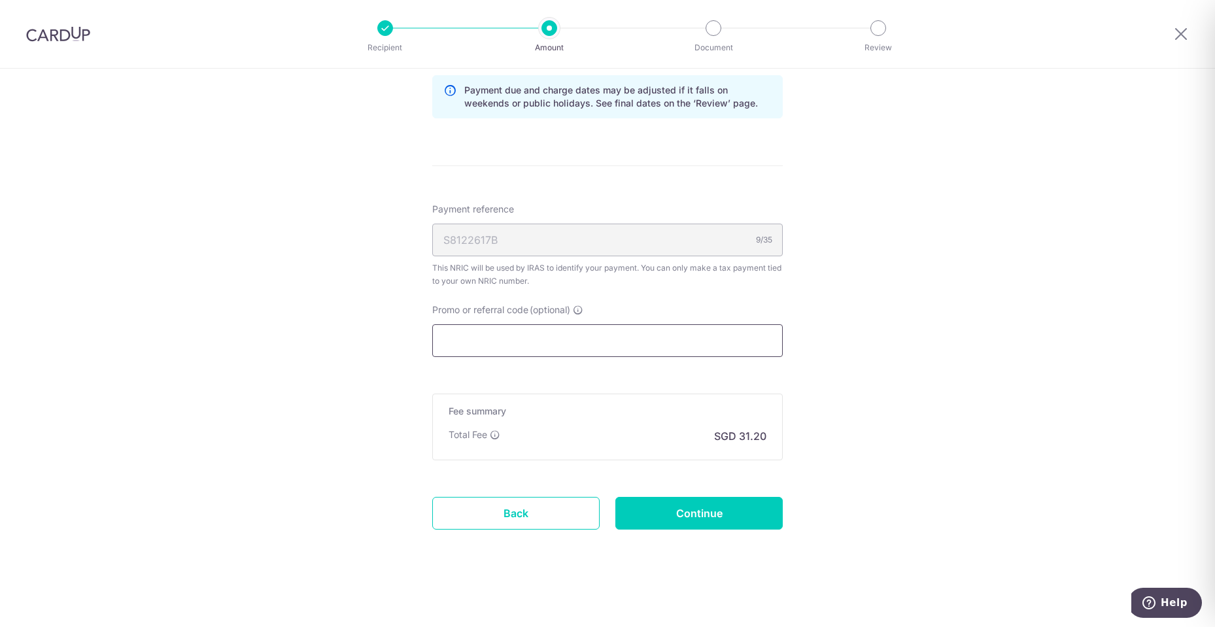
scroll to position [722, 0]
click at [559, 343] on input "Promo or referral code (optional)" at bounding box center [607, 340] width 350 height 33
paste input "MCTAX25"
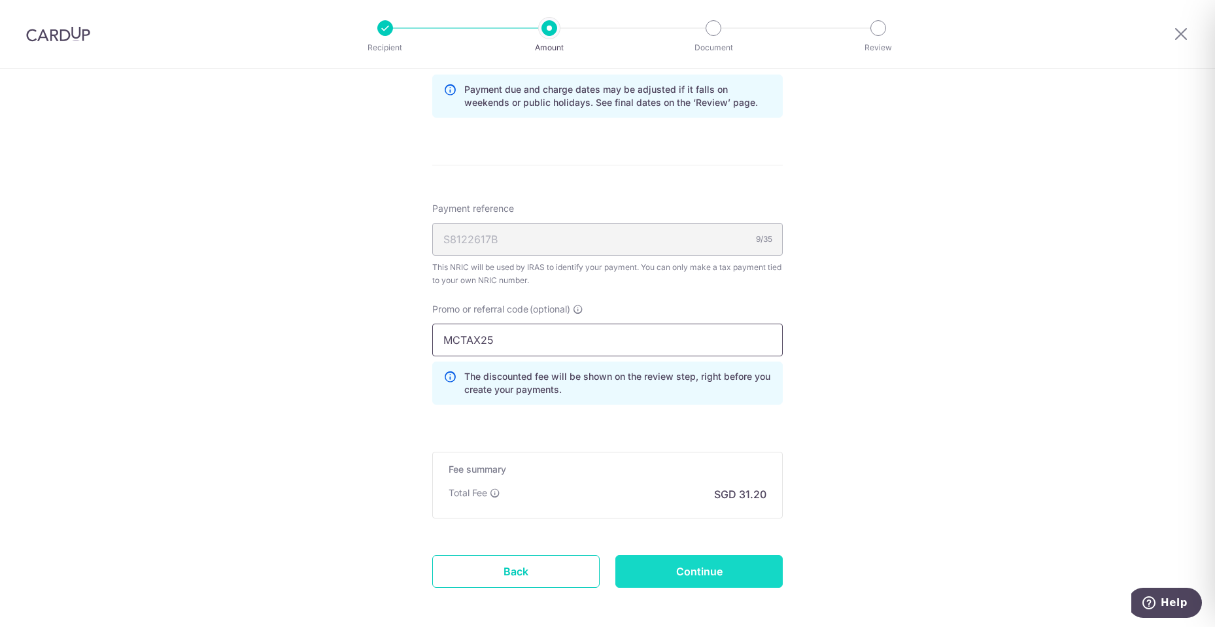
type input "MCTAX25"
click at [678, 579] on input "Continue" at bounding box center [698, 571] width 167 height 33
type input "Update Schedule"
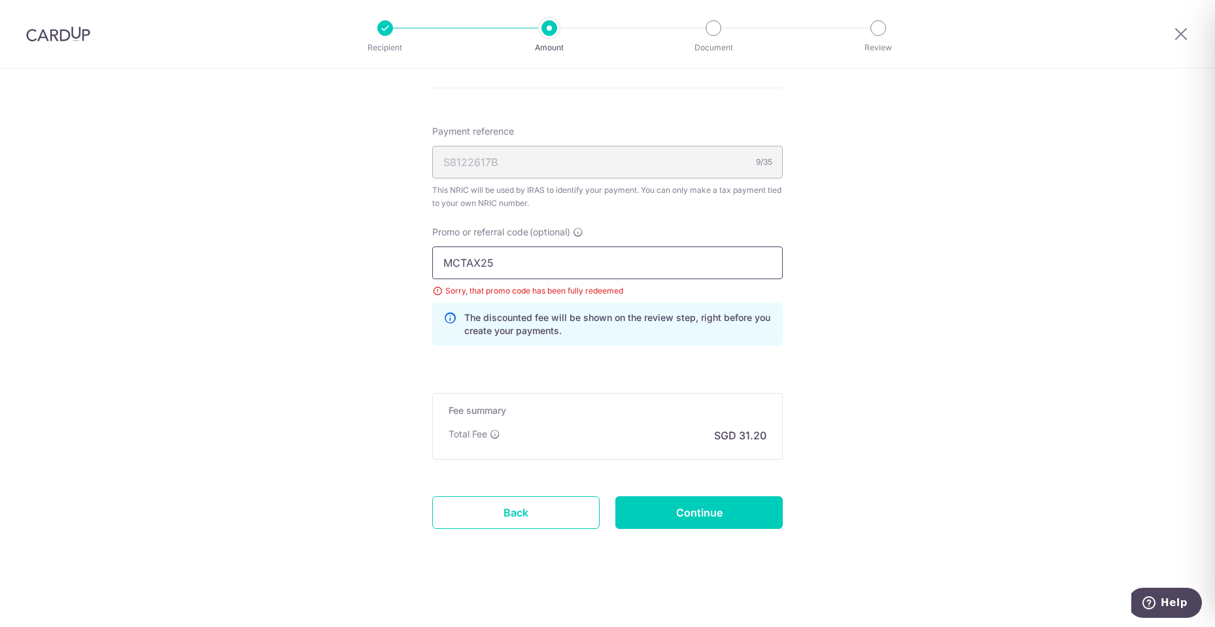
drag, startPoint x: 522, startPoint y: 259, endPoint x: 275, endPoint y: 253, distance: 246.5
paste input "LTAX25R"
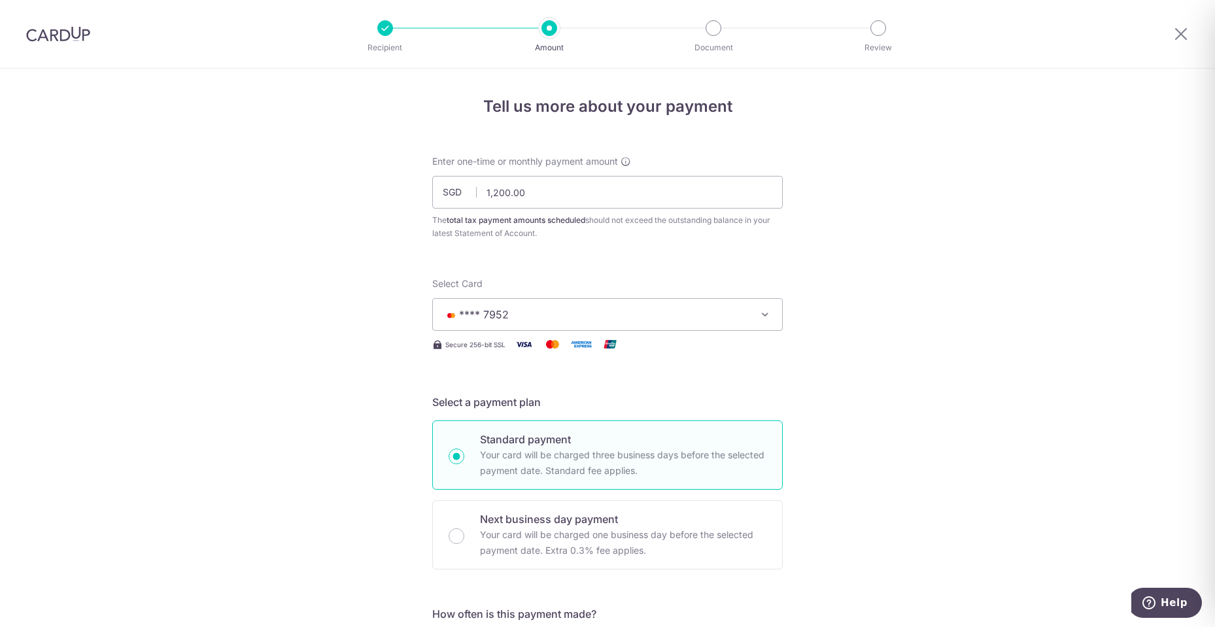
type input "MLTAX25R"
click at [743, 320] on span "**** 7952" at bounding box center [595, 315] width 305 height 16
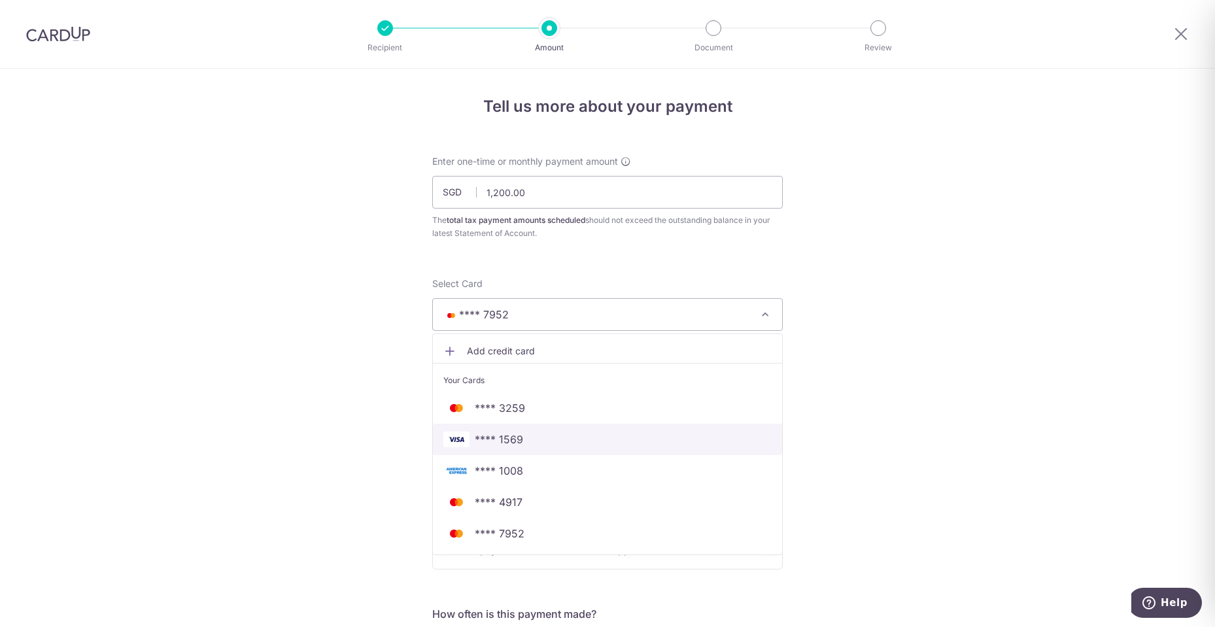
click at [518, 444] on span "**** 1569" at bounding box center [499, 439] width 48 height 16
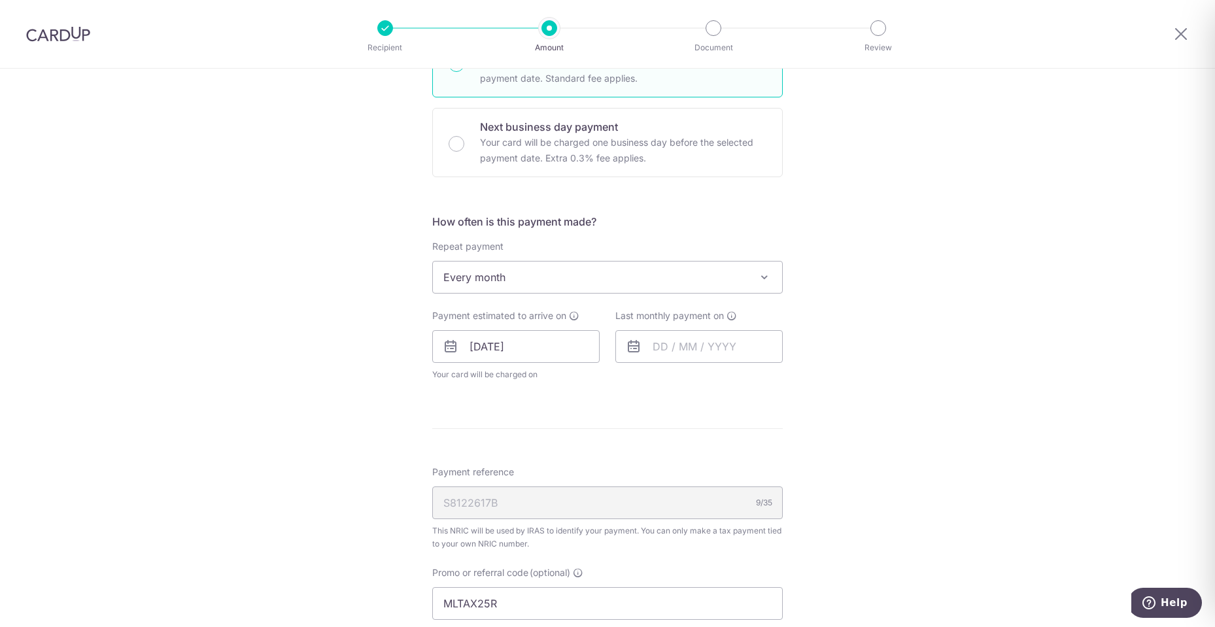
scroll to position [654, 0]
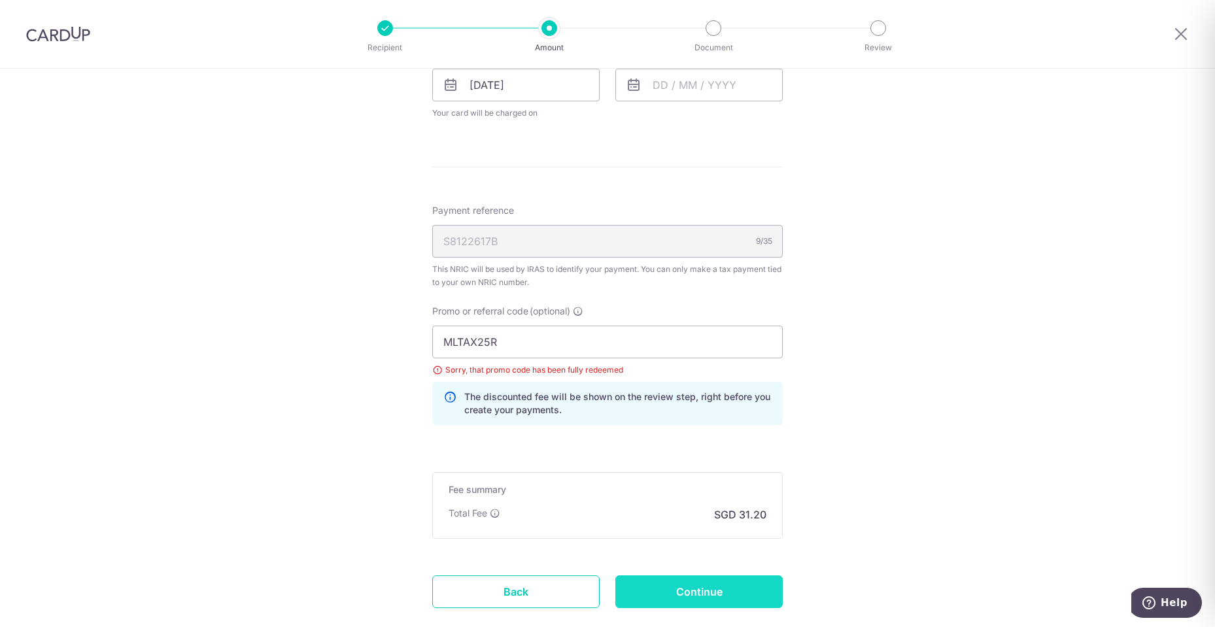
click at [700, 593] on input "Continue" at bounding box center [698, 591] width 167 height 33
type input "Update Schedule"
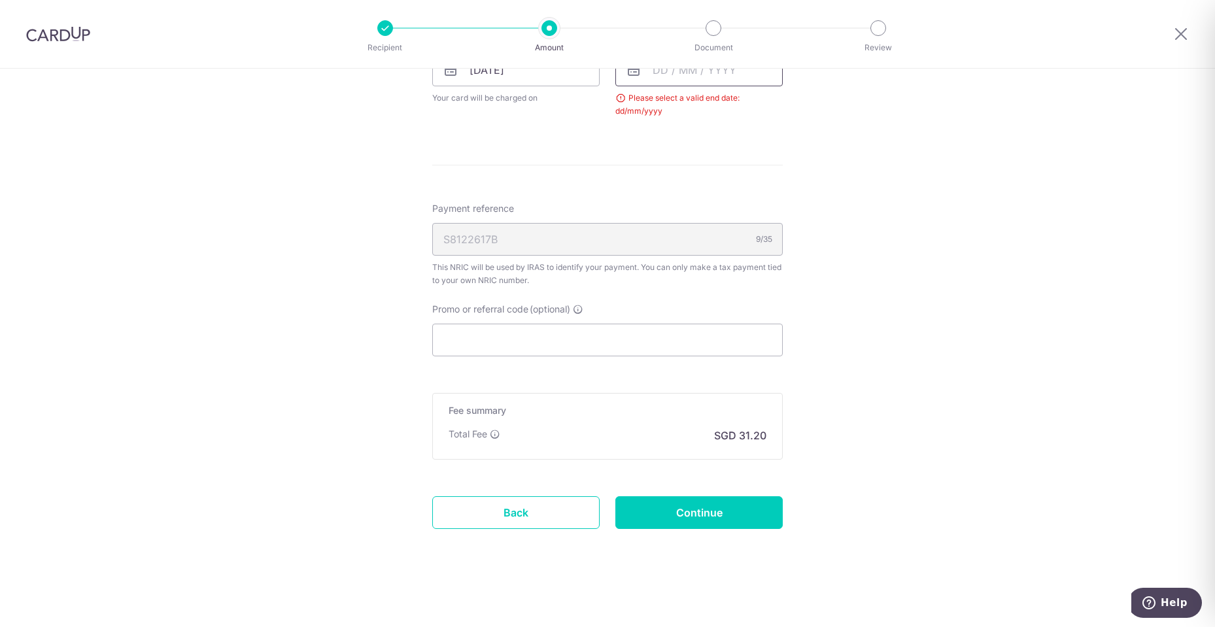
click at [682, 78] on input "text" at bounding box center [698, 70] width 167 height 33
click at [803, 107] on link "Next" at bounding box center [800, 105] width 16 height 16
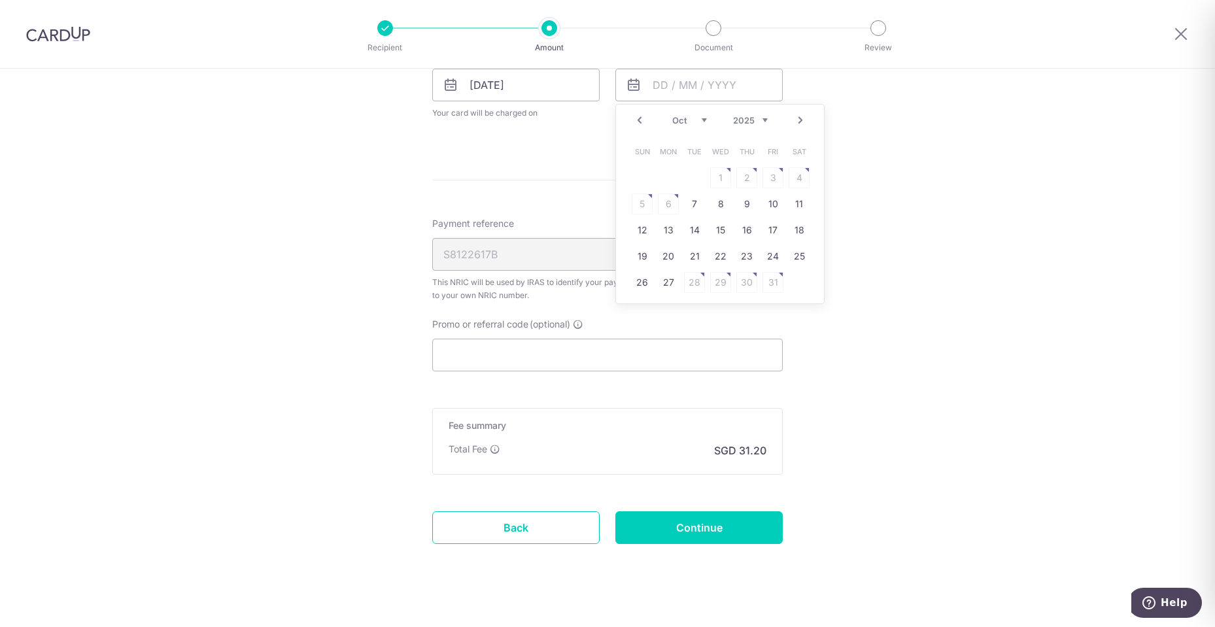
click at [801, 107] on div "Prev Next Sep Oct Nov Dec 2025 2026" at bounding box center [720, 120] width 208 height 31
click at [797, 120] on link "Next" at bounding box center [800, 120] width 16 height 16
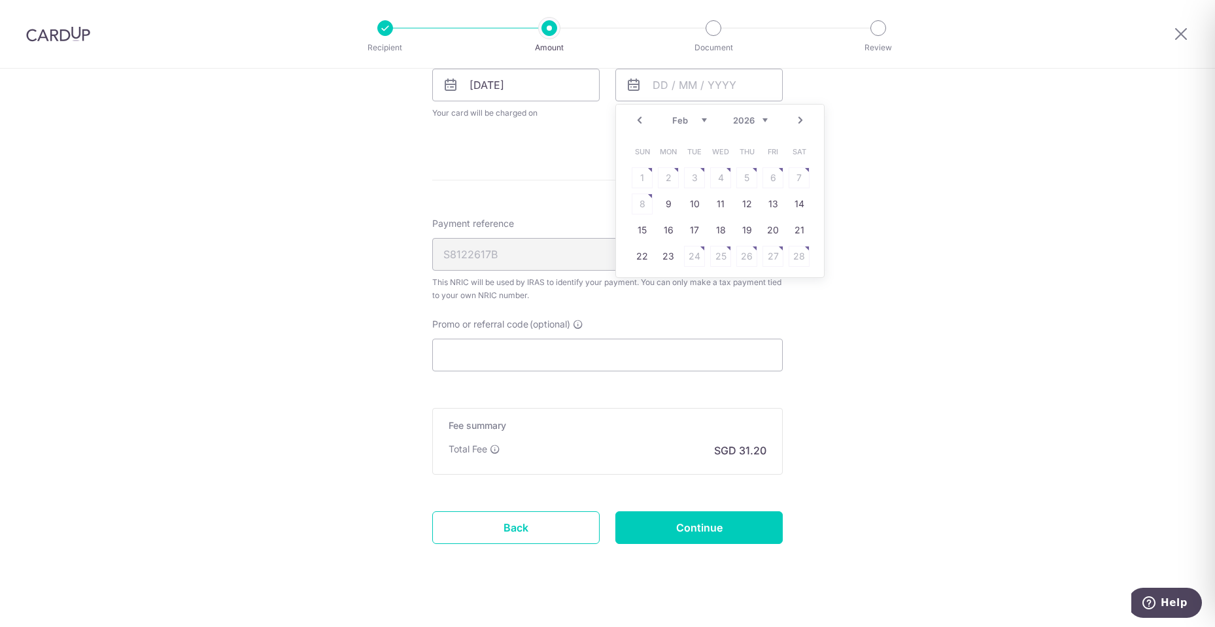
click at [797, 120] on link "Next" at bounding box center [800, 120] width 16 height 16
click at [718, 231] on link "18" at bounding box center [720, 230] width 21 height 21
type input "18/03/2026"
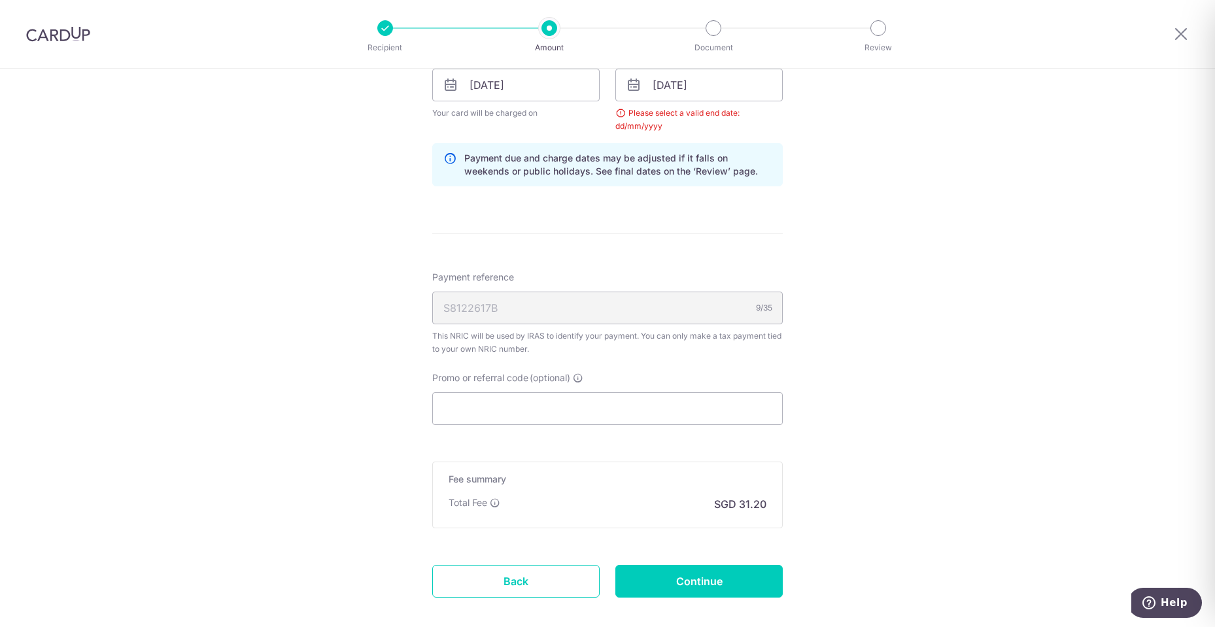
click at [846, 258] on div "Tell us more about your payment Enter one-time or monthly payment amount SGD 1,…" at bounding box center [607, 55] width 1215 height 1281
click at [528, 416] on input "Promo or referral code (optional)" at bounding box center [607, 408] width 350 height 33
paste input "MLTAX25R"
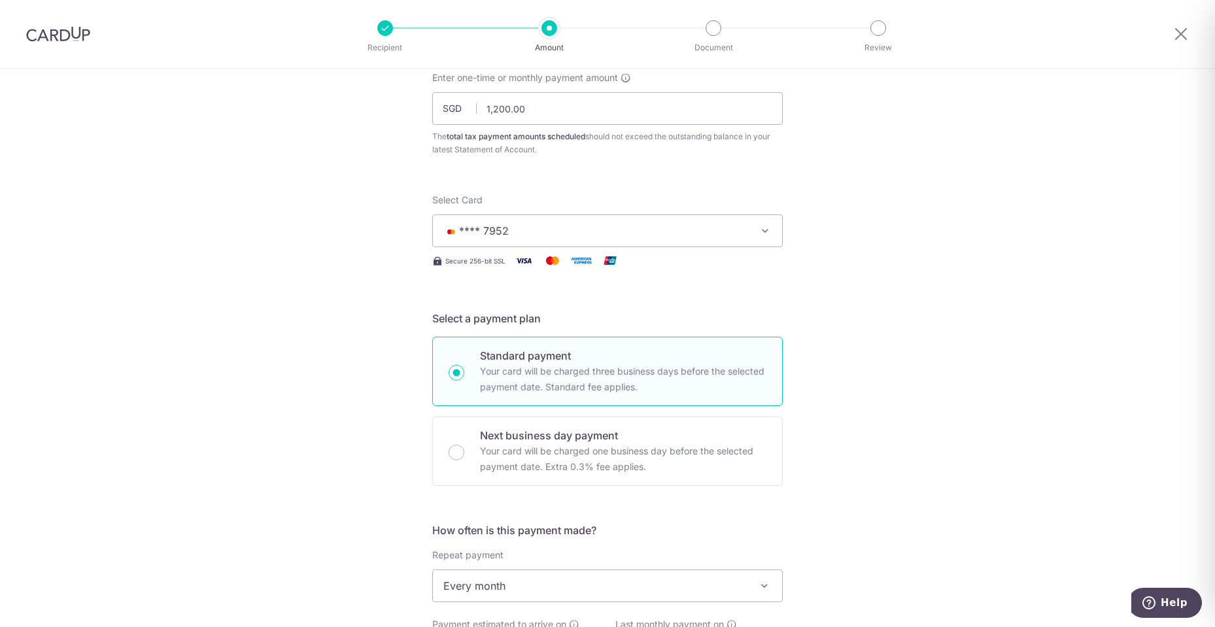
scroll to position [65, 0]
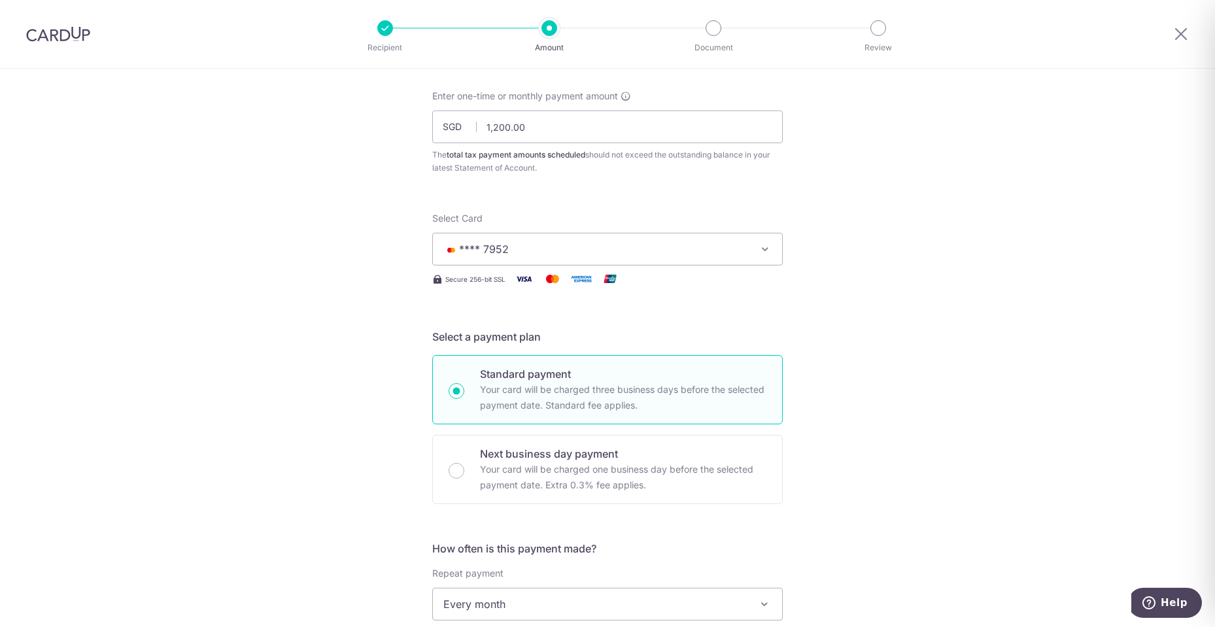
type input "MLTAX25R"
click at [654, 252] on span "**** 7952" at bounding box center [595, 249] width 305 height 16
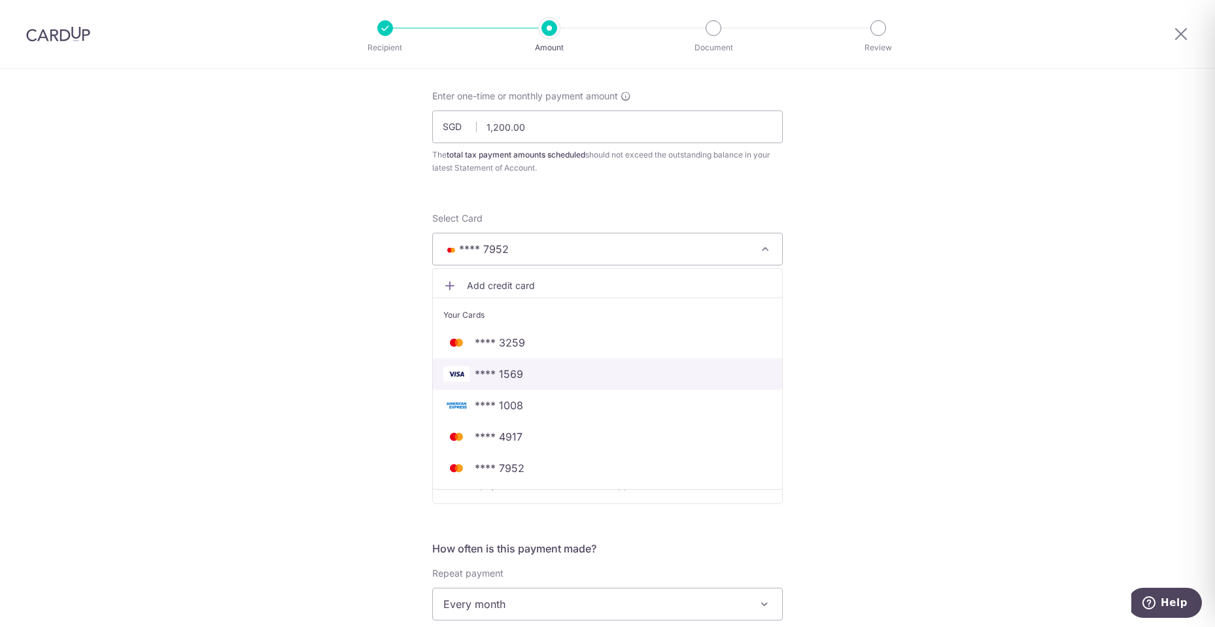
click at [516, 378] on span "**** 1569" at bounding box center [499, 374] width 48 height 16
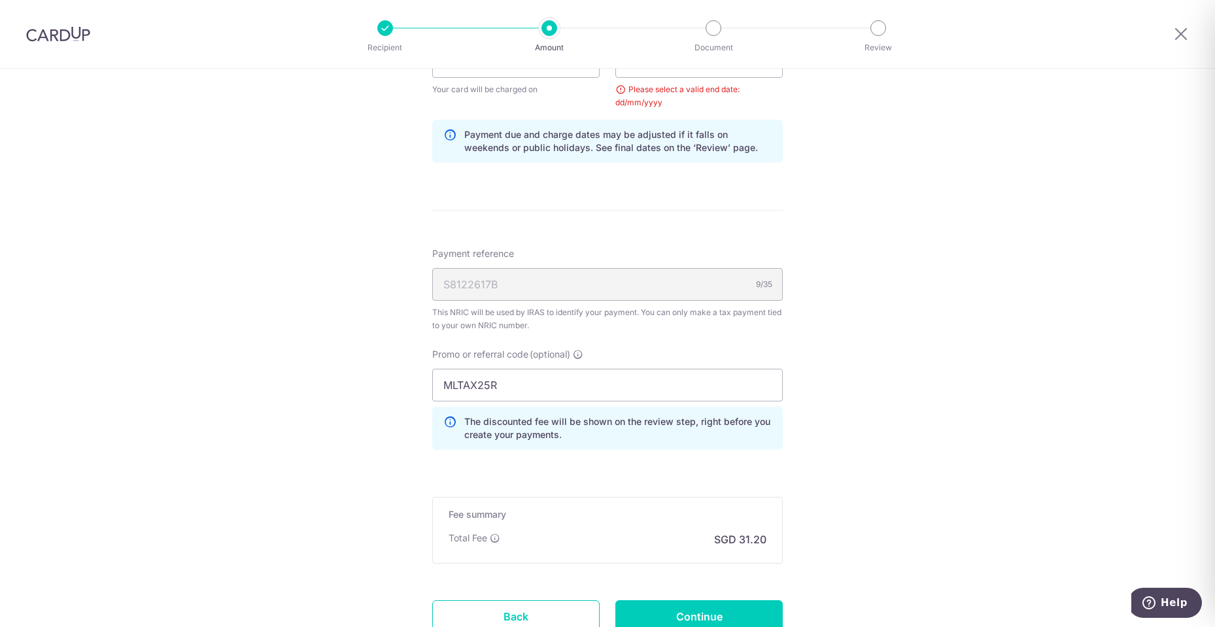
scroll to position [719, 0]
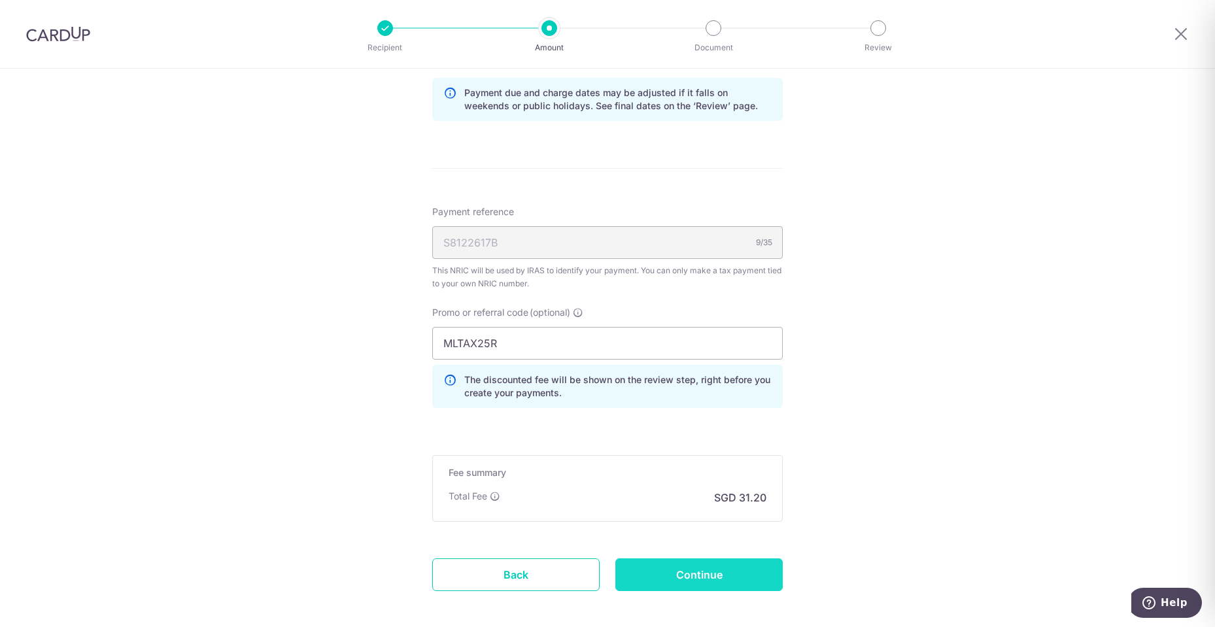
click at [684, 584] on input "Continue" at bounding box center [698, 574] width 167 height 33
type input "Update Schedule"
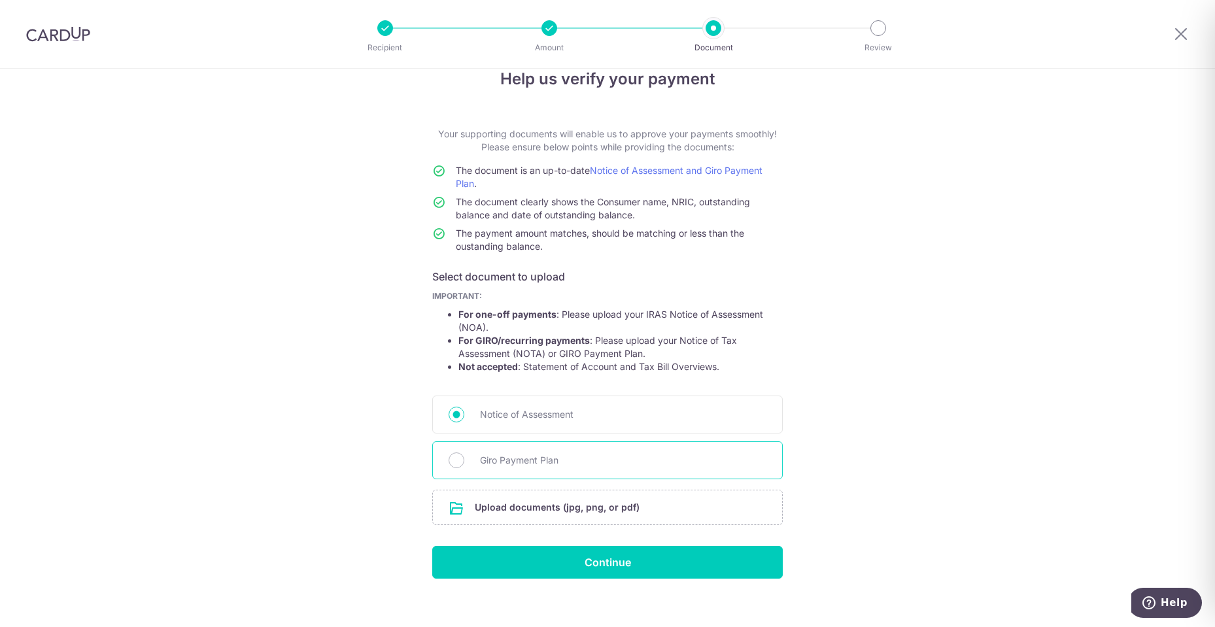
scroll to position [41, 0]
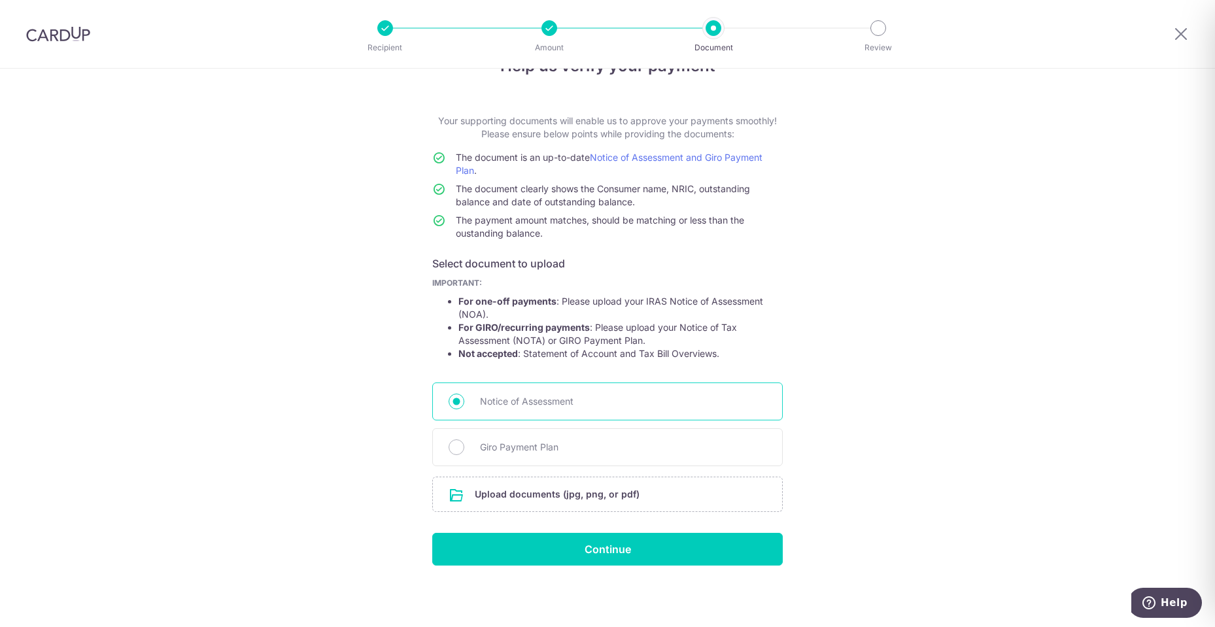
click at [537, 402] on span "Notice of Assessment" at bounding box center [623, 402] width 286 height 16
click at [464, 402] on input "Notice of Assessment" at bounding box center [456, 402] width 16 height 16
click at [524, 494] on input "file" at bounding box center [607, 494] width 349 height 34
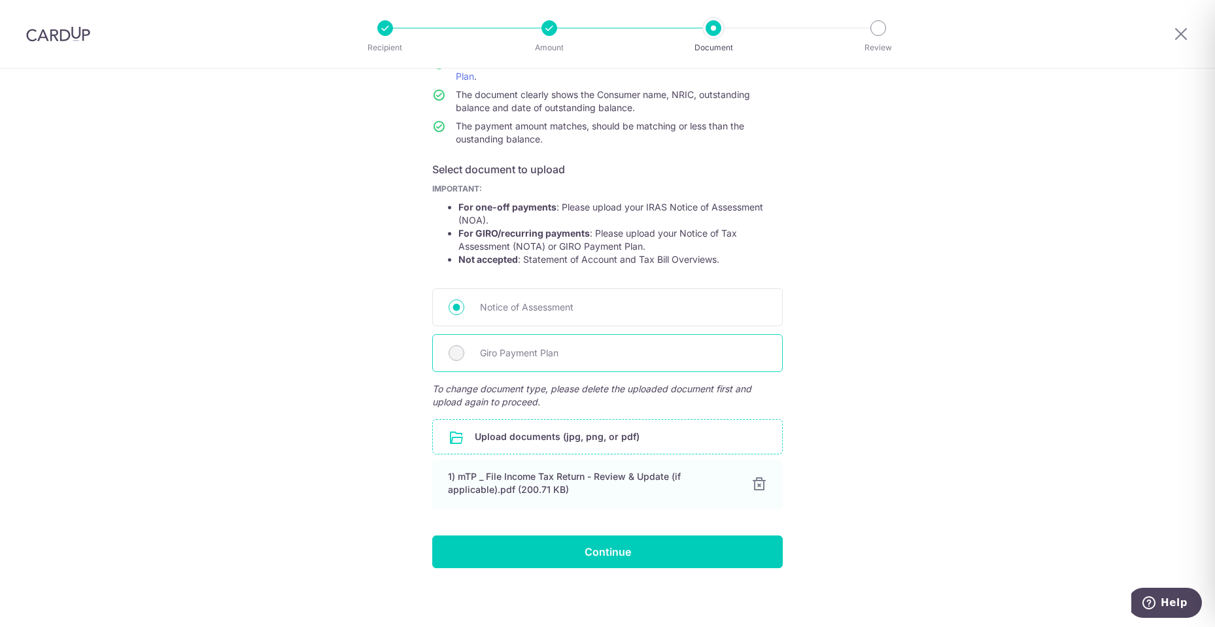
scroll to position [137, 0]
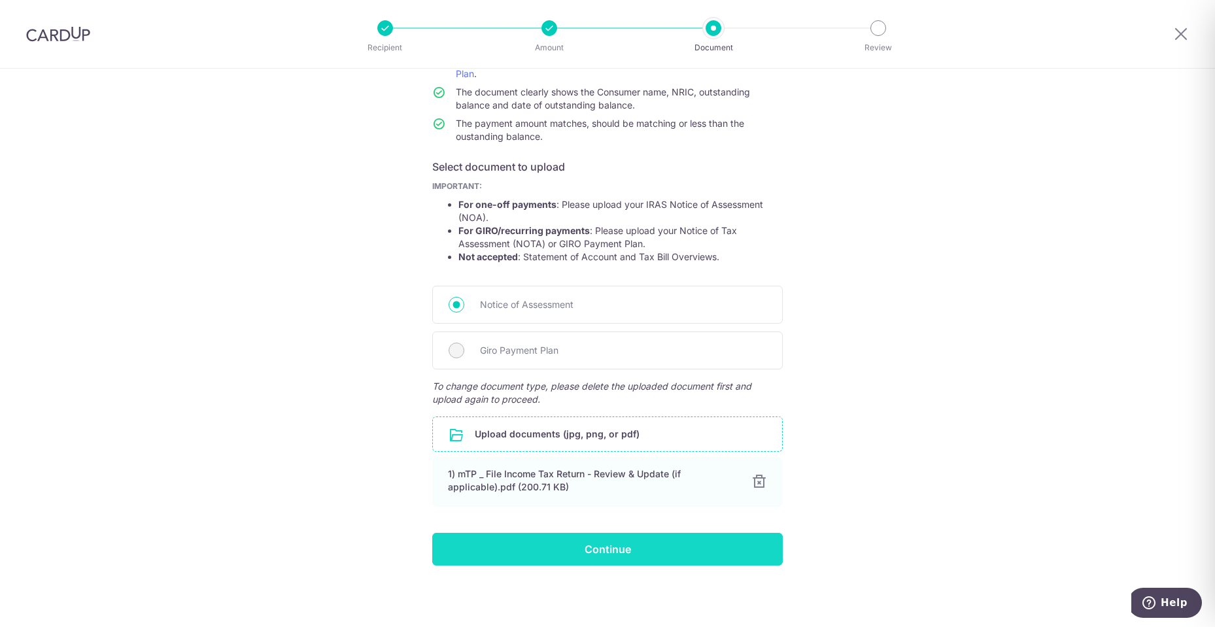
click at [576, 545] on input "Continue" at bounding box center [607, 549] width 350 height 33
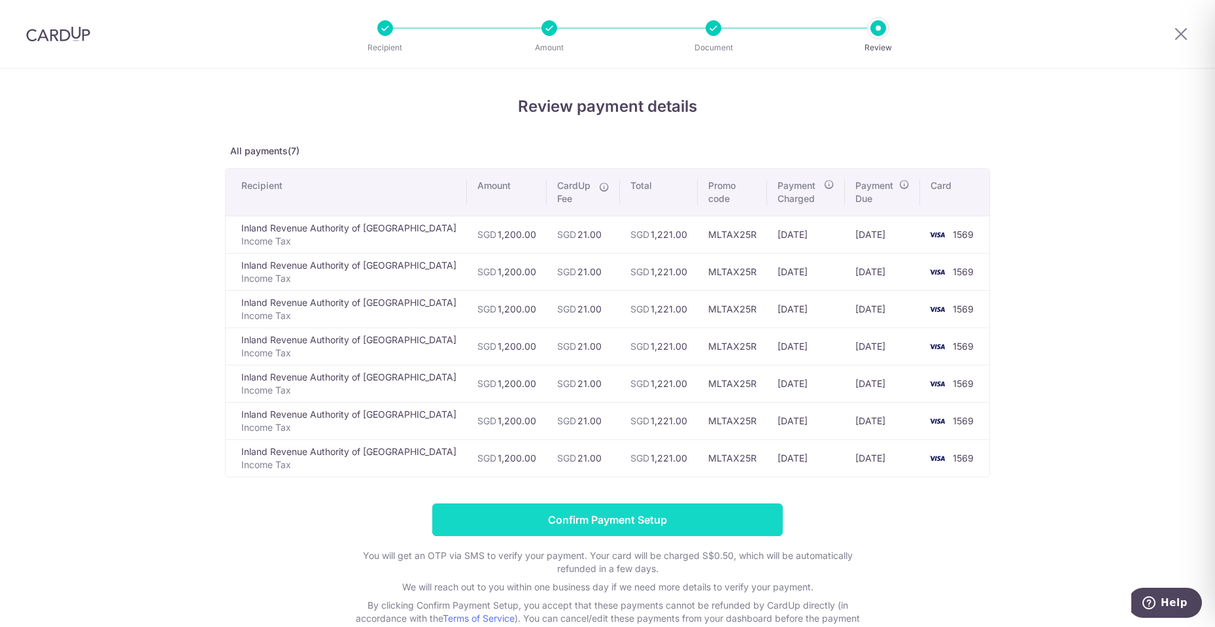
click at [656, 516] on input "Confirm Payment Setup" at bounding box center [607, 519] width 350 height 33
